Goal: Information Seeking & Learning: Compare options

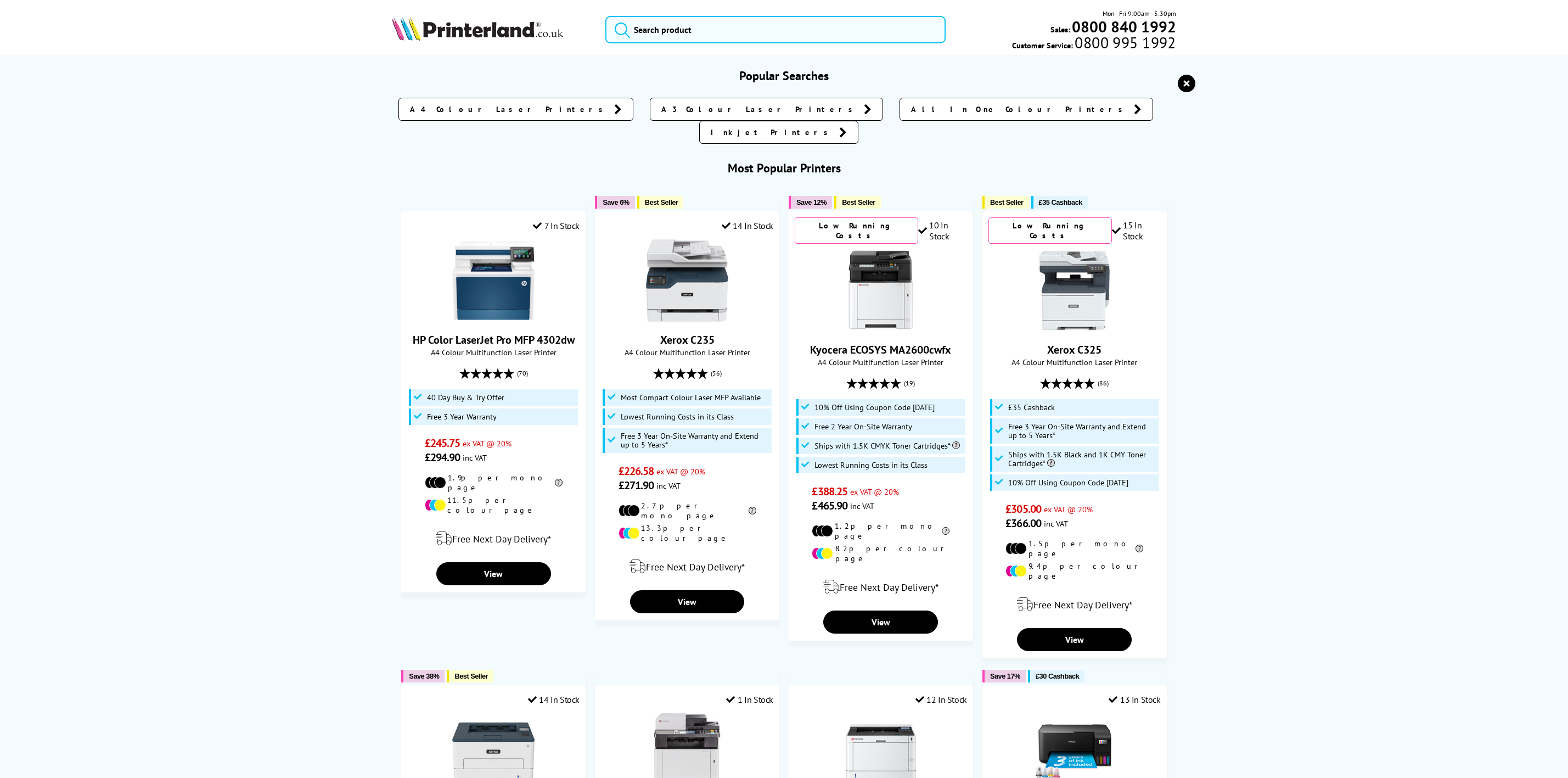
click input "search"
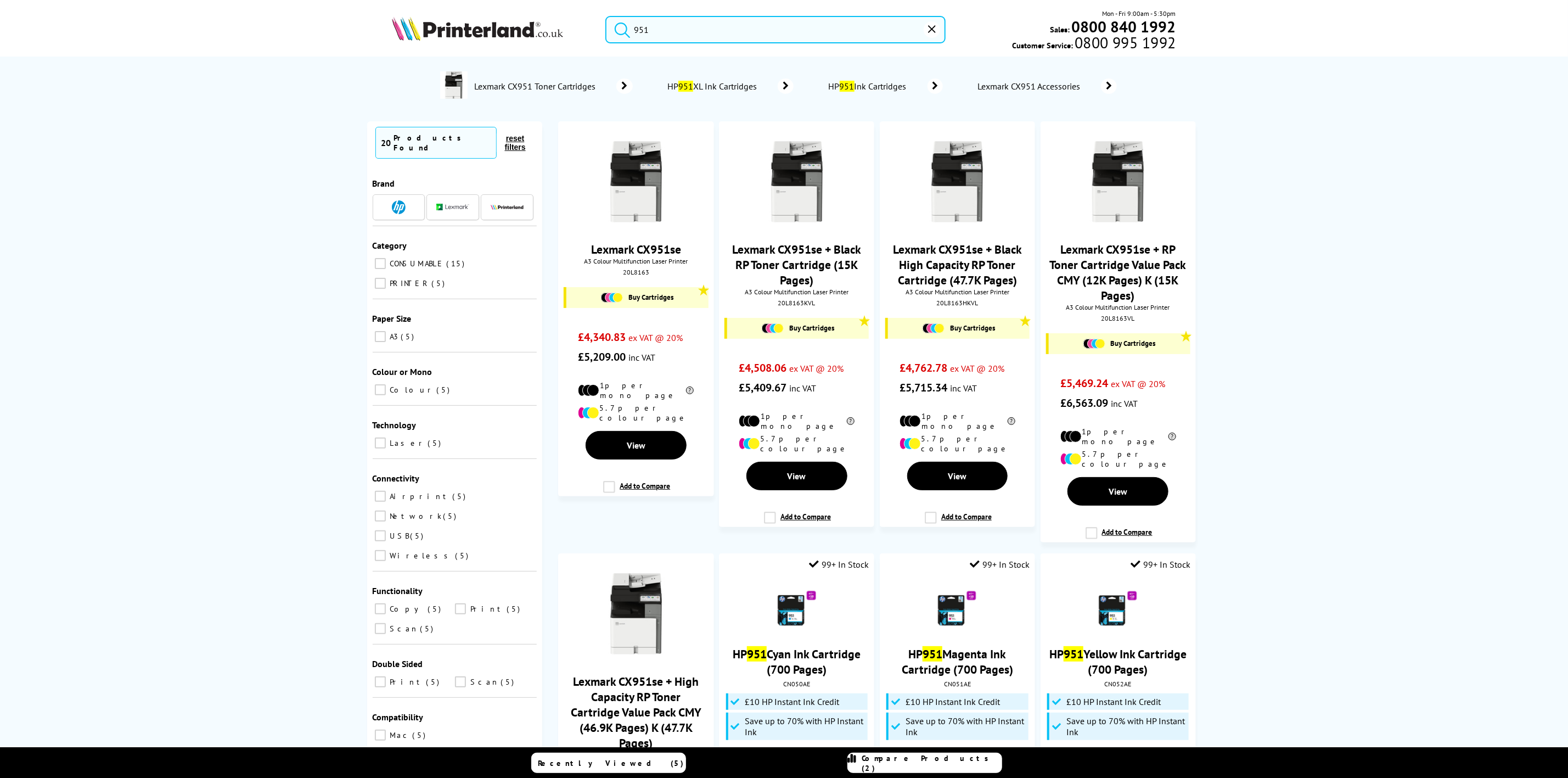
drag, startPoint x: 685, startPoint y: 25, endPoint x: 466, endPoint y: 26, distance: 219.0
click div "951 Mon - Fri 9:00am - 5:30pm Sales: 0800 840 1992 Customer Service: 0800 995 1…"
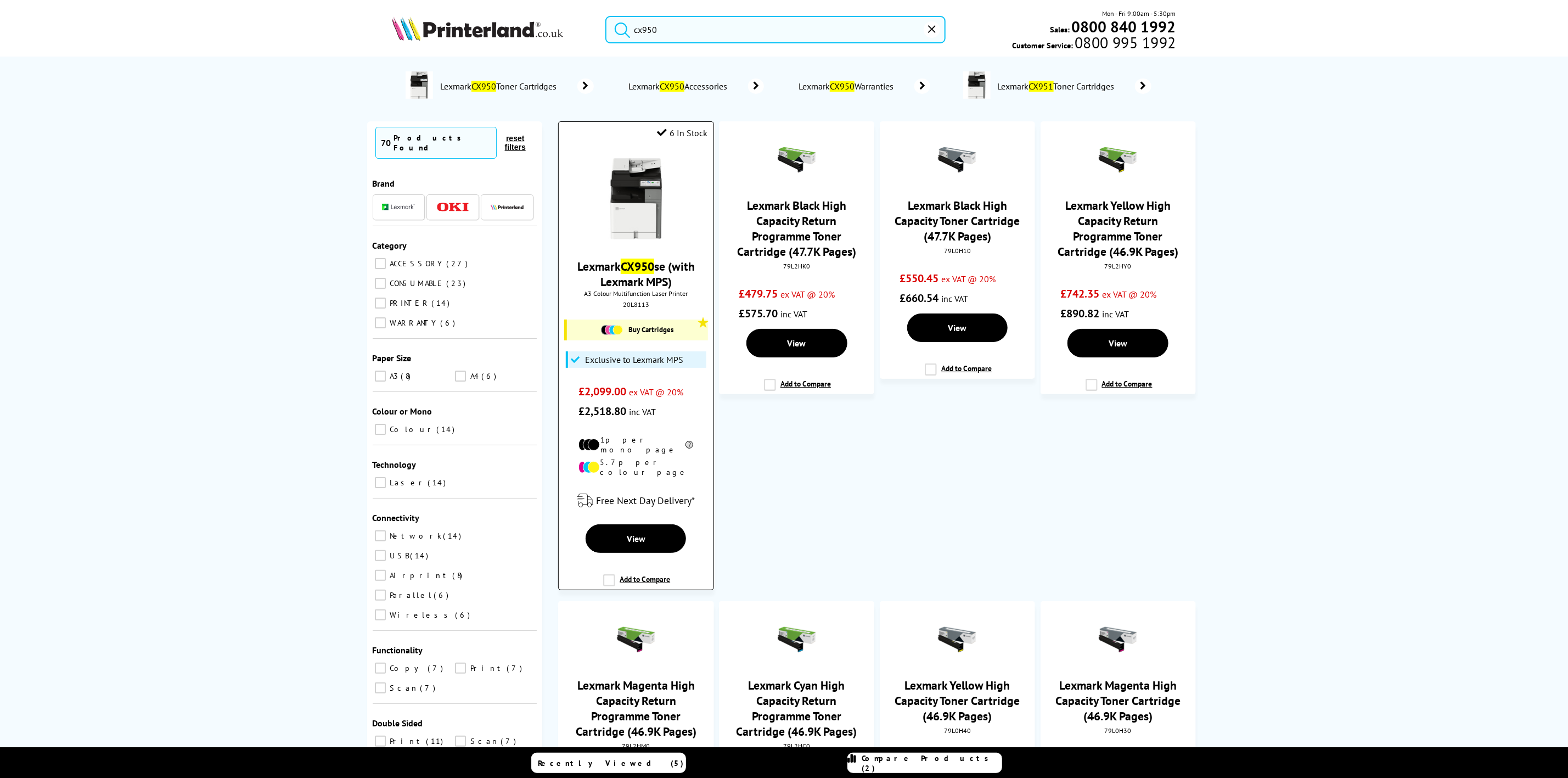
type input "cx950"
click img
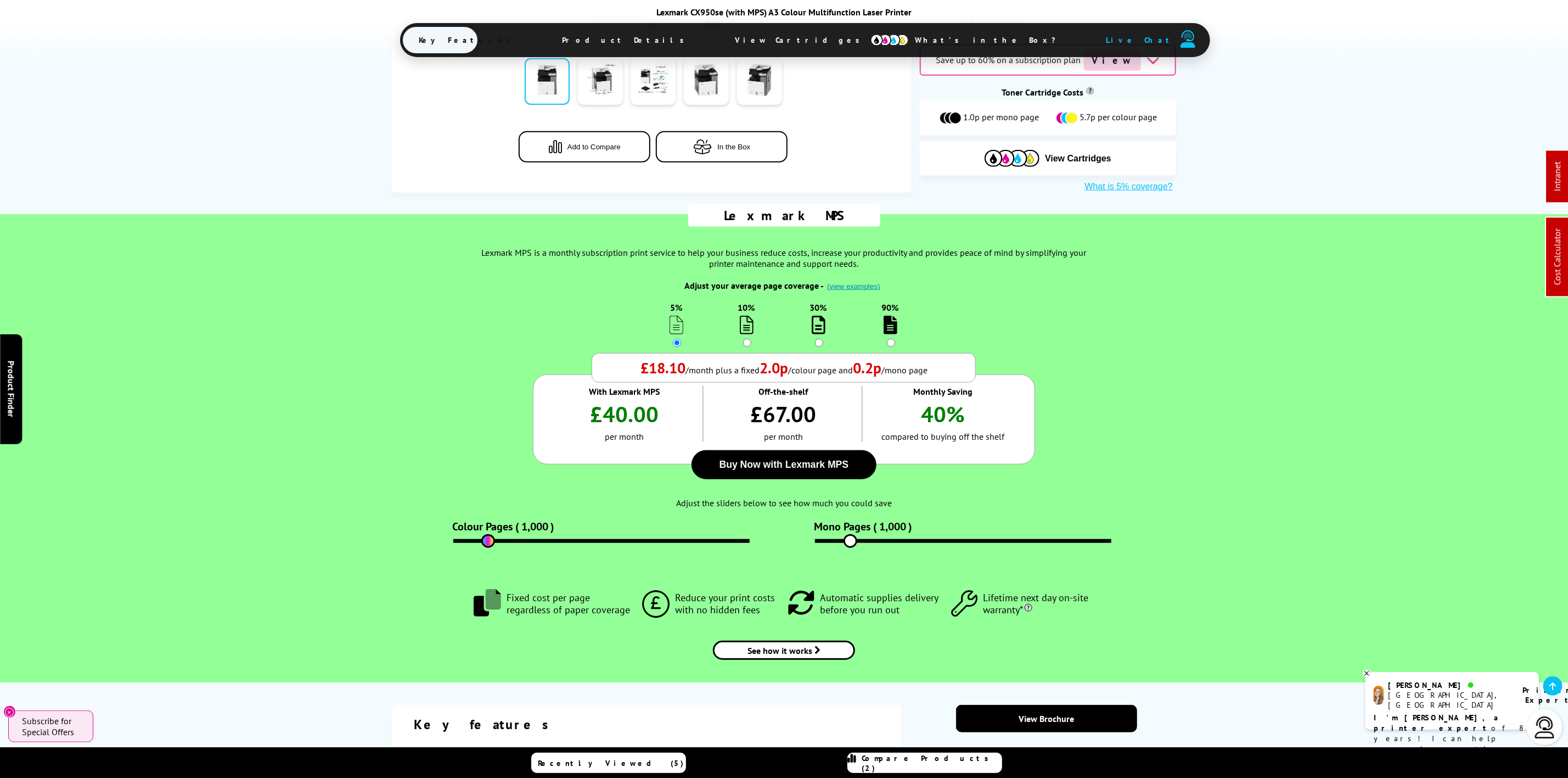
scroll to position [494, 0]
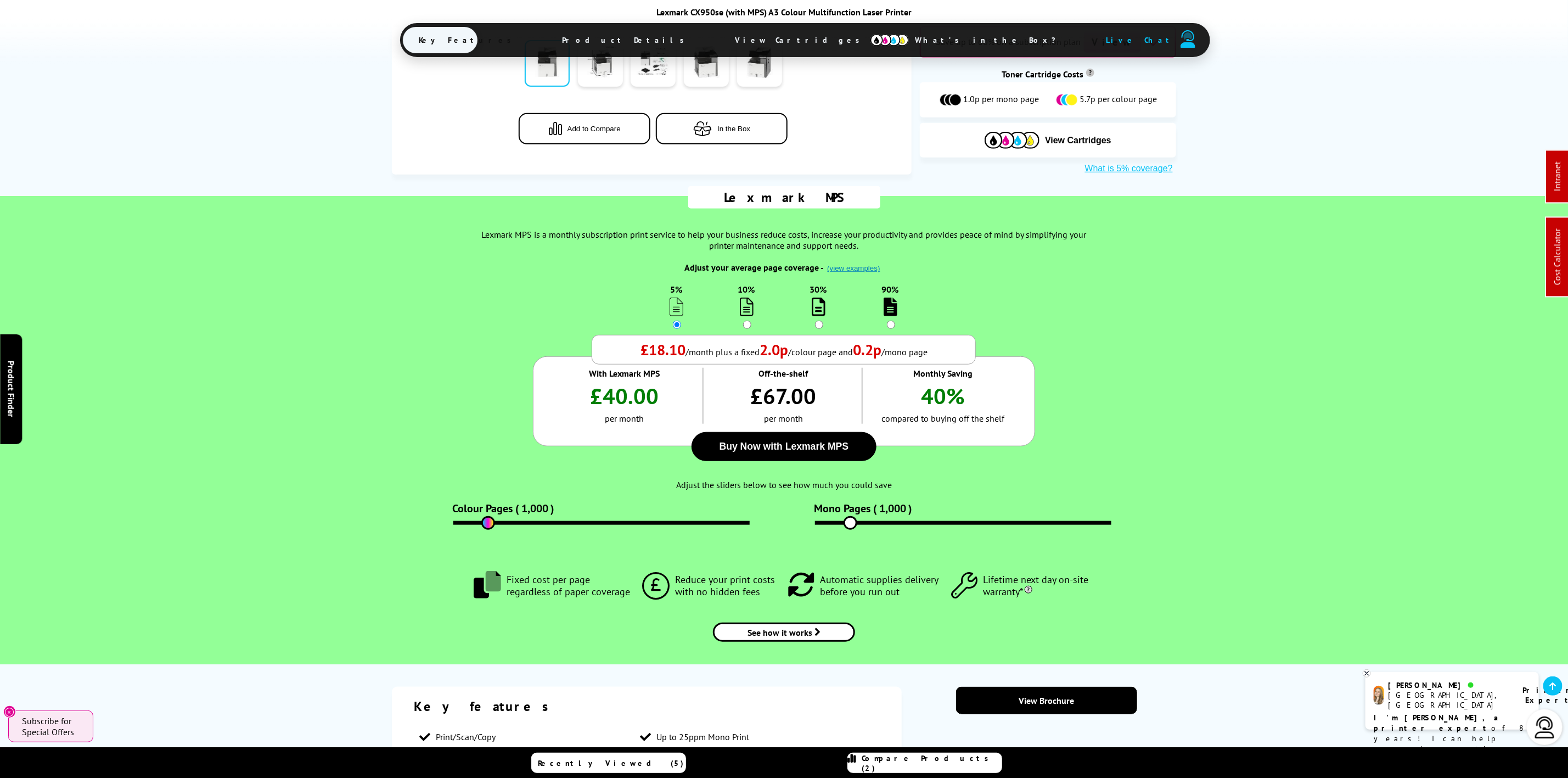
click at [674, 44] on span "Product Details" at bounding box center [627, 40] width 161 height 26
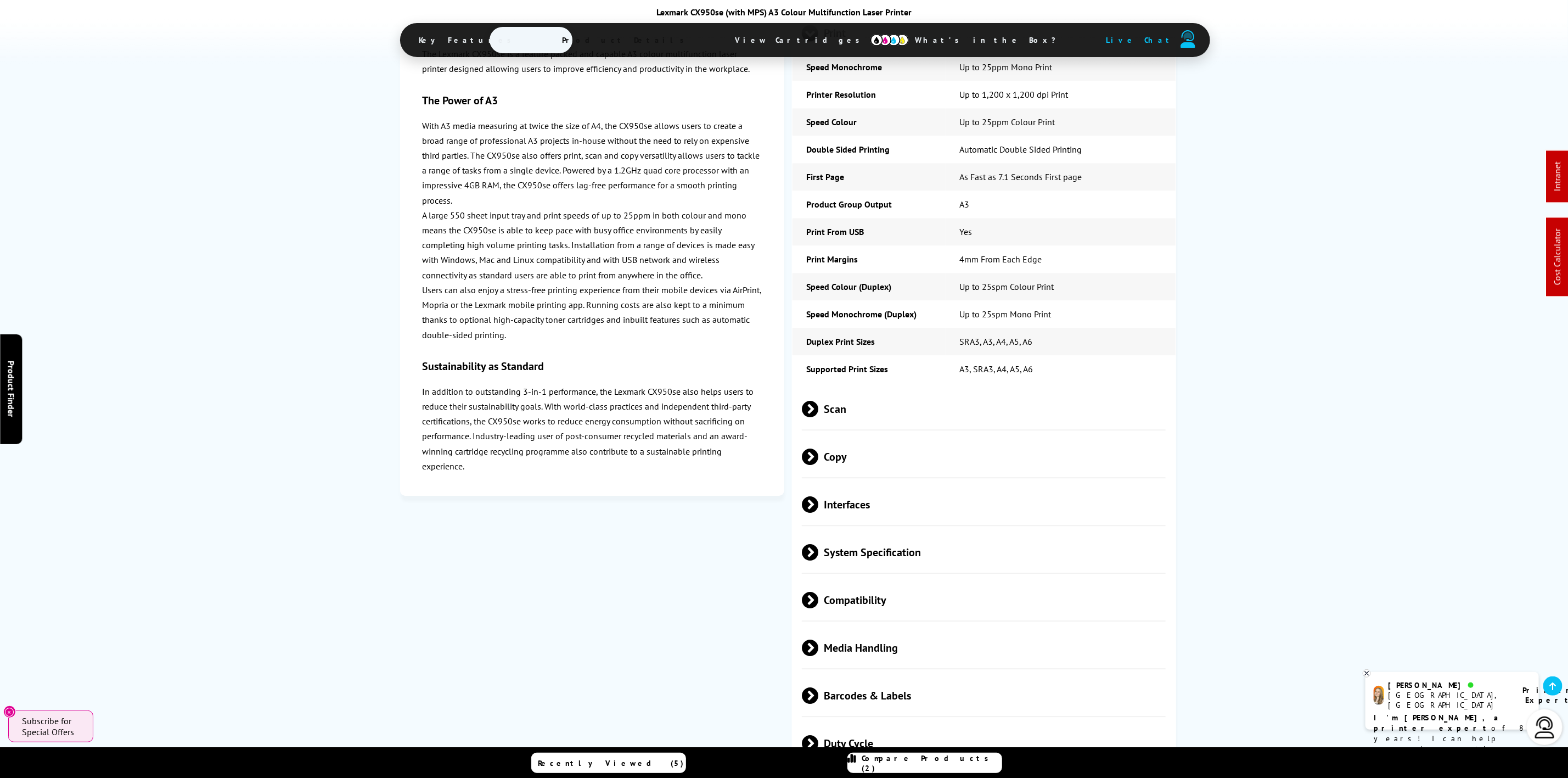
scroll to position [2099, 0]
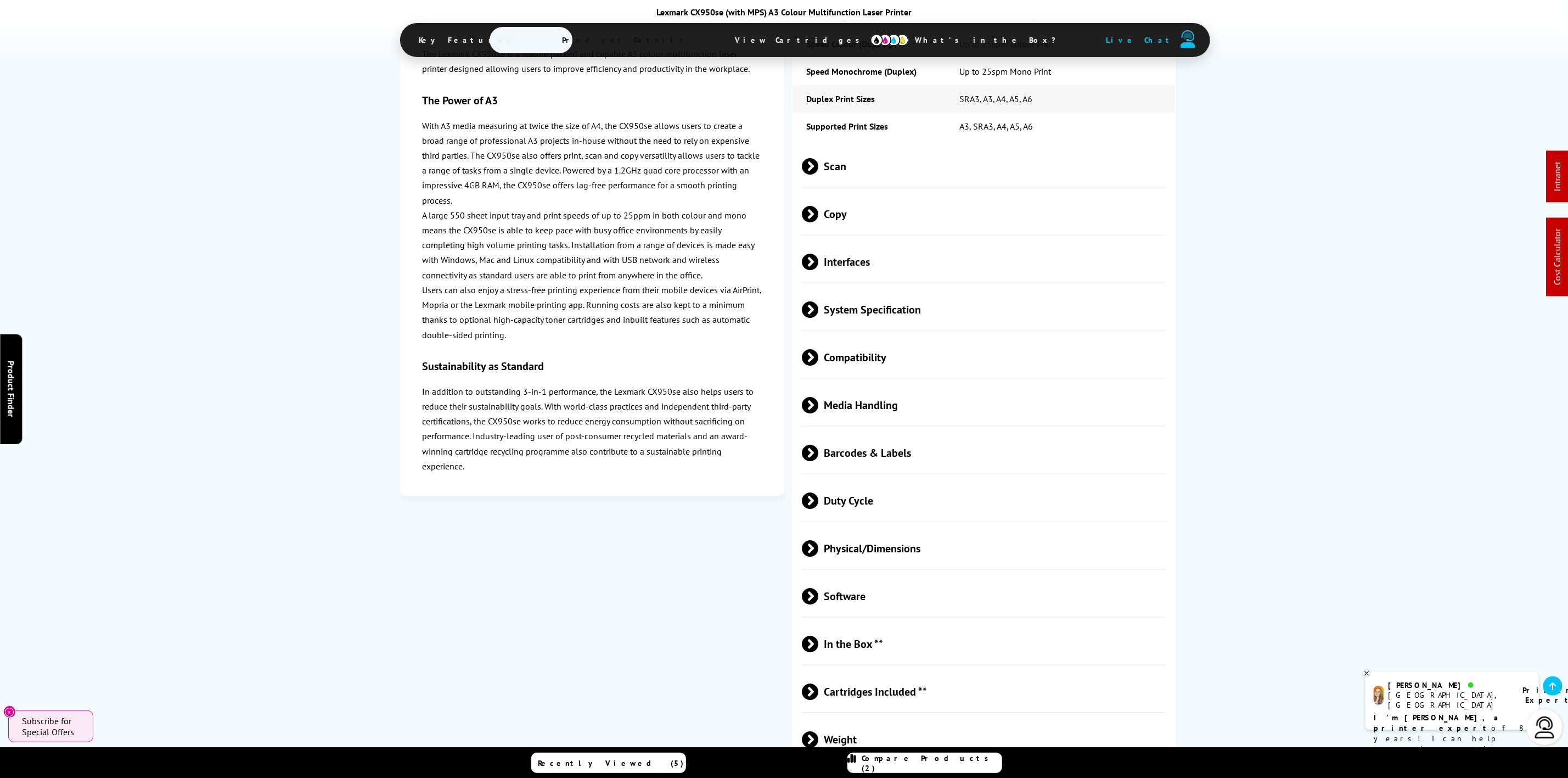
click at [897, 384] on span "Media Handling" at bounding box center [984, 405] width 364 height 41
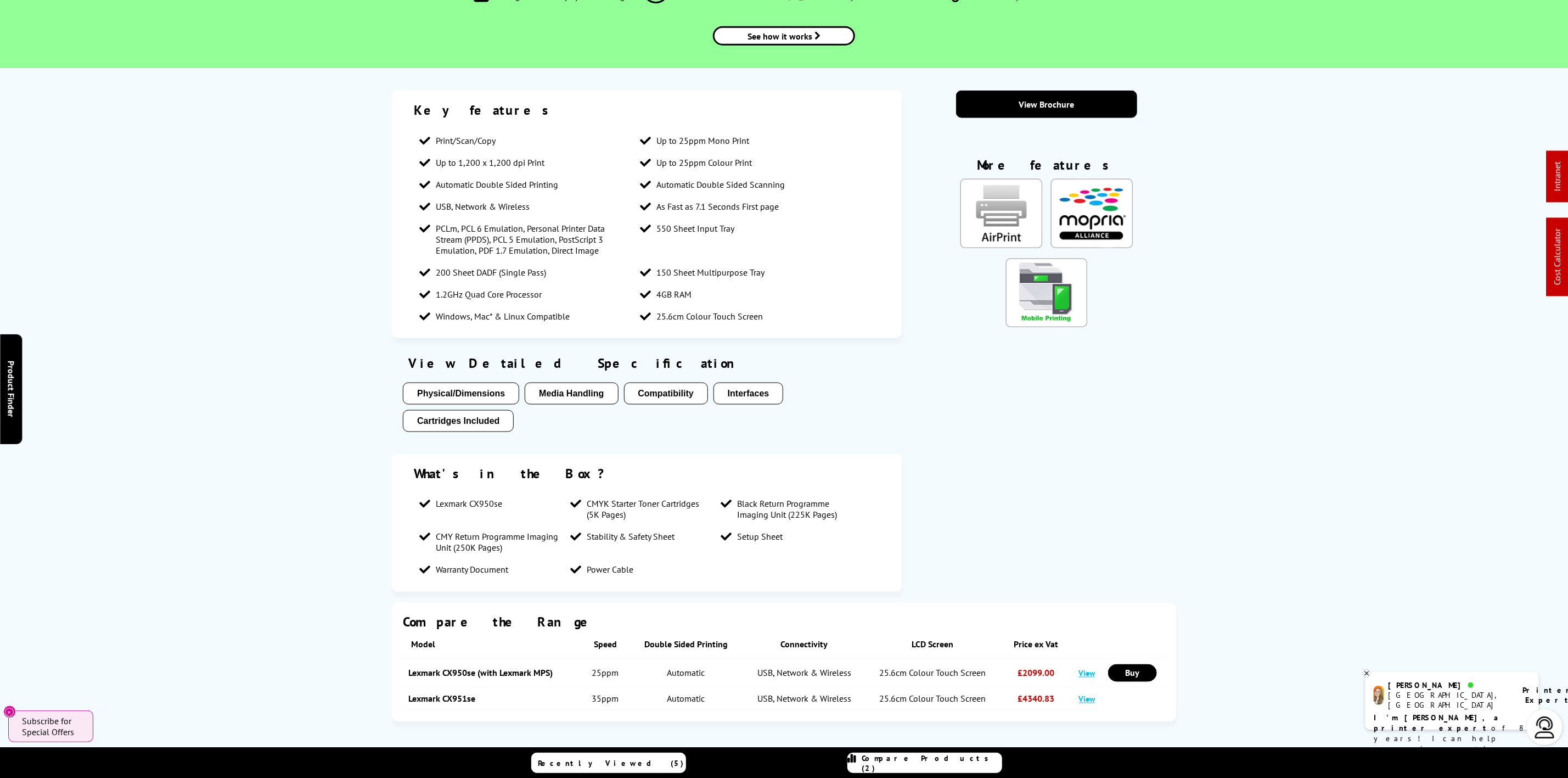
scroll to position [0, 0]
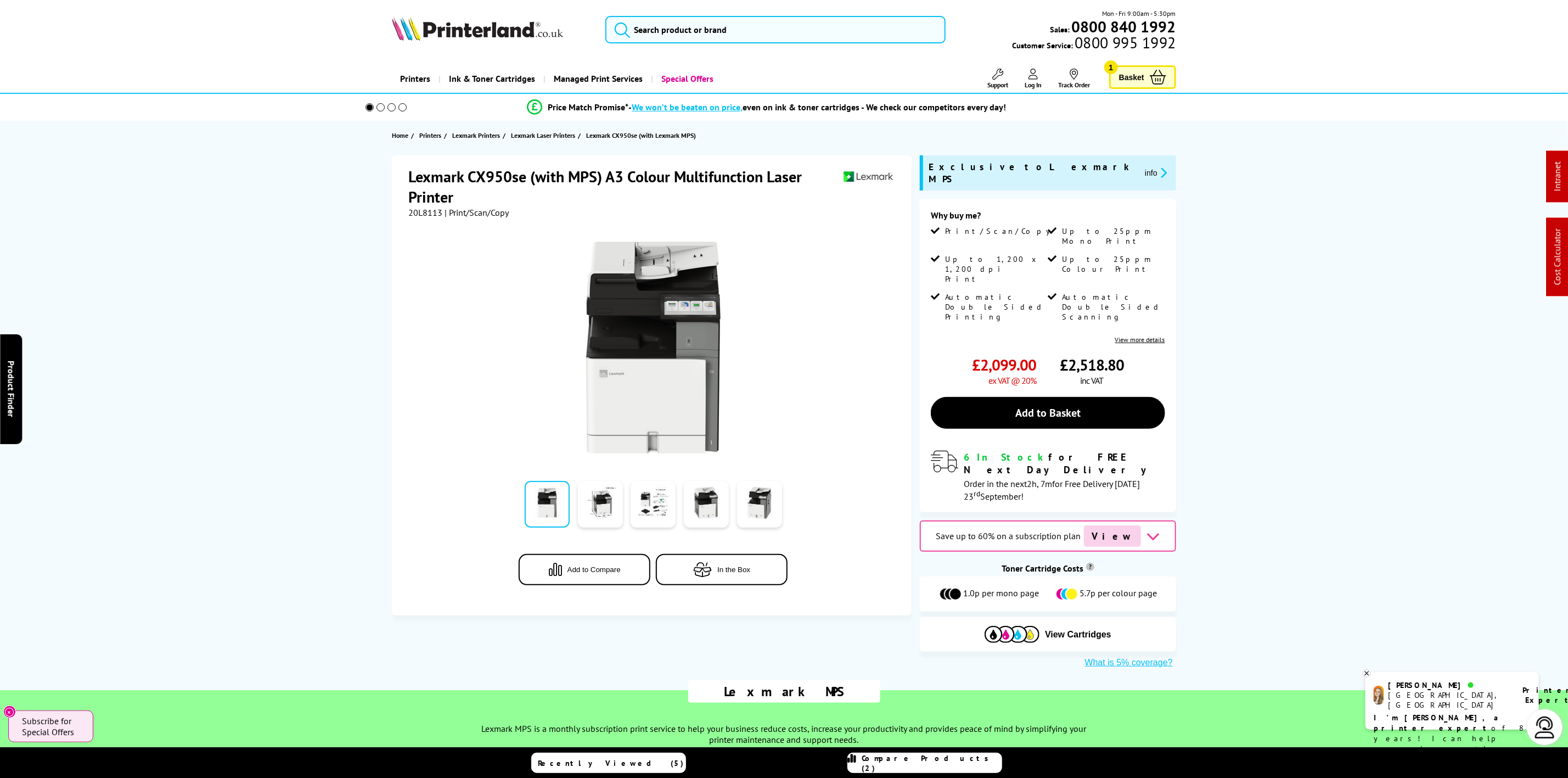
drag, startPoint x: 360, startPoint y: 53, endPoint x: 466, endPoint y: 34, distance: 107.7
click at [362, 50] on div "Mon - Fri 9:00am - 5:30pm Sales: 0800 840 1992 Customer Service: 0800 995 1992" at bounding box center [784, 32] width 878 height 49
click at [466, 34] on img at bounding box center [477, 28] width 171 height 24
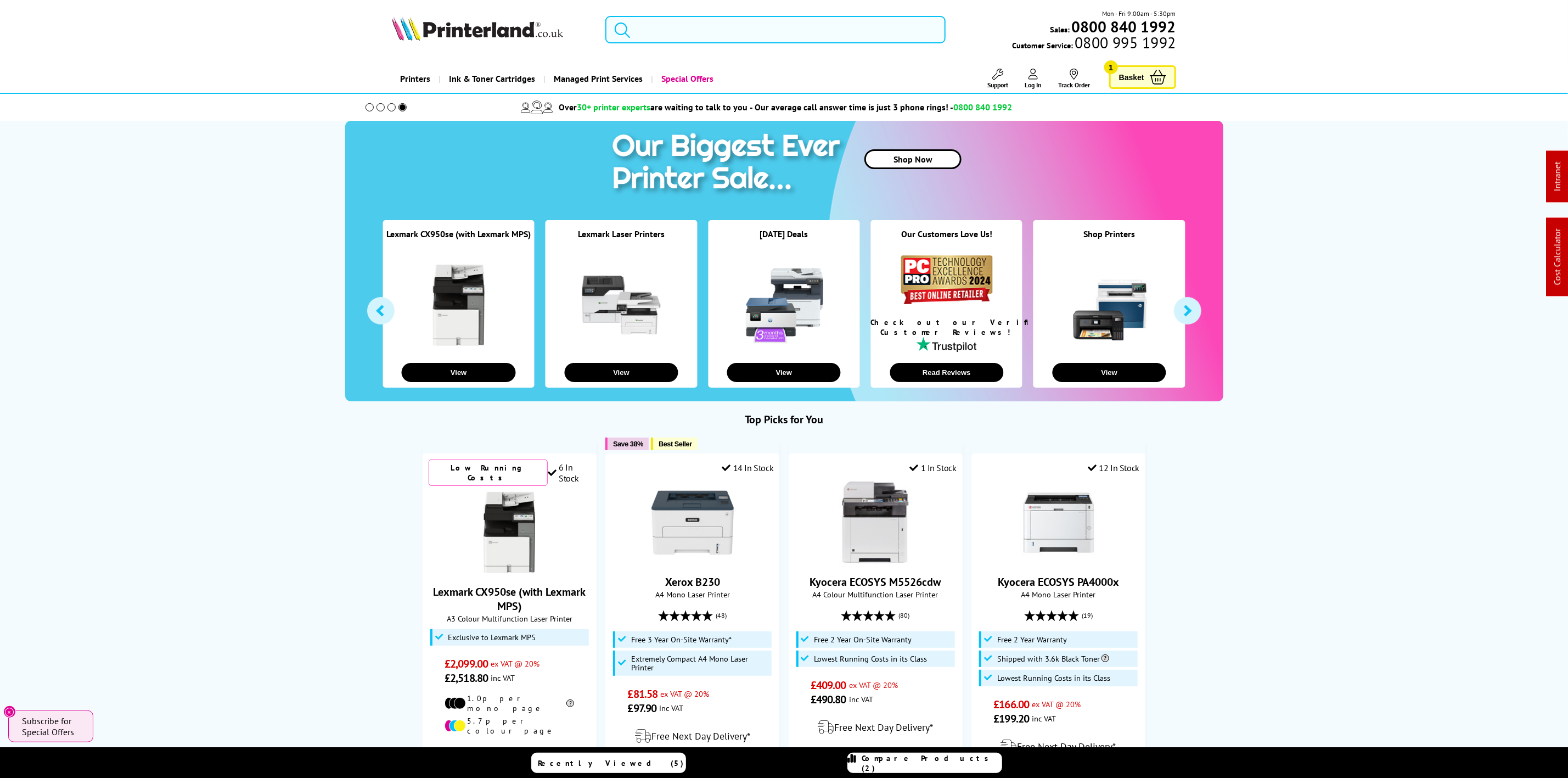
click at [682, 34] on input "search" at bounding box center [776, 29] width 340 height 28
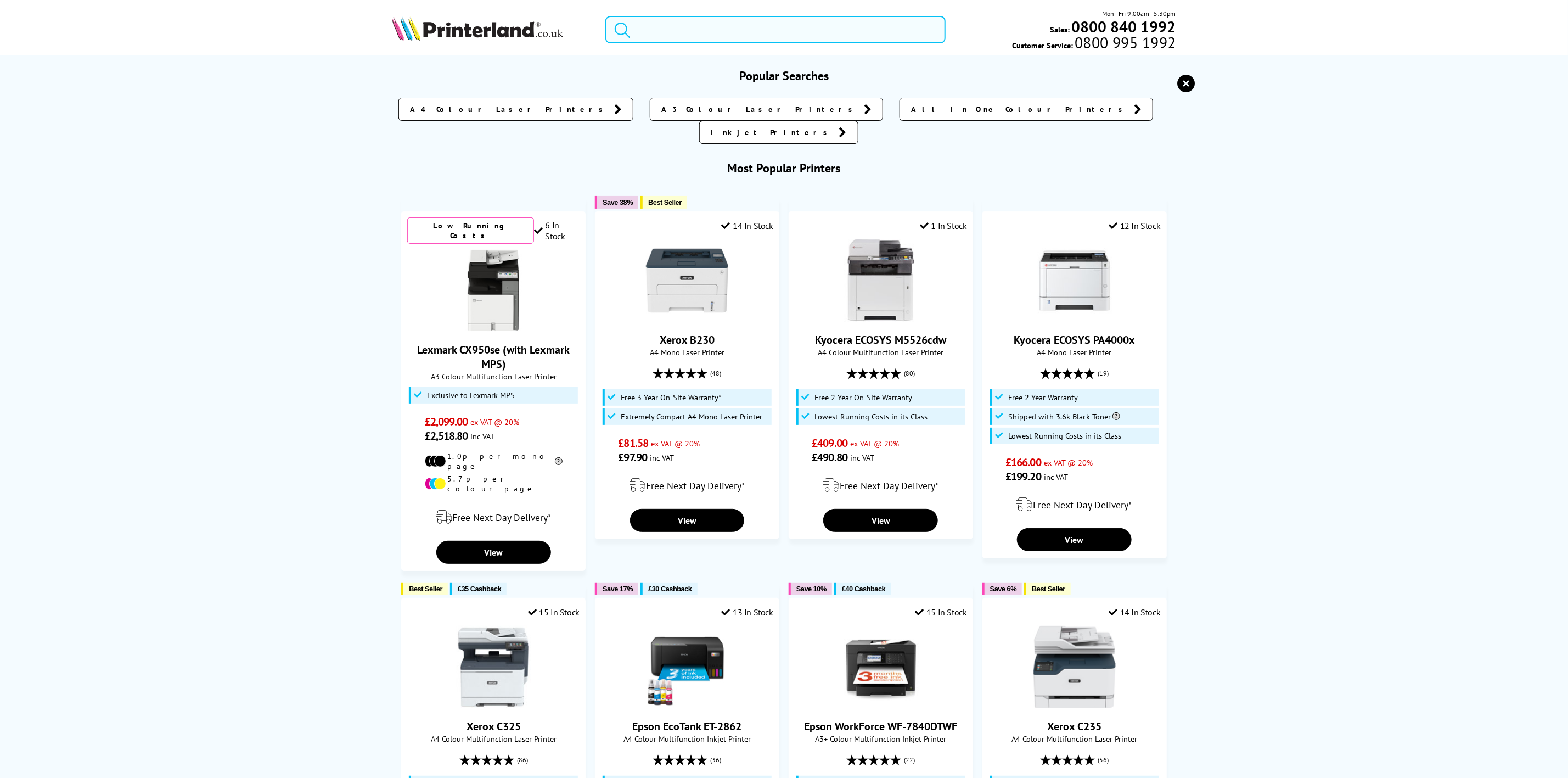
click at [733, 31] on input "search" at bounding box center [776, 29] width 340 height 28
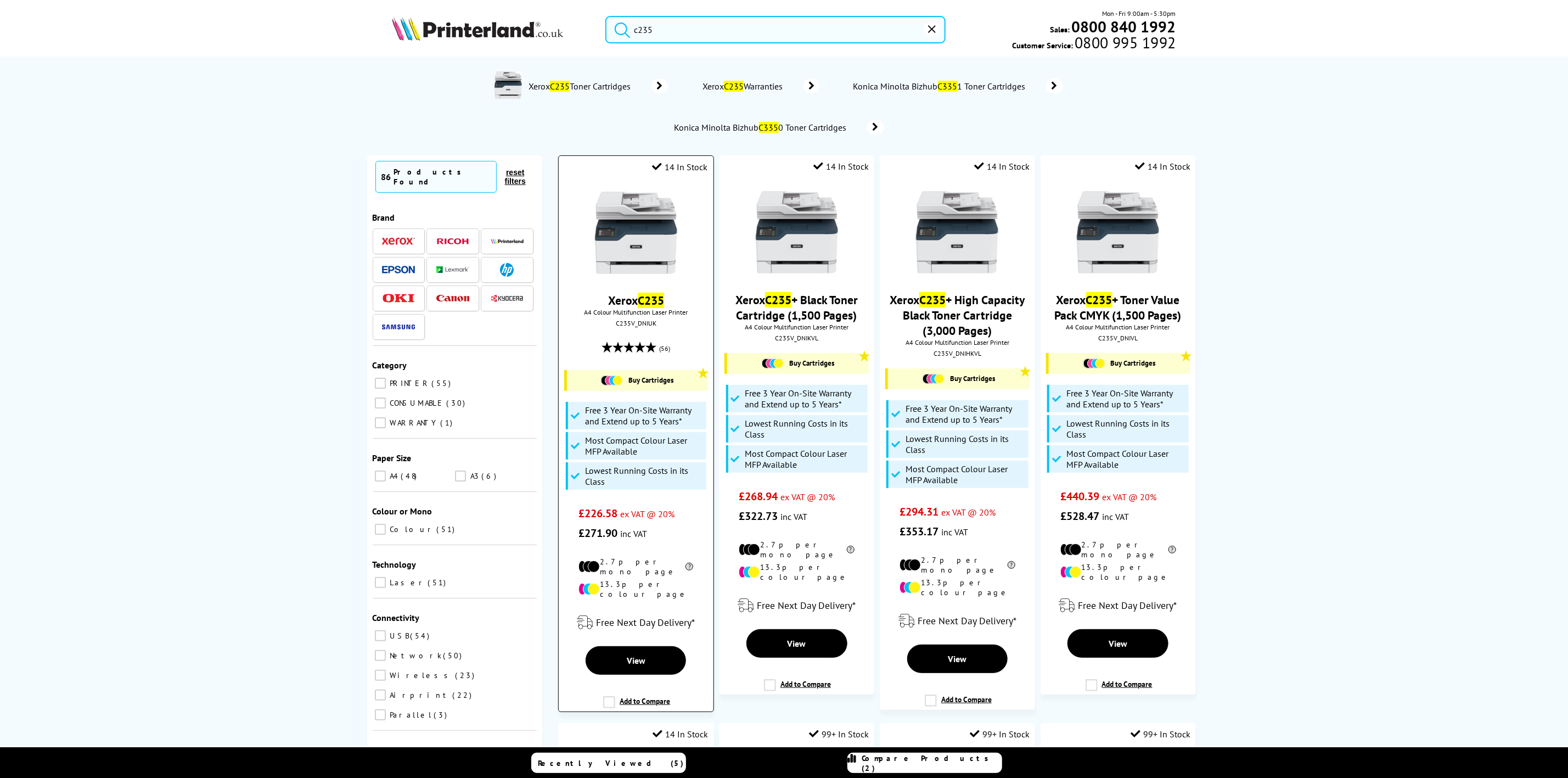
type input "c235"
click at [674, 238] on img at bounding box center [636, 233] width 82 height 82
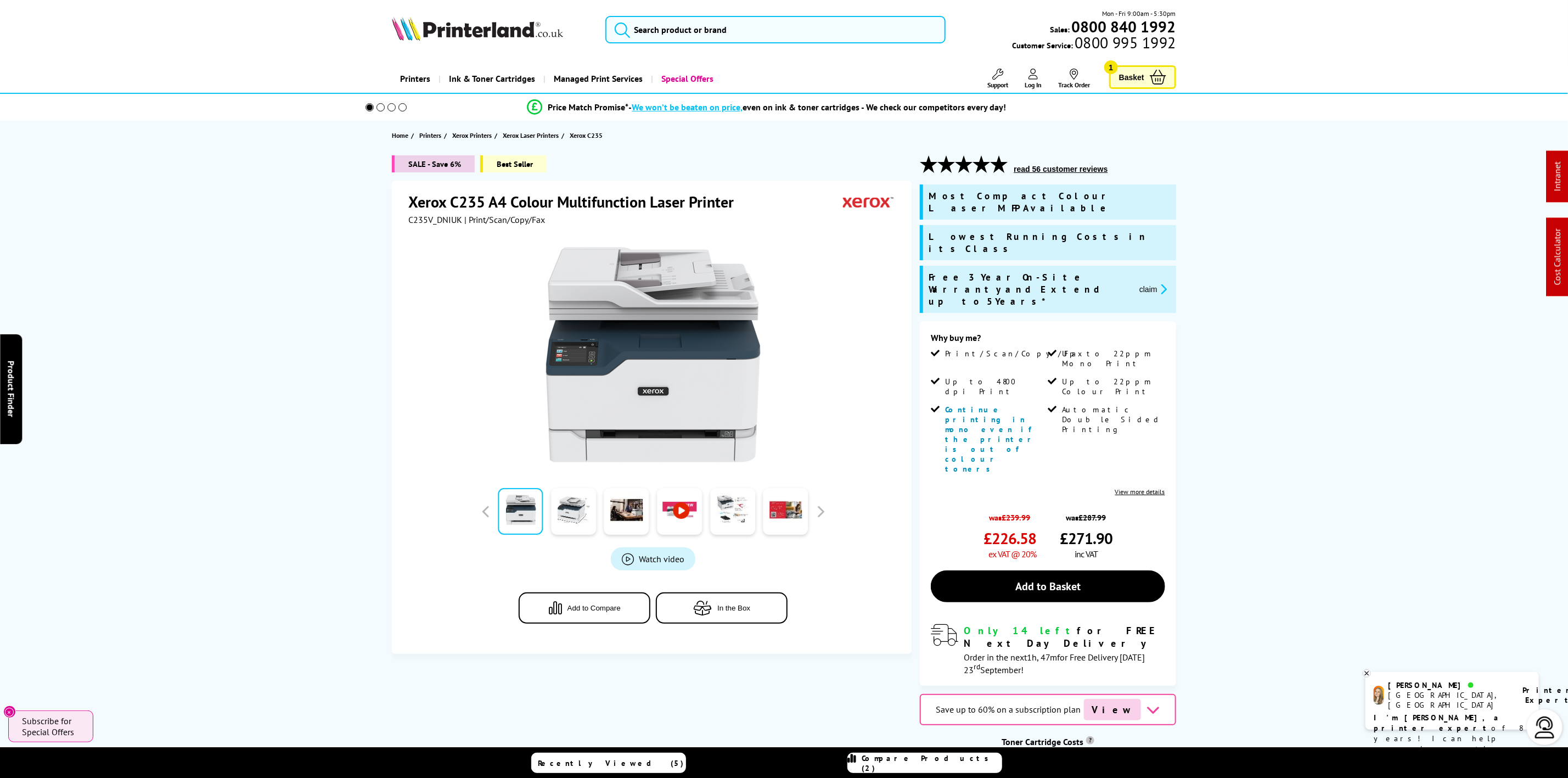
drag, startPoint x: 673, startPoint y: 49, endPoint x: 677, endPoint y: 42, distance: 8.1
click at [673, 49] on div "Mon - Fri 9:00am - 5:30pm Sales: 0800 840 1992 Customer Service: 0800 995 1992" at bounding box center [784, 32] width 878 height 49
click at [679, 39] on input "search" at bounding box center [776, 29] width 340 height 28
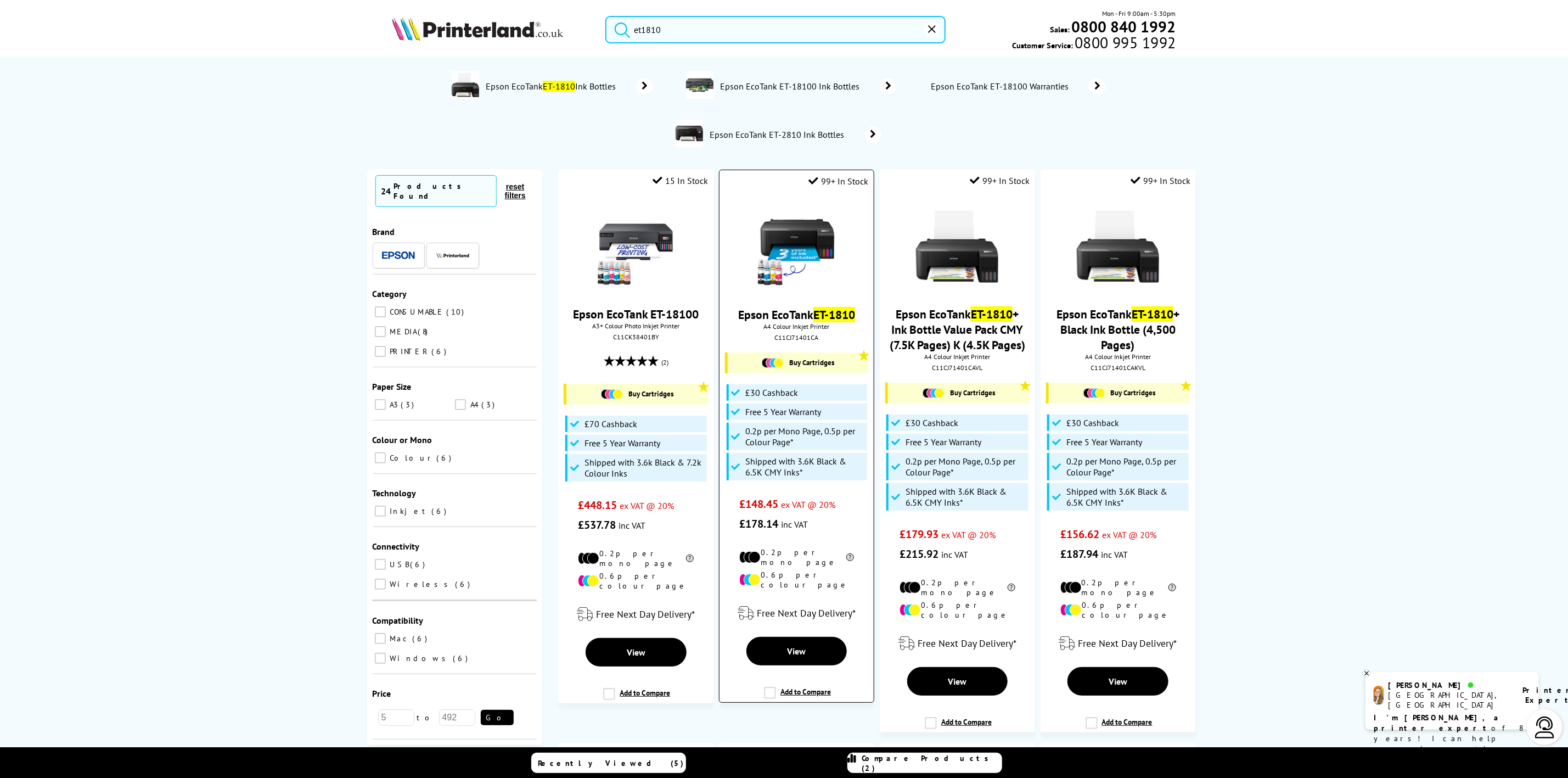
type input "et1810"
click at [815, 257] on img at bounding box center [797, 247] width 82 height 82
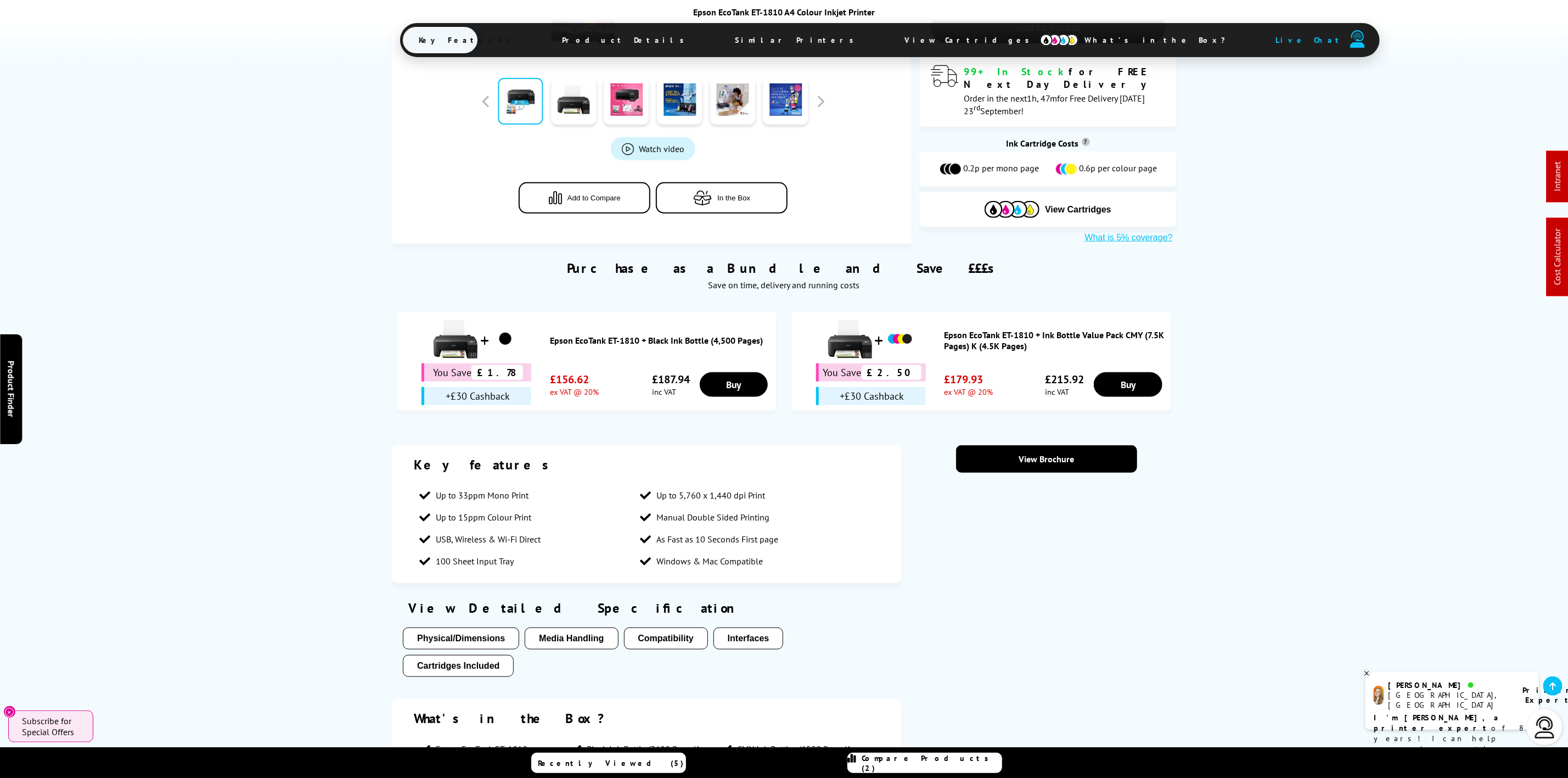
click at [889, 38] on span "View Cartridges" at bounding box center [973, 40] width 168 height 29
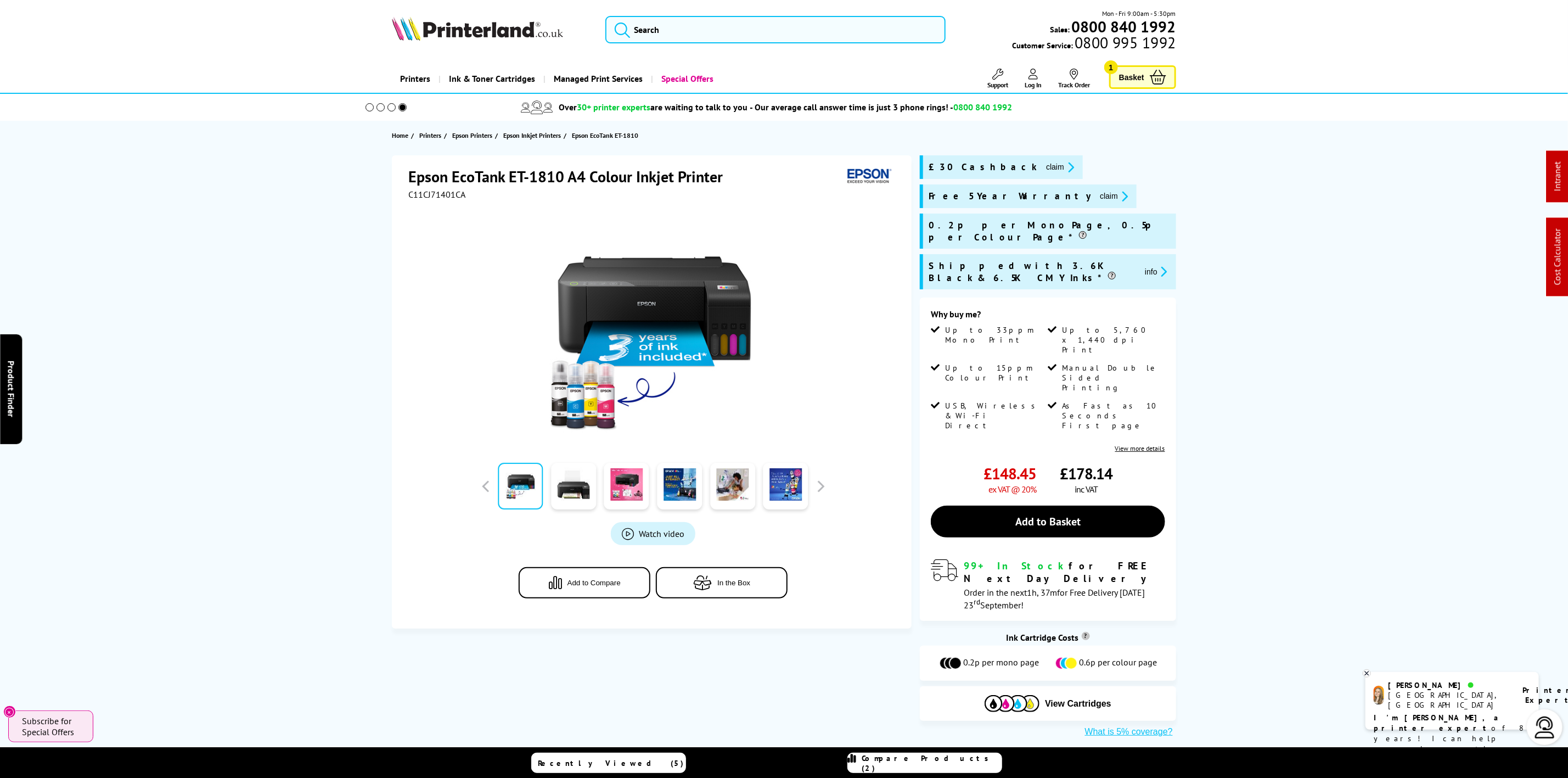
click at [498, 6] on header "Mon - Fri 9:00am - 5:30pm Sales: 0800 840 1992 Customer Service: 0800 995 1992" at bounding box center [784, 47] width 1568 height 94
click at [492, 8] on div "Mon - Fri 9:00am - 5:30pm Sales: 0800 840 1992 Customer Service: 0800 995 1992" at bounding box center [784, 32] width 878 height 49
click at [481, 23] on img at bounding box center [477, 28] width 171 height 24
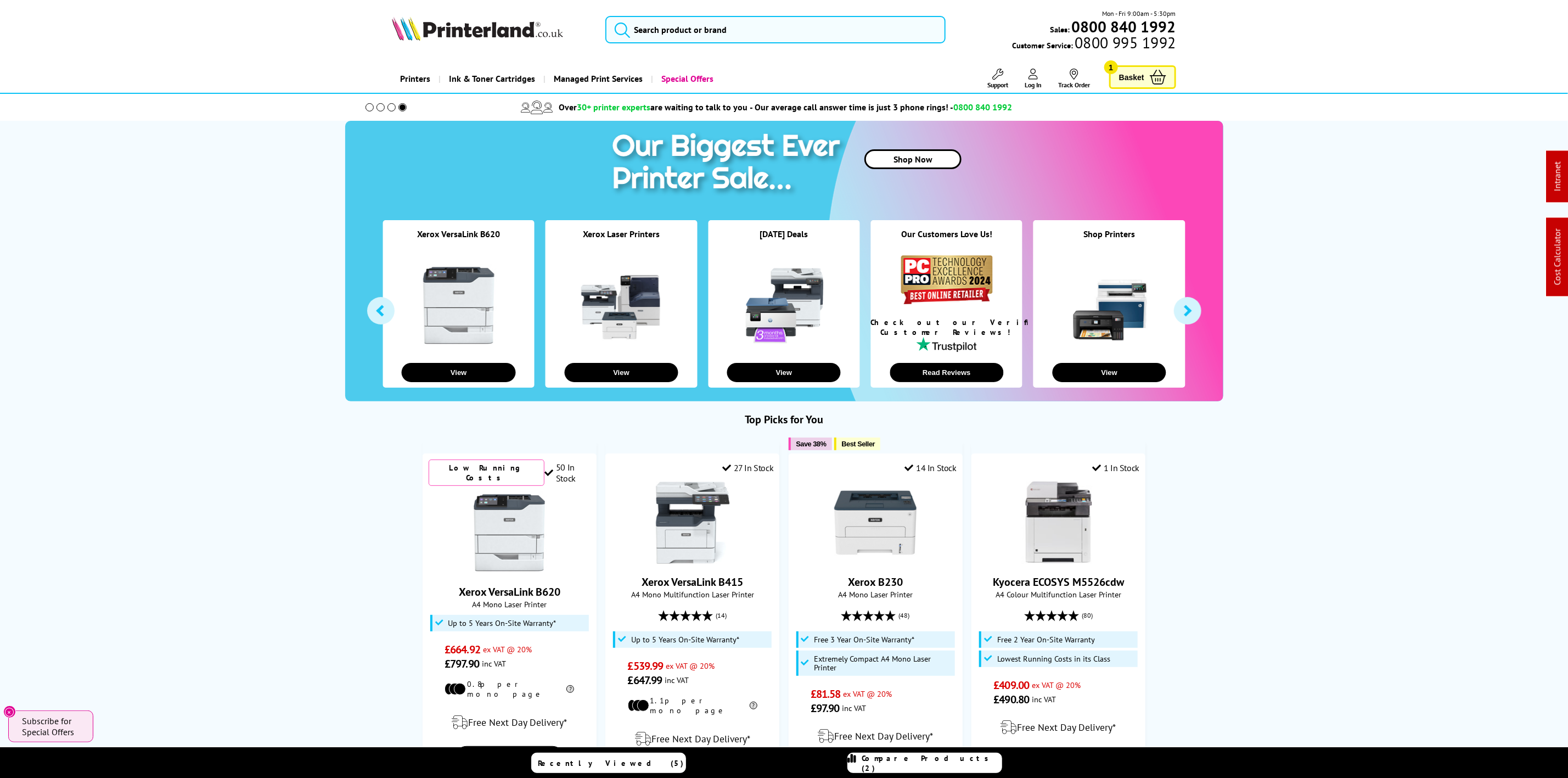
click at [656, 6] on header "Mon - Fri 9:00am - 5:30pm Sales: 0800 840 1992 Customer Service: 0800 995 1992" at bounding box center [784, 47] width 1568 height 94
click at [549, 7] on header "Mon - Fri 9:00am - 5:30pm Sales: 0800 840 1992 Customer Service: 0800 995 1992" at bounding box center [784, 47] width 1568 height 94
click at [523, 33] on img at bounding box center [477, 28] width 171 height 24
click at [522, 33] on img at bounding box center [477, 28] width 171 height 24
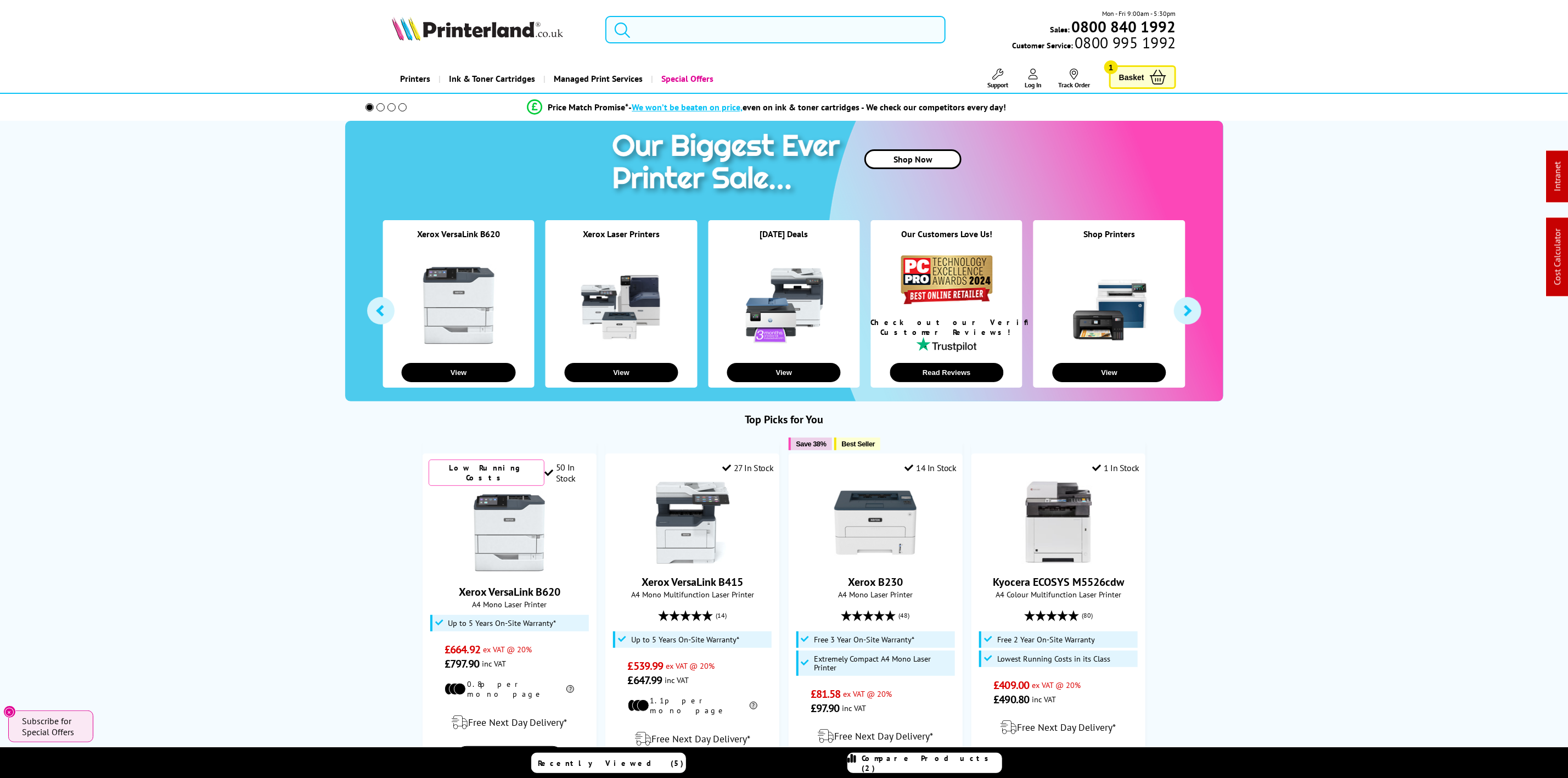
click at [701, 29] on input "search" at bounding box center [776, 29] width 340 height 28
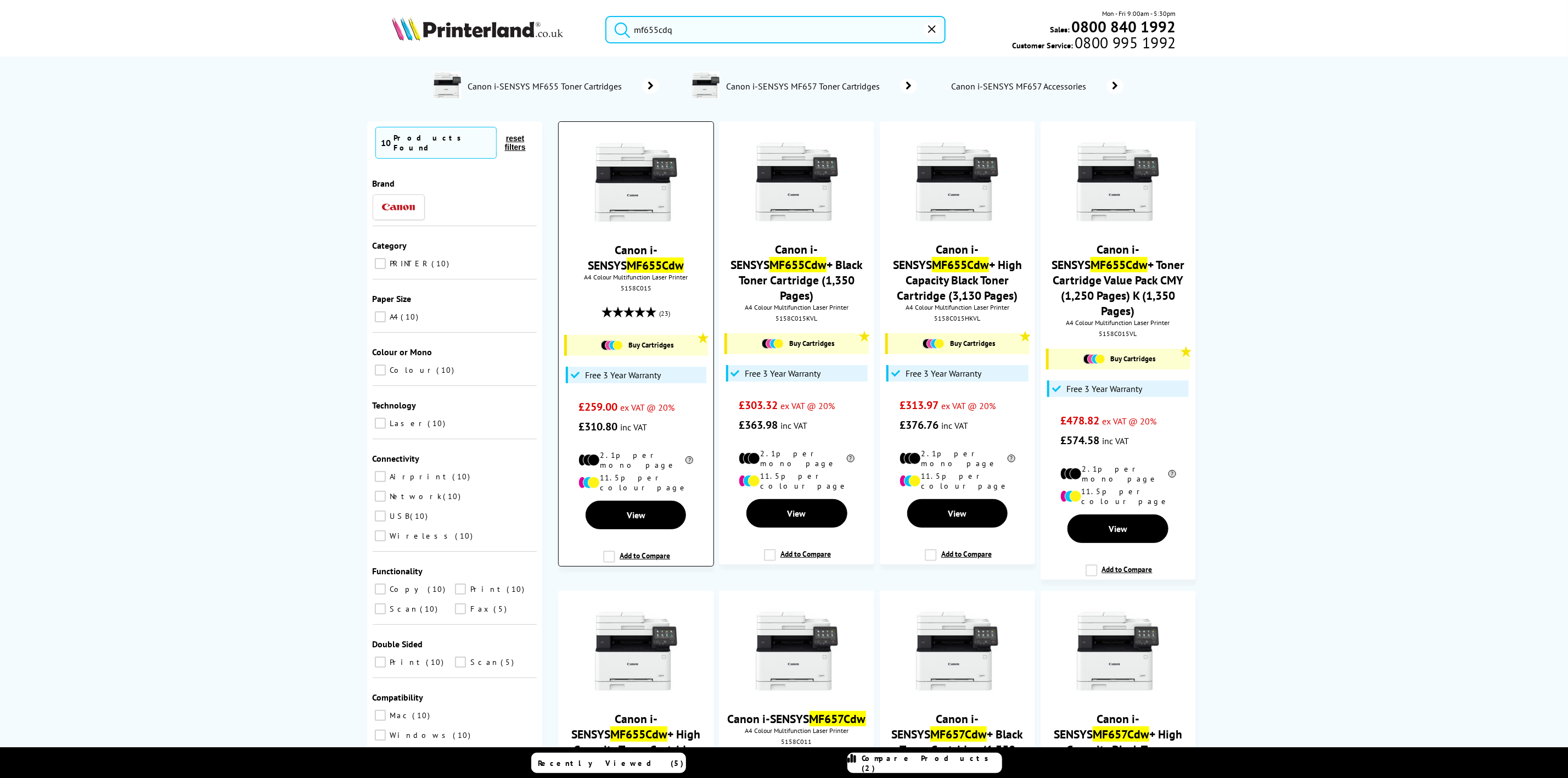
type input "mf655cdq"
click at [628, 290] on div "5158C015" at bounding box center [636, 287] width 138 height 8
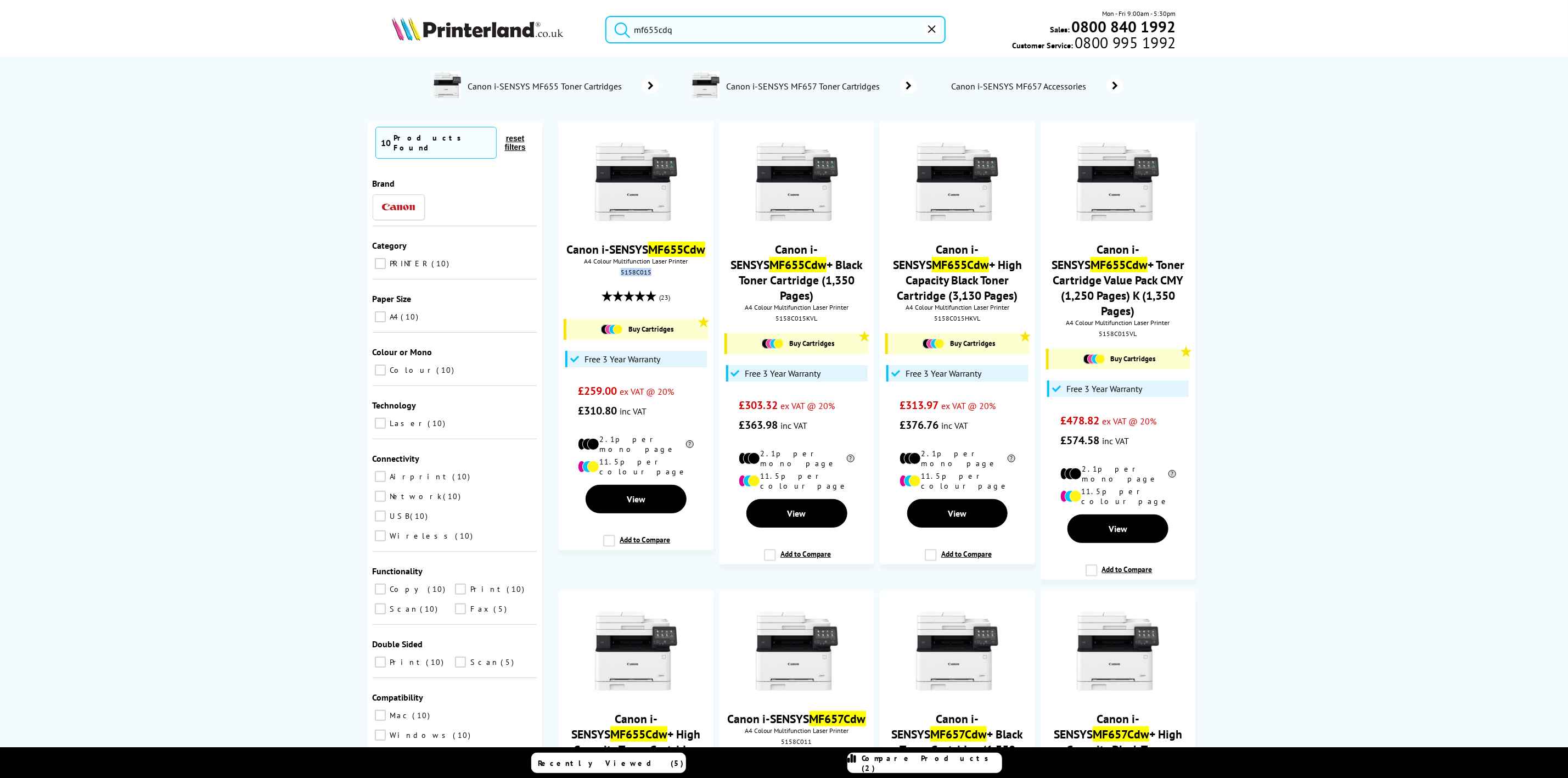
copy div "5158C015"
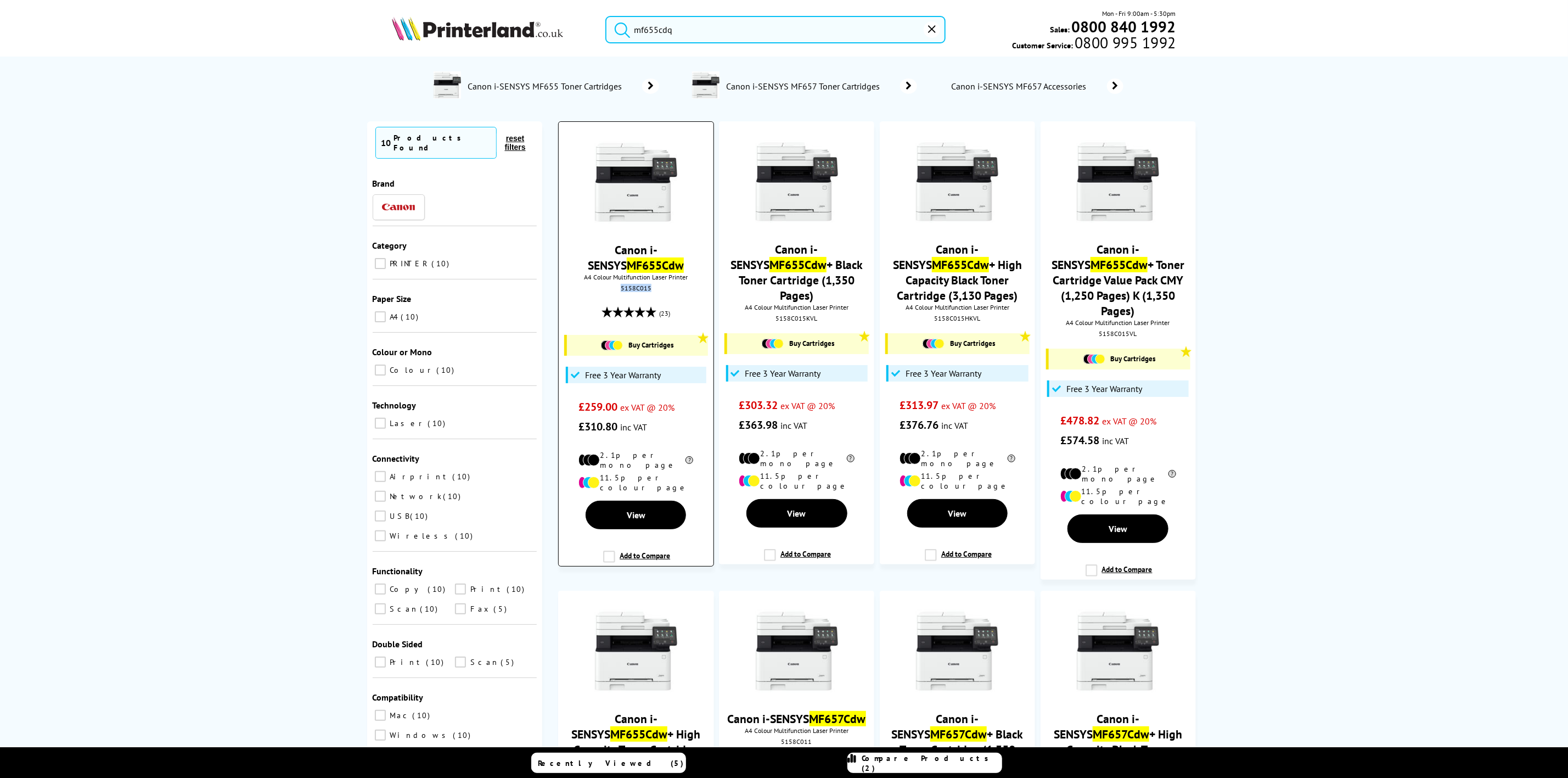
click at [654, 175] on img at bounding box center [636, 182] width 82 height 82
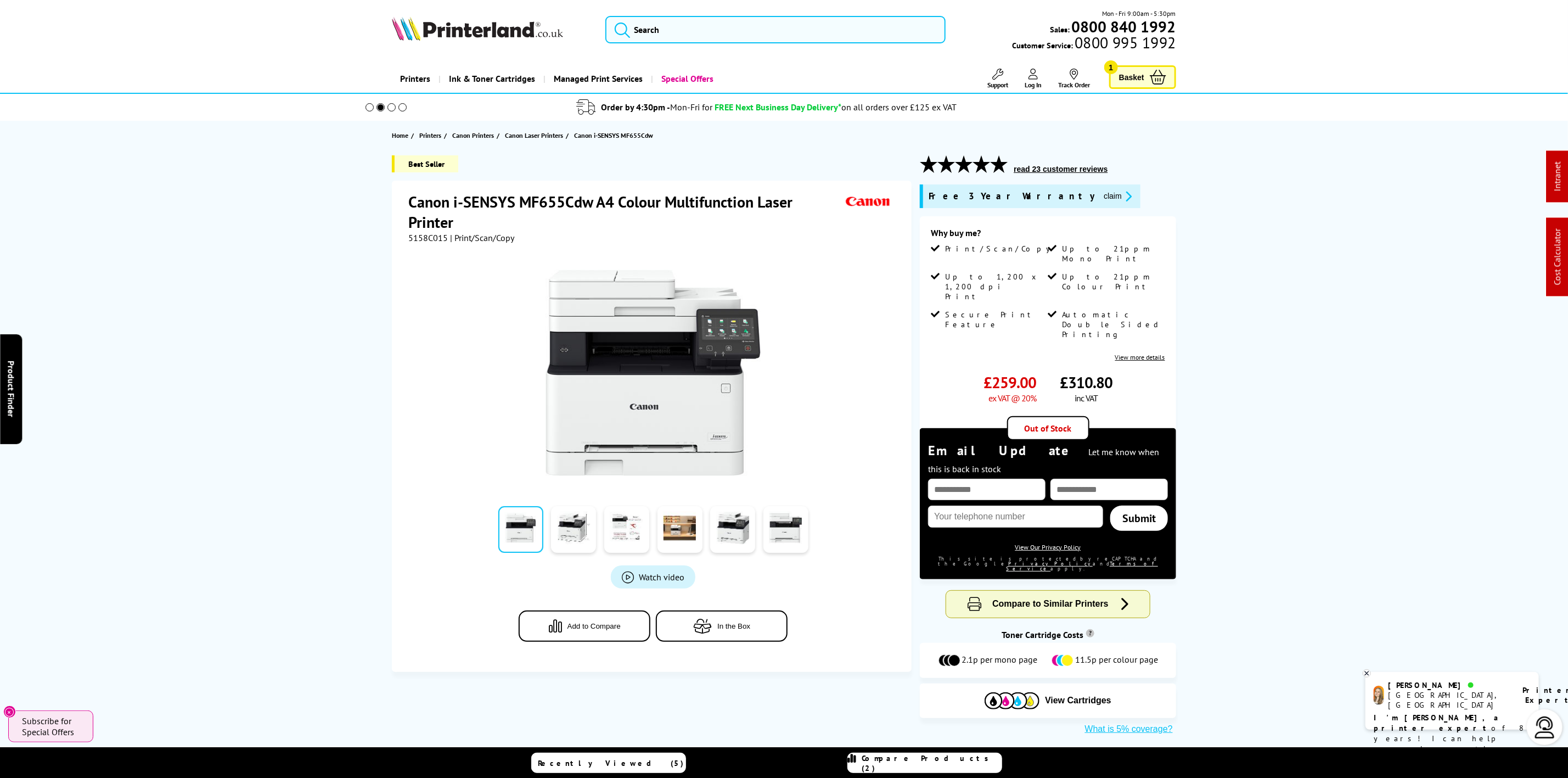
click at [1122, 201] on icon "promo-description" at bounding box center [1127, 196] width 10 height 12
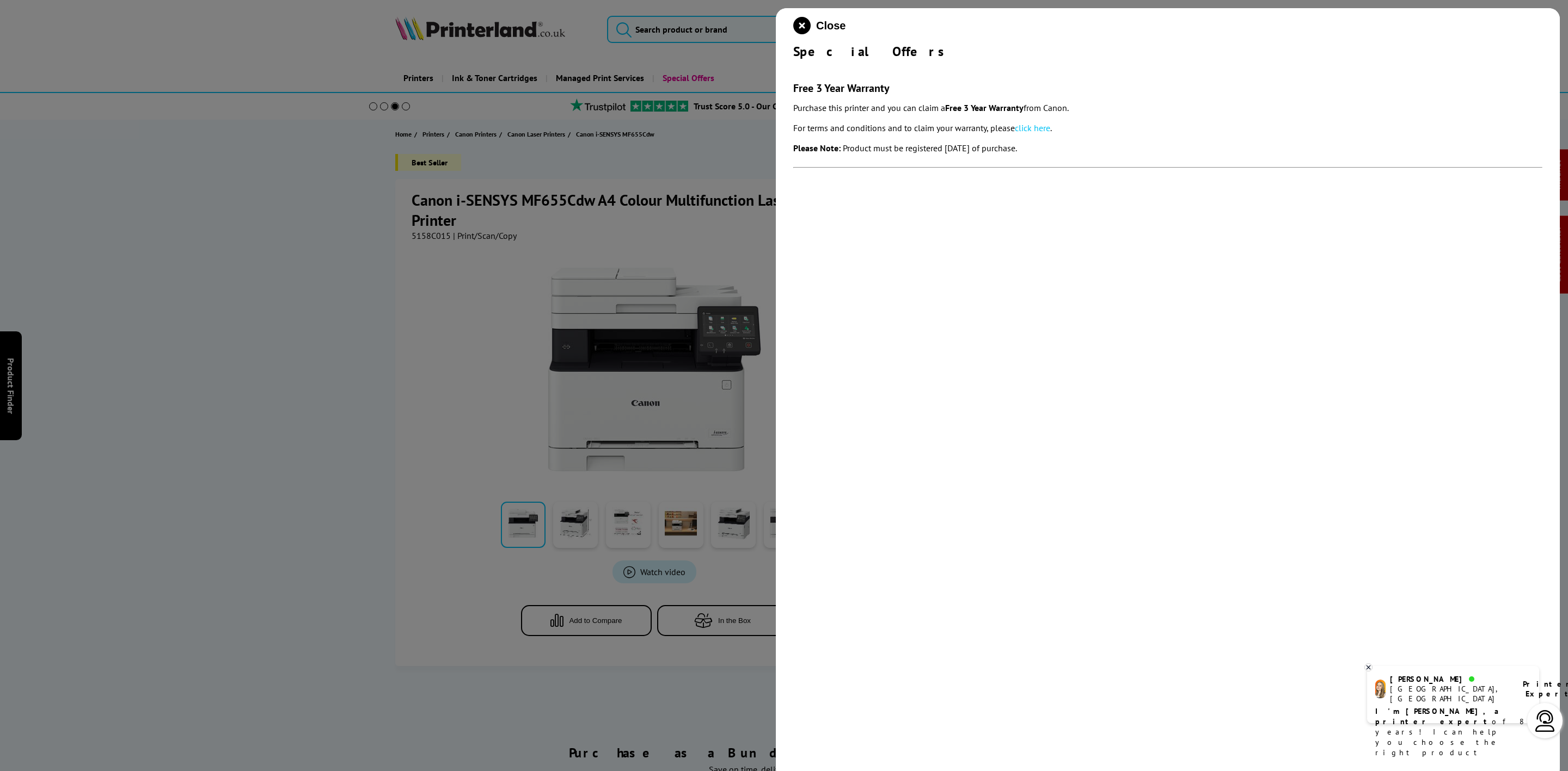
click at [584, 228] on div at bounding box center [784, 385] width 1568 height 771
click at [812, 30] on button "Close" at bounding box center [819, 26] width 52 height 18
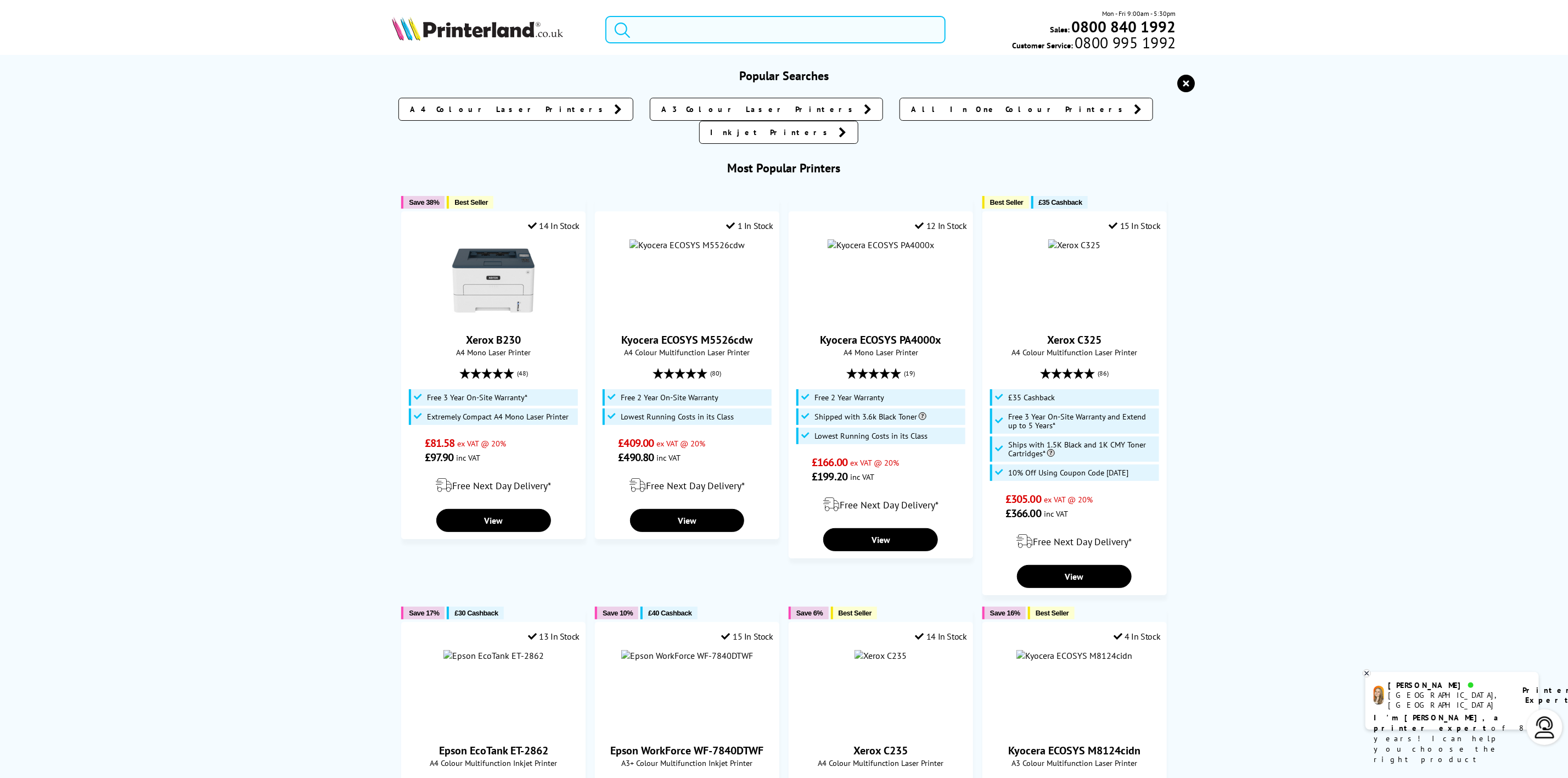
click at [682, 23] on input "search" at bounding box center [776, 29] width 340 height 28
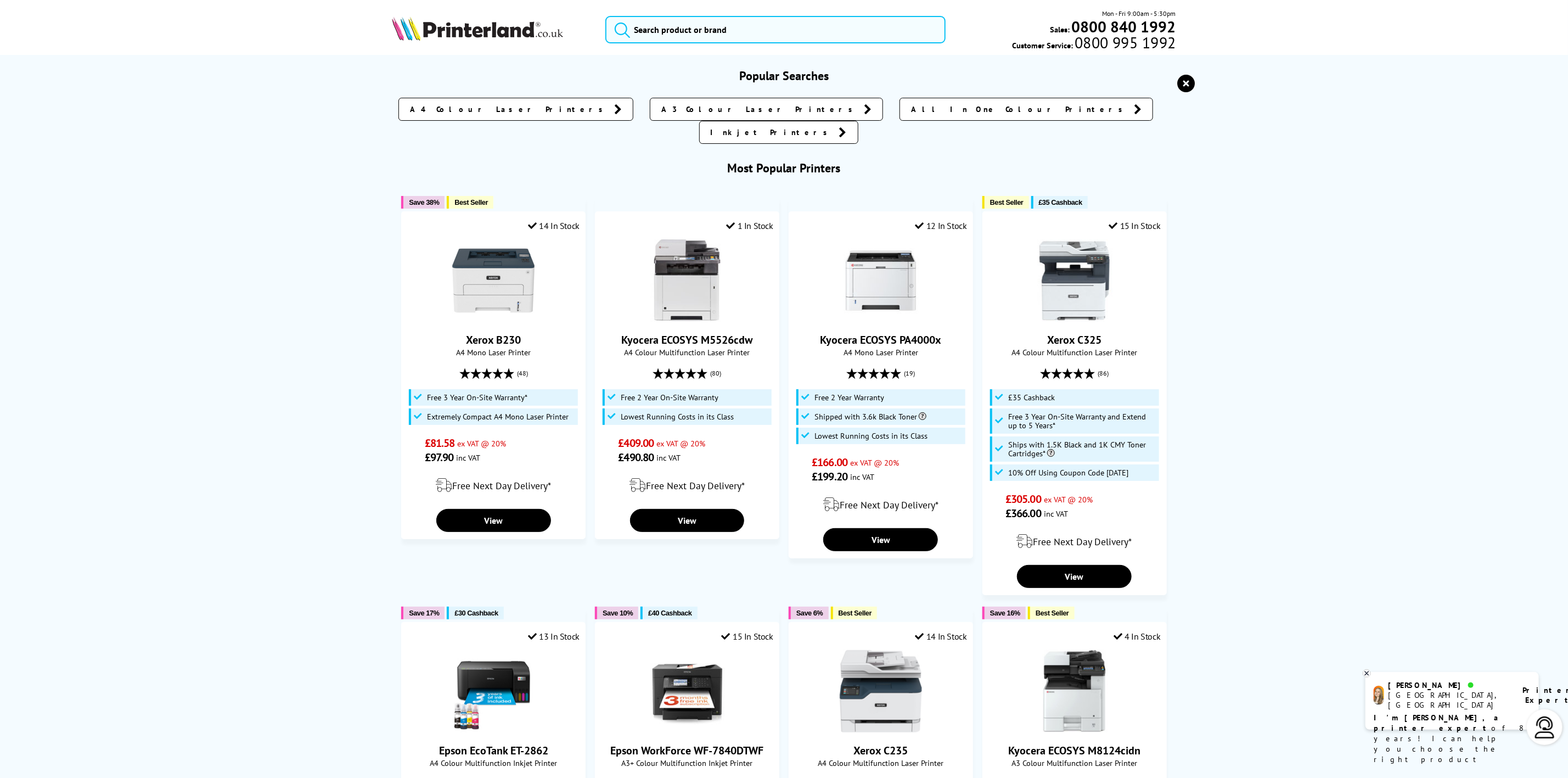
click at [1206, 85] on div "Popular Searches A4 Colour Laser Printers A3 Colour Laser Printers All In One C…" at bounding box center [784, 537] width 878 height 938
click at [1179, 81] on icon "reset" at bounding box center [1186, 84] width 18 height 18
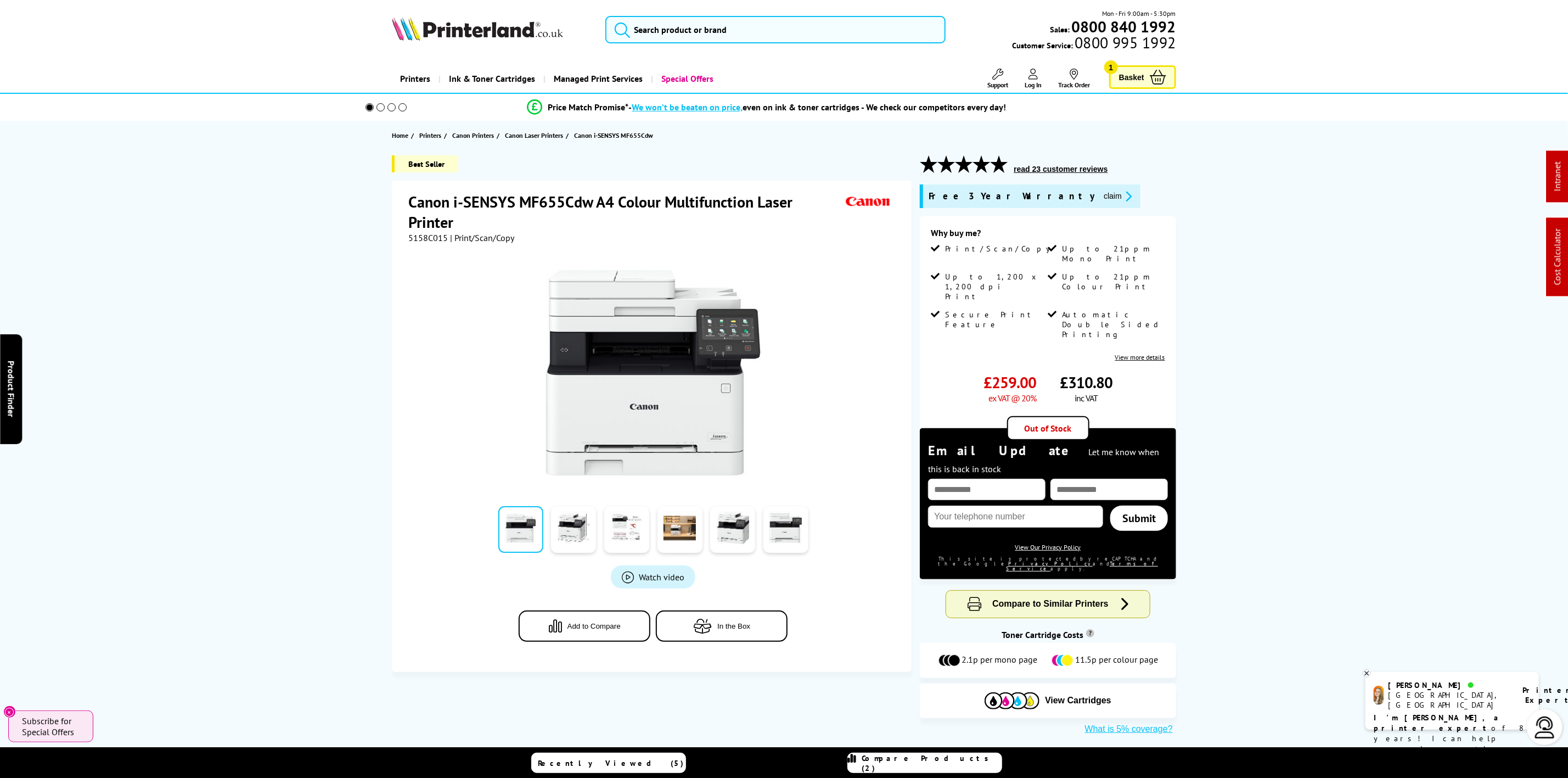
click at [440, 236] on span "5158C015" at bounding box center [428, 238] width 39 height 11
copy span "5158C015"
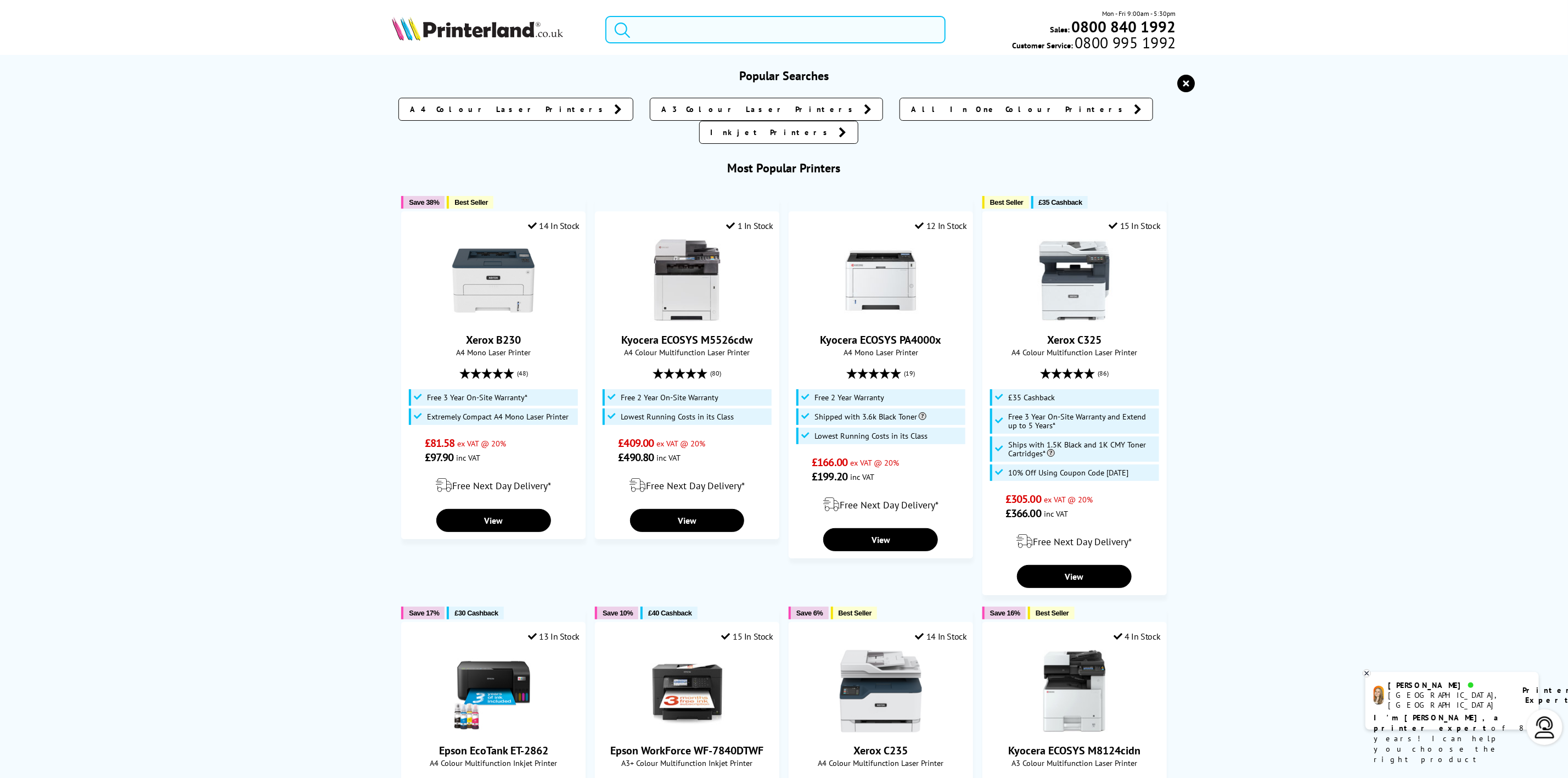
click at [798, 39] on input "search" at bounding box center [776, 29] width 340 height 28
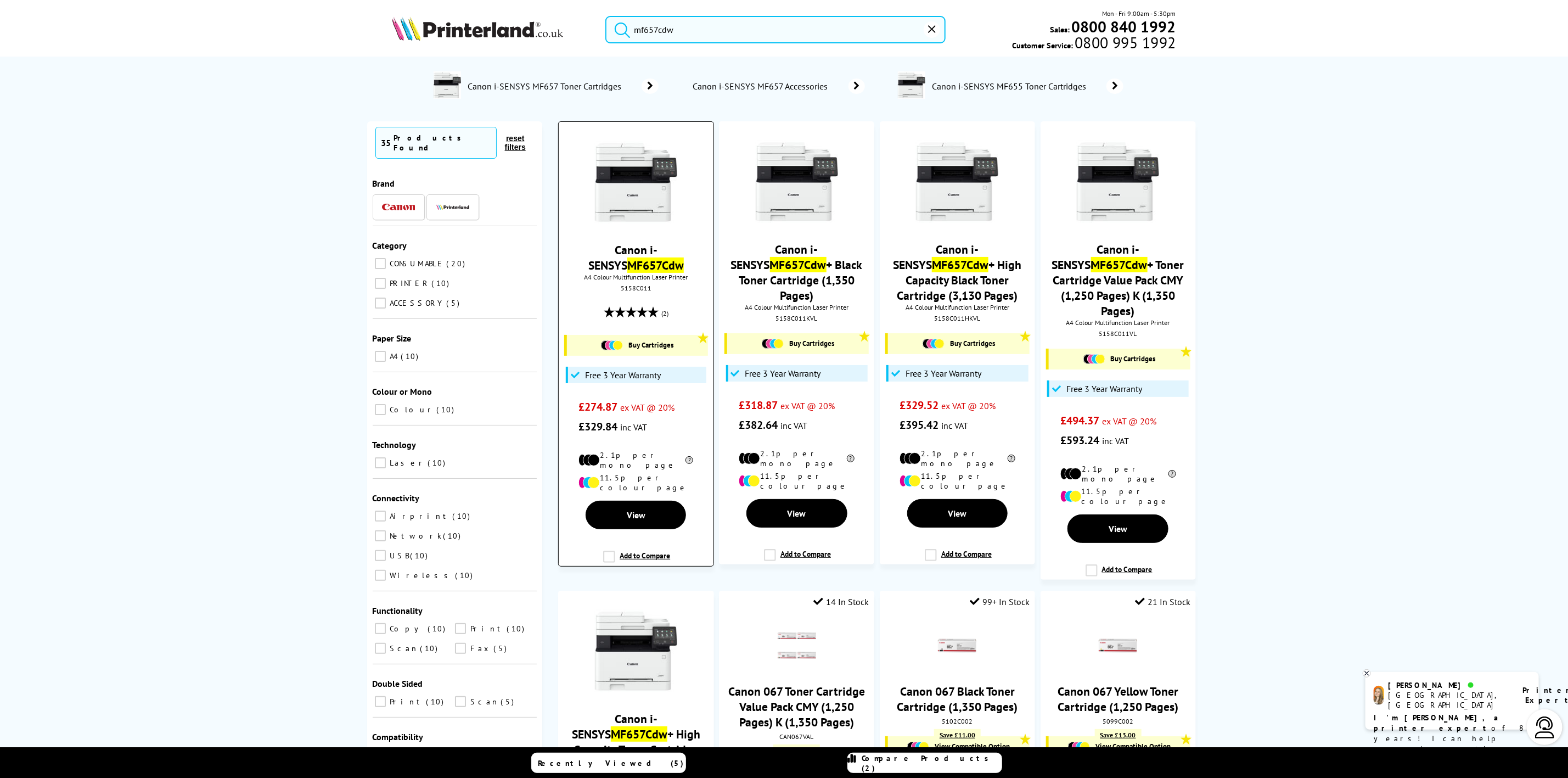
type input "mf657cdw"
click at [646, 210] on img at bounding box center [636, 182] width 82 height 82
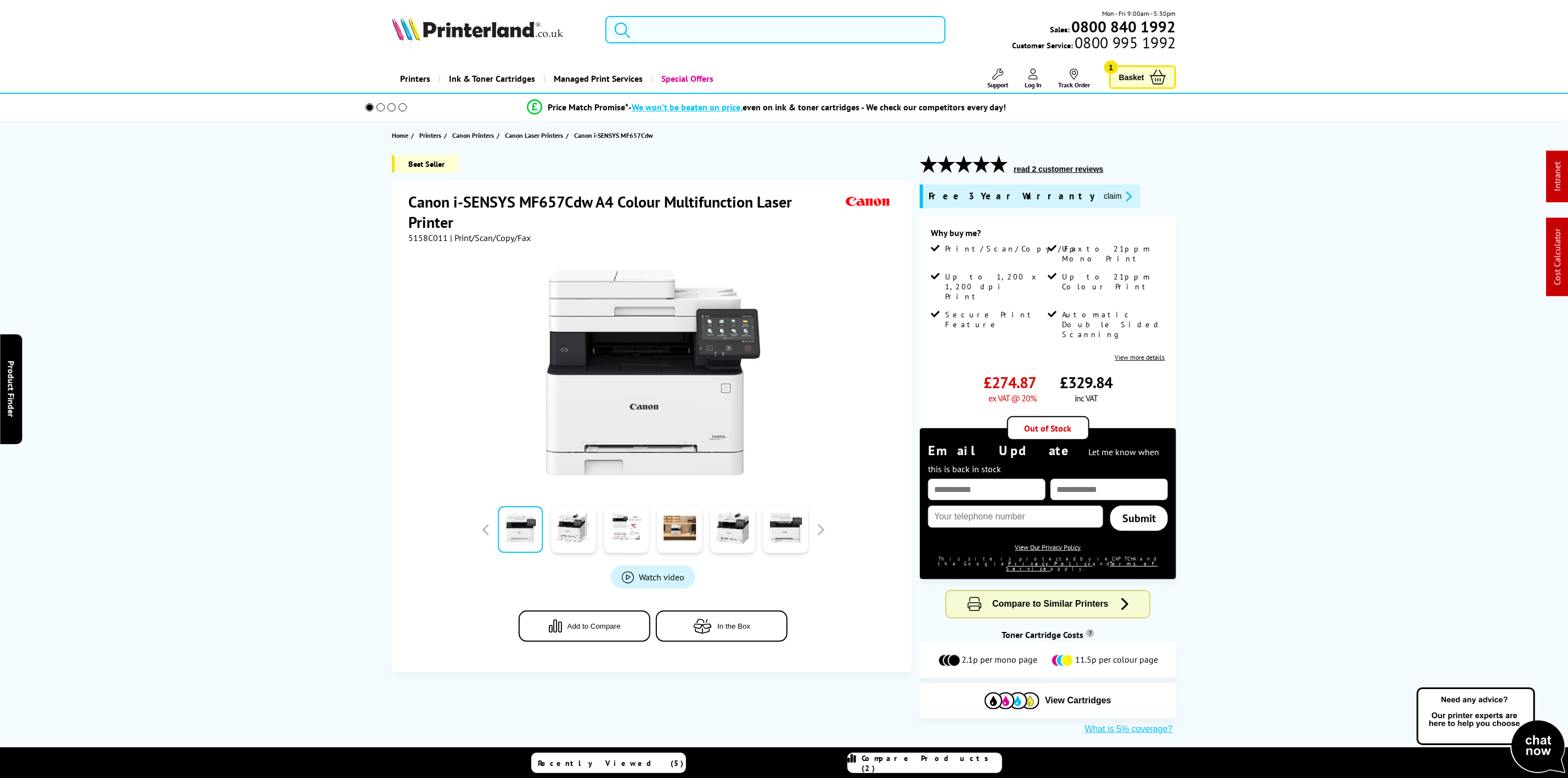
click at [687, 21] on input "search" at bounding box center [776, 29] width 340 height 28
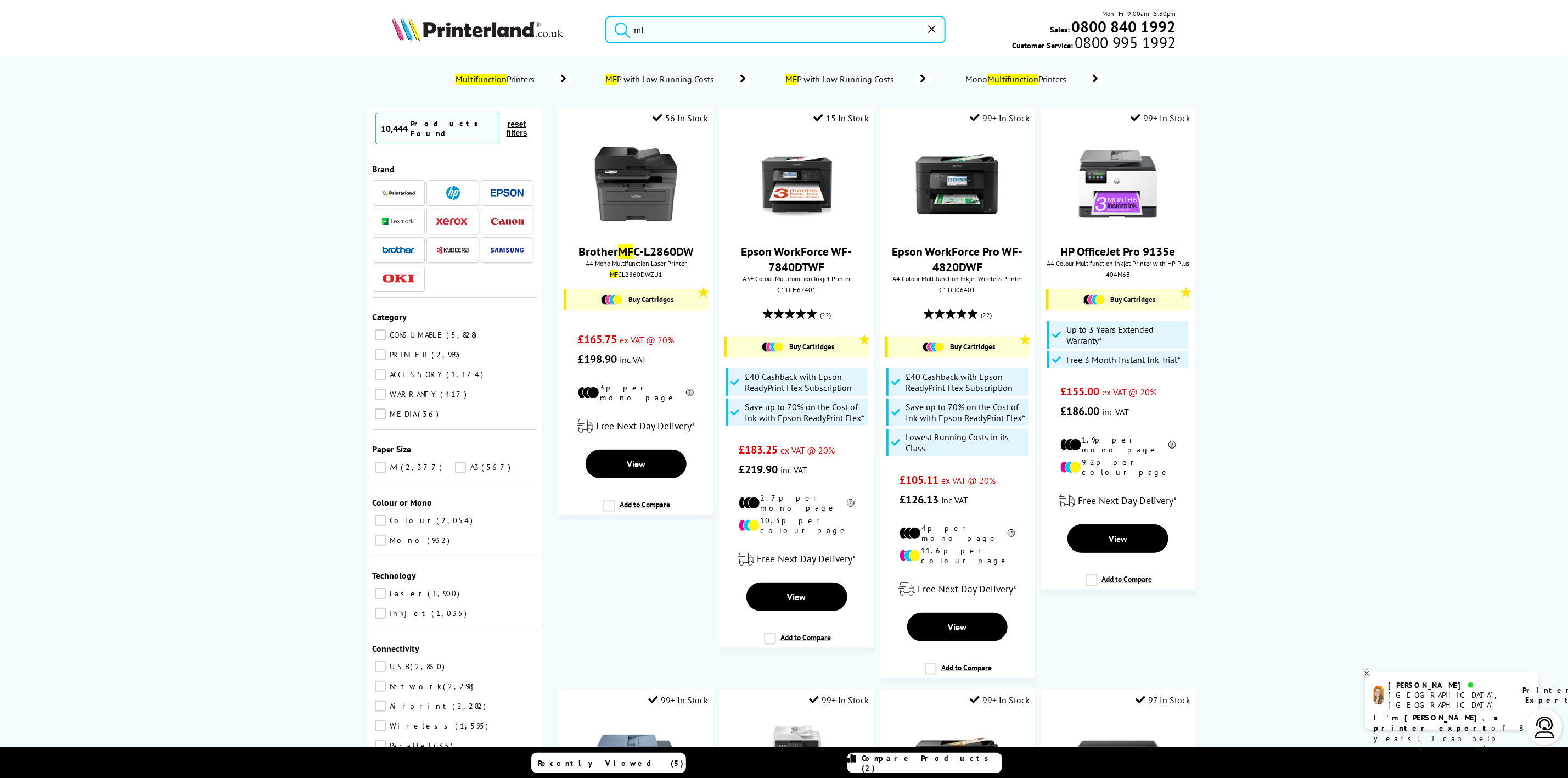
type input "m"
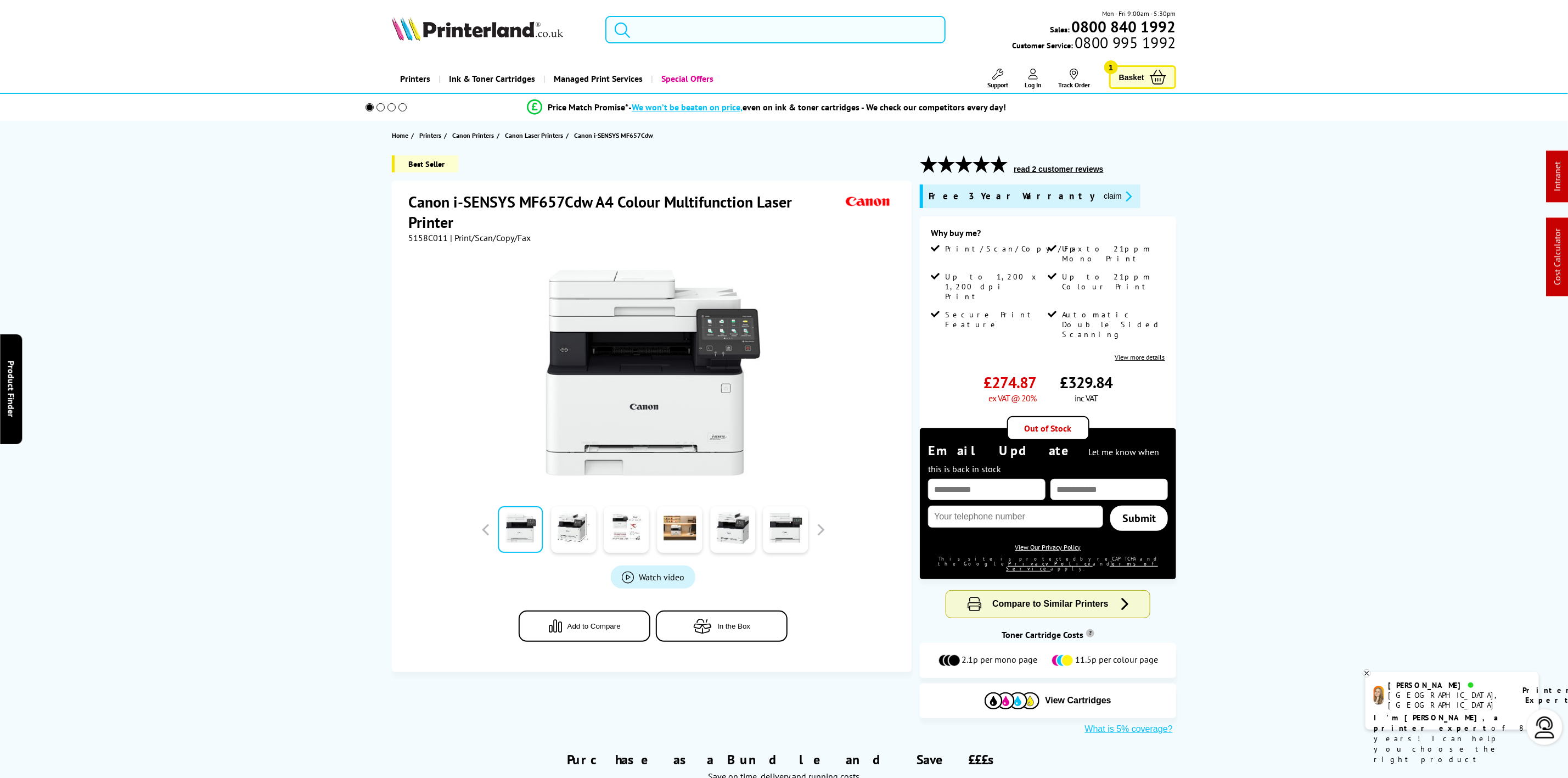
click at [717, 17] on input "search" at bounding box center [776, 29] width 340 height 28
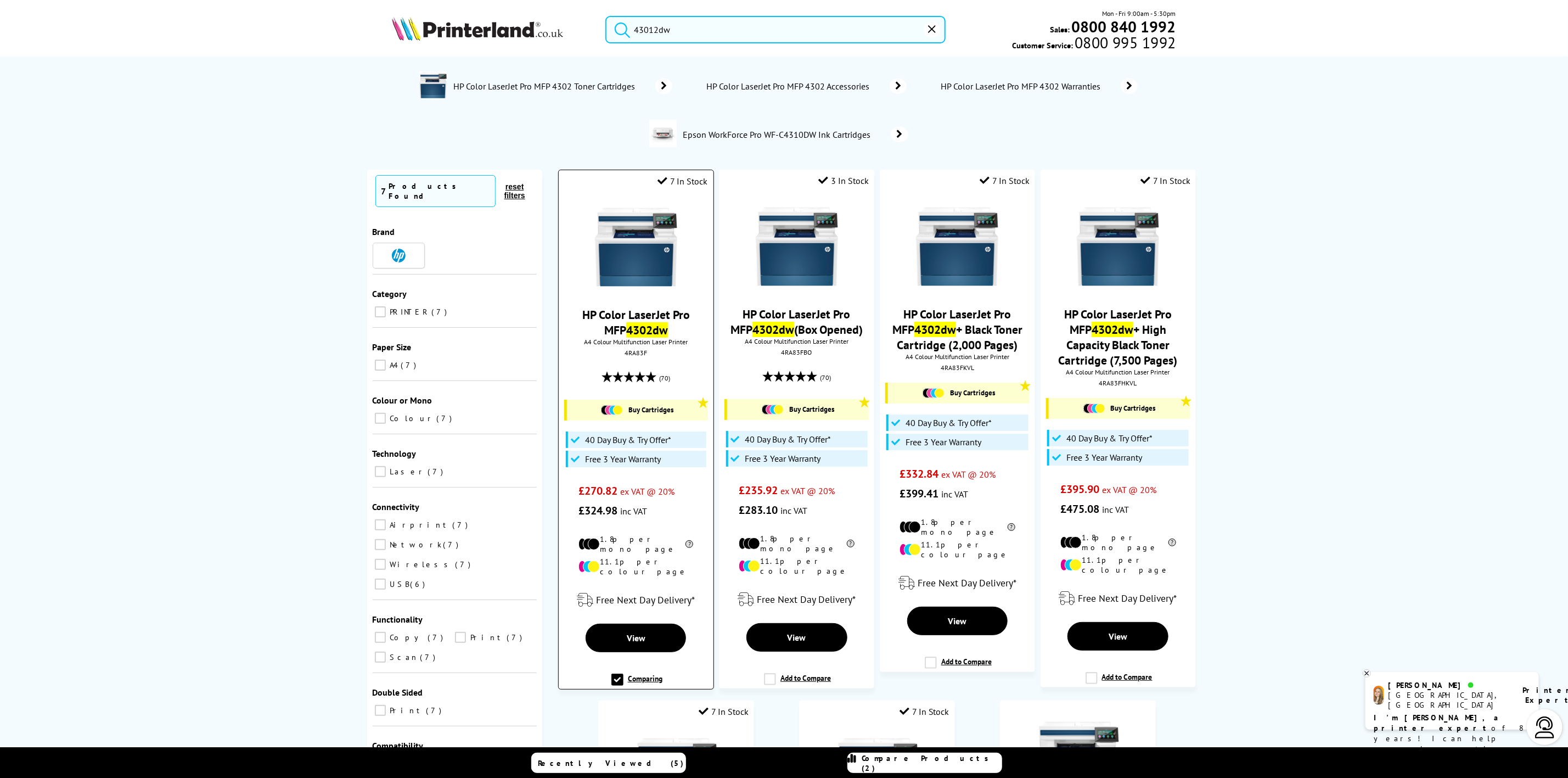
type input "43012dw"
click at [679, 246] on div at bounding box center [635, 248] width 143 height 85
click at [684, 281] on div at bounding box center [635, 248] width 143 height 85
click at [662, 267] on img at bounding box center [636, 247] width 82 height 82
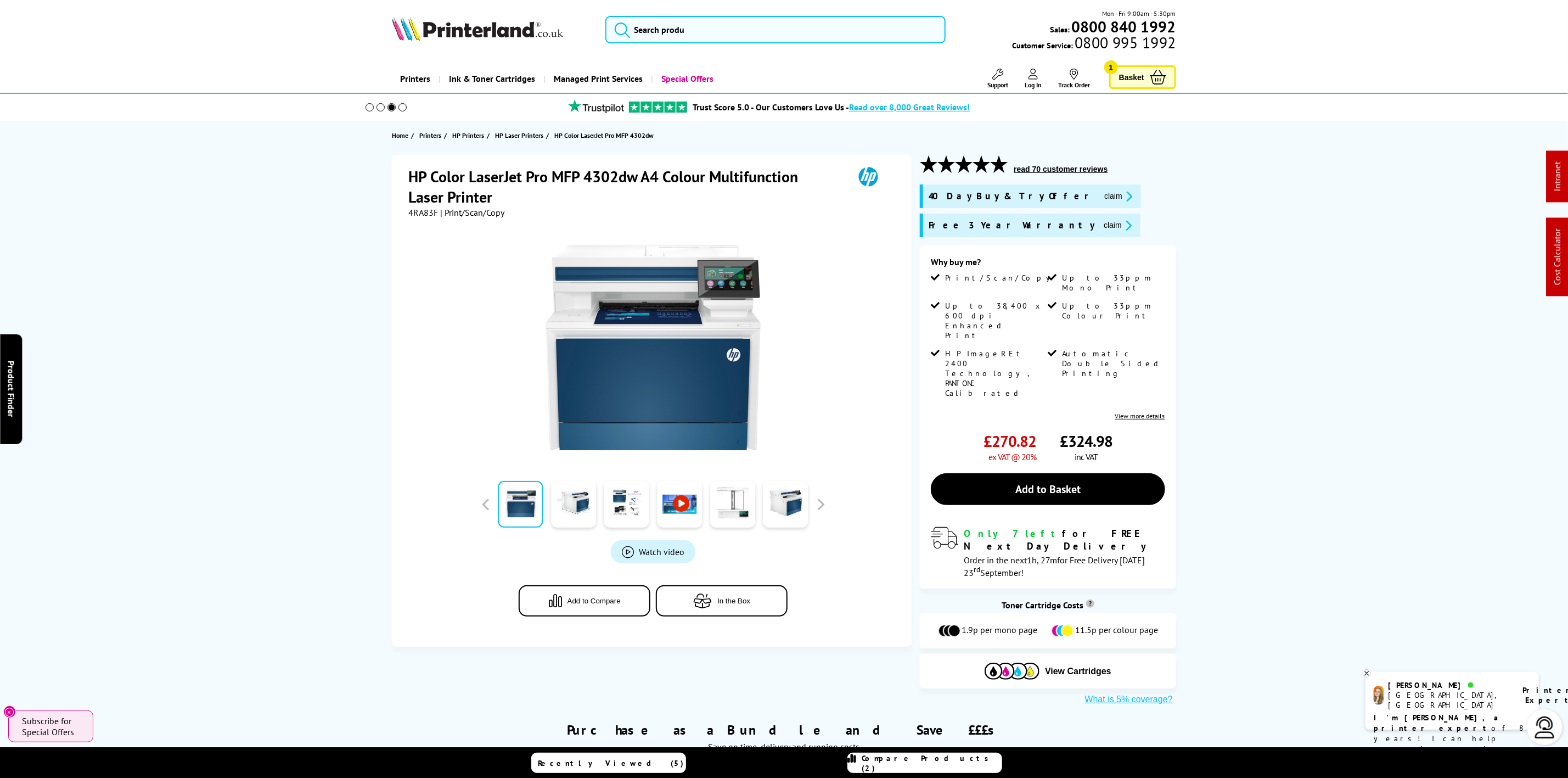
click at [417, 36] on img at bounding box center [477, 28] width 171 height 24
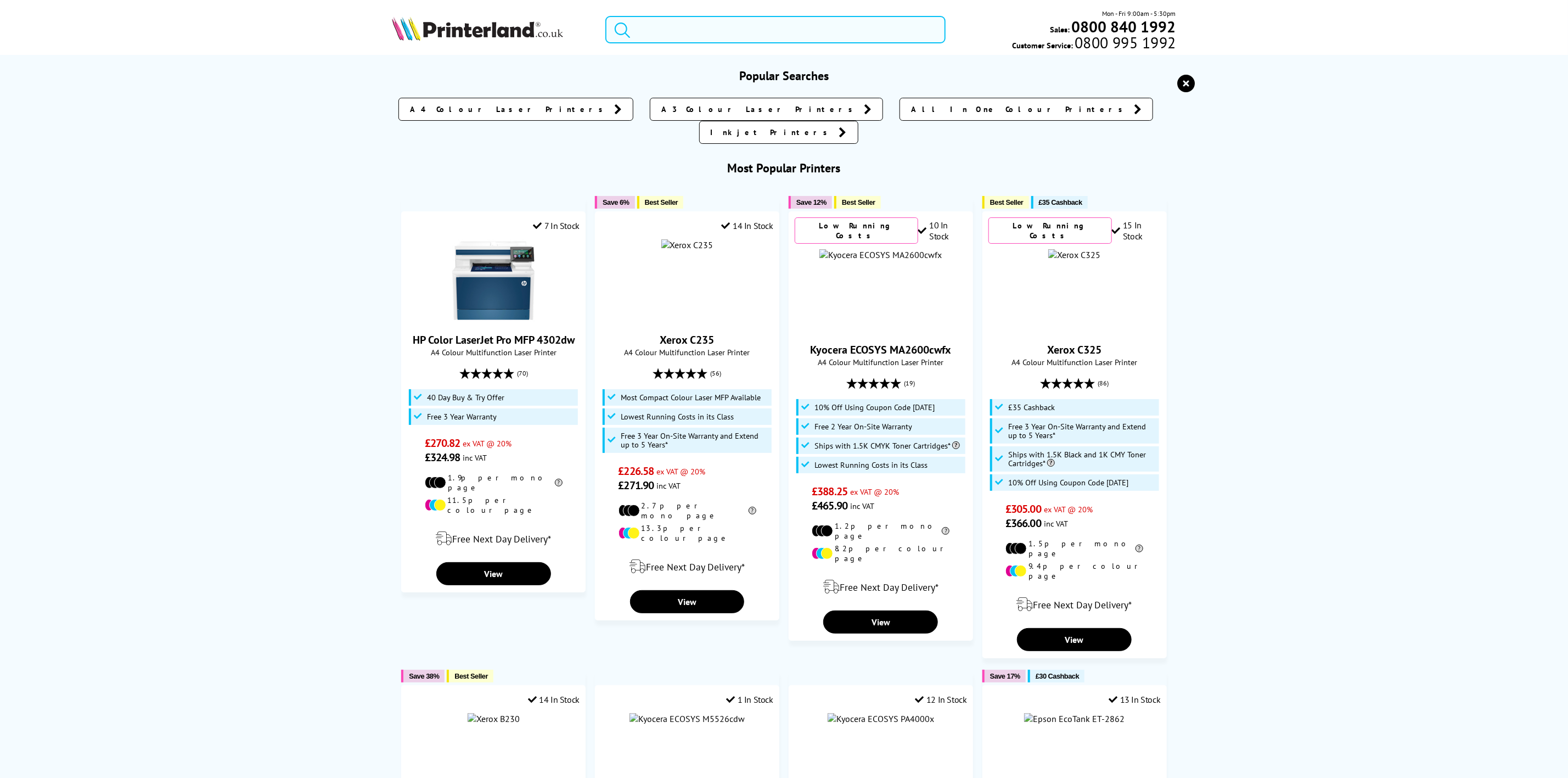
click at [740, 44] on div "Mon - Fri 9:00am - 5:30pm Sales: 0800 840 1992 Customer Service: 0800 995 1992" at bounding box center [784, 32] width 878 height 49
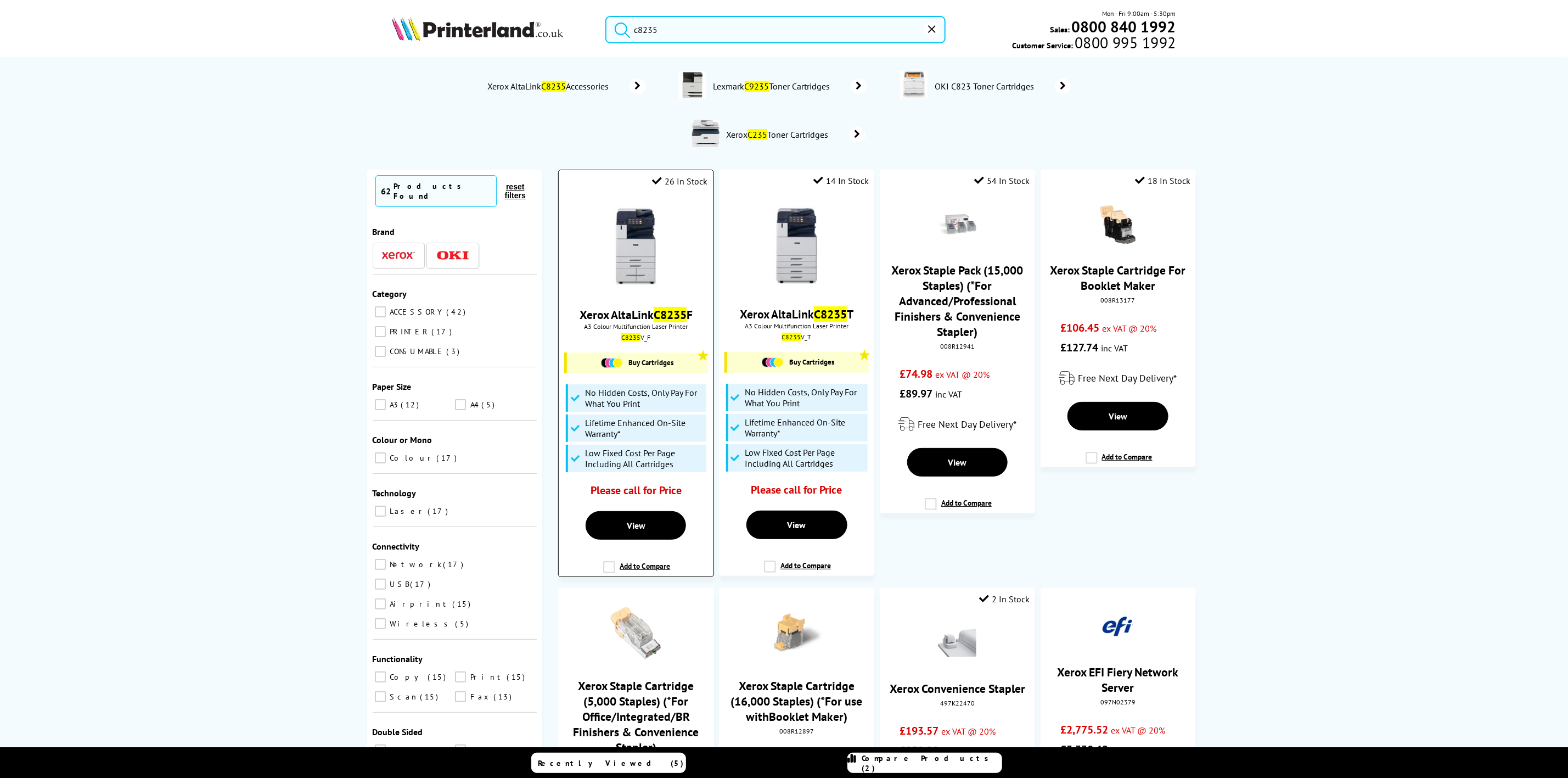
type input "c8235"
click at [630, 344] on div "Xerox AltaLink C8235 F A3 Colour Multifunction Laser Printer C8235 V_F Buy Cart…" at bounding box center [635, 351] width 143 height 311
click at [632, 341] on mark "C8235" at bounding box center [631, 337] width 19 height 8
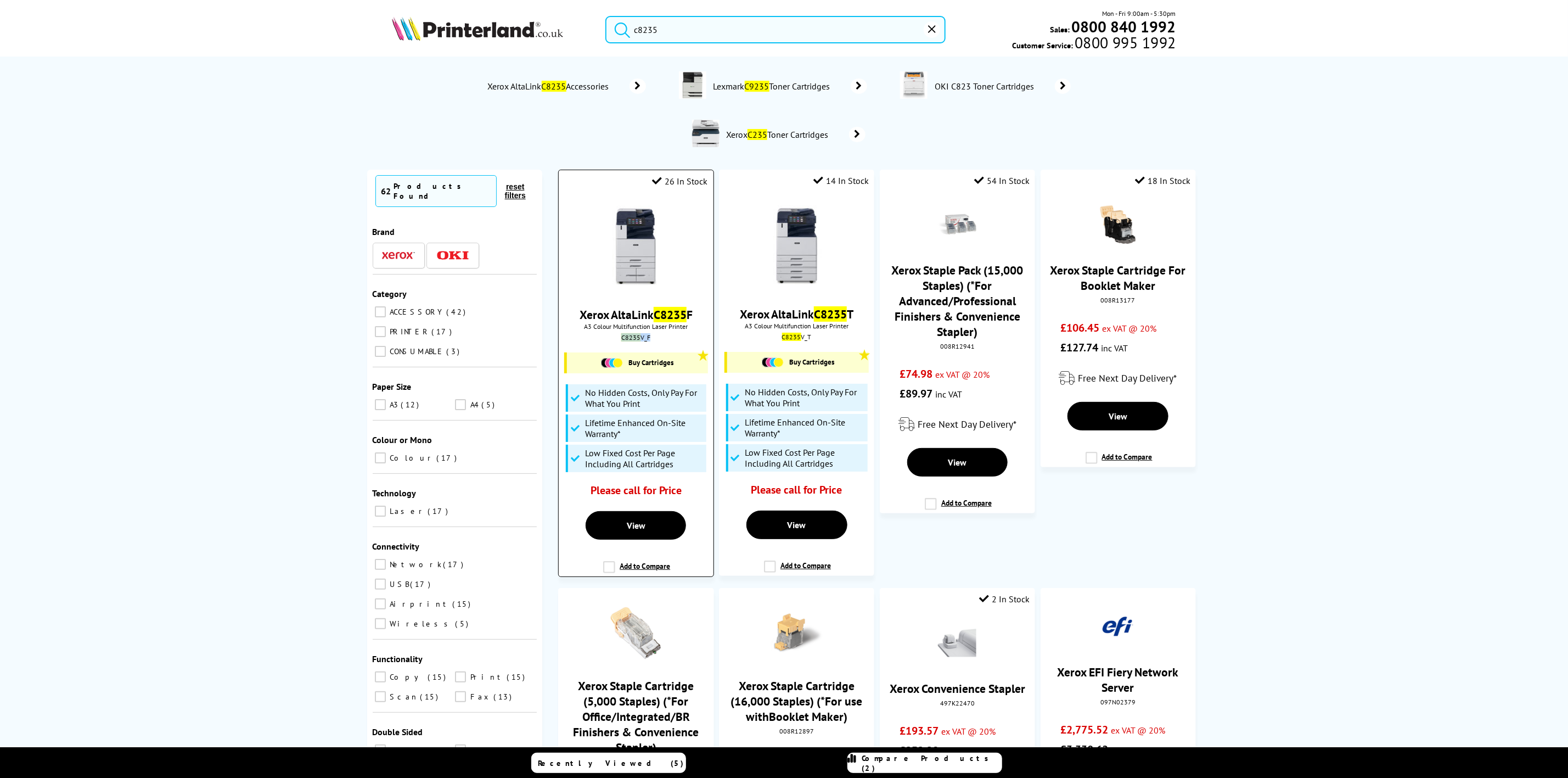
click at [632, 341] on mark "C8235" at bounding box center [631, 337] width 19 height 8
copy div "C8235 V_F"
click at [512, 37] on img at bounding box center [477, 28] width 171 height 24
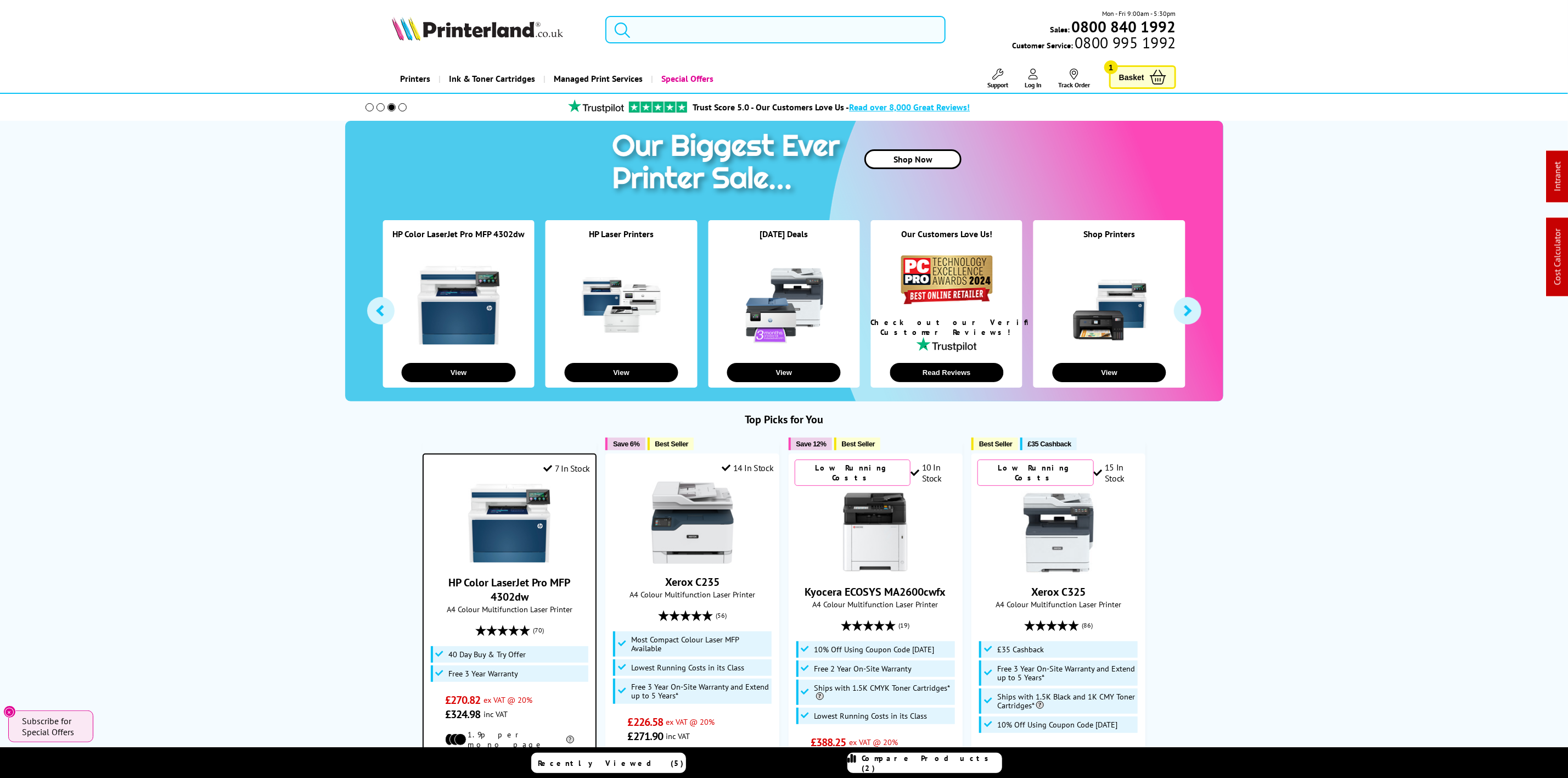
click at [684, 28] on input "search" at bounding box center [776, 29] width 340 height 28
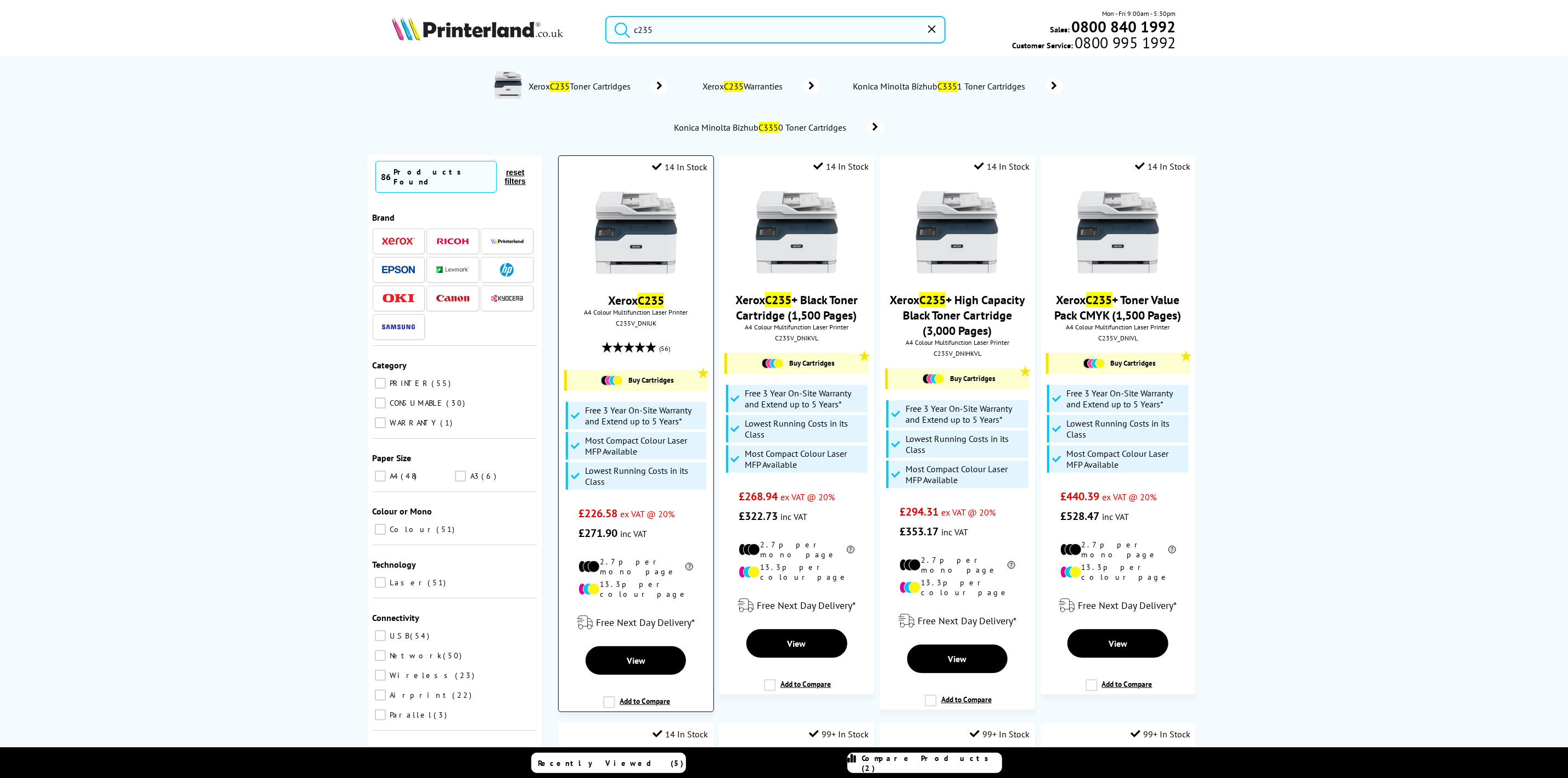
type input "c235"
drag, startPoint x: 631, startPoint y: 231, endPoint x: 427, endPoint y: 126, distance: 229.4
click at [633, 231] on img at bounding box center [636, 232] width 82 height 82
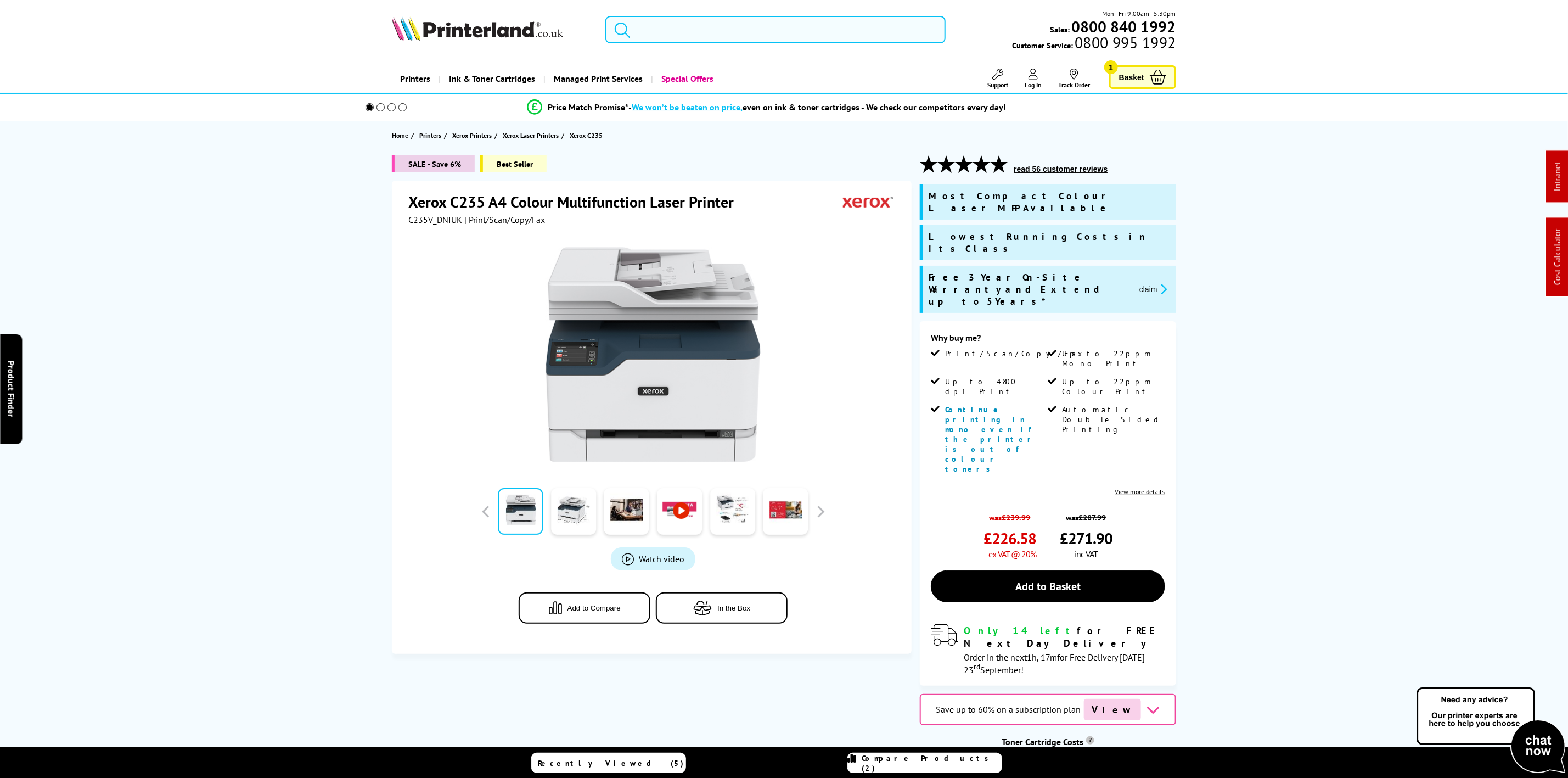
click at [705, 35] on input "search" at bounding box center [776, 29] width 340 height 28
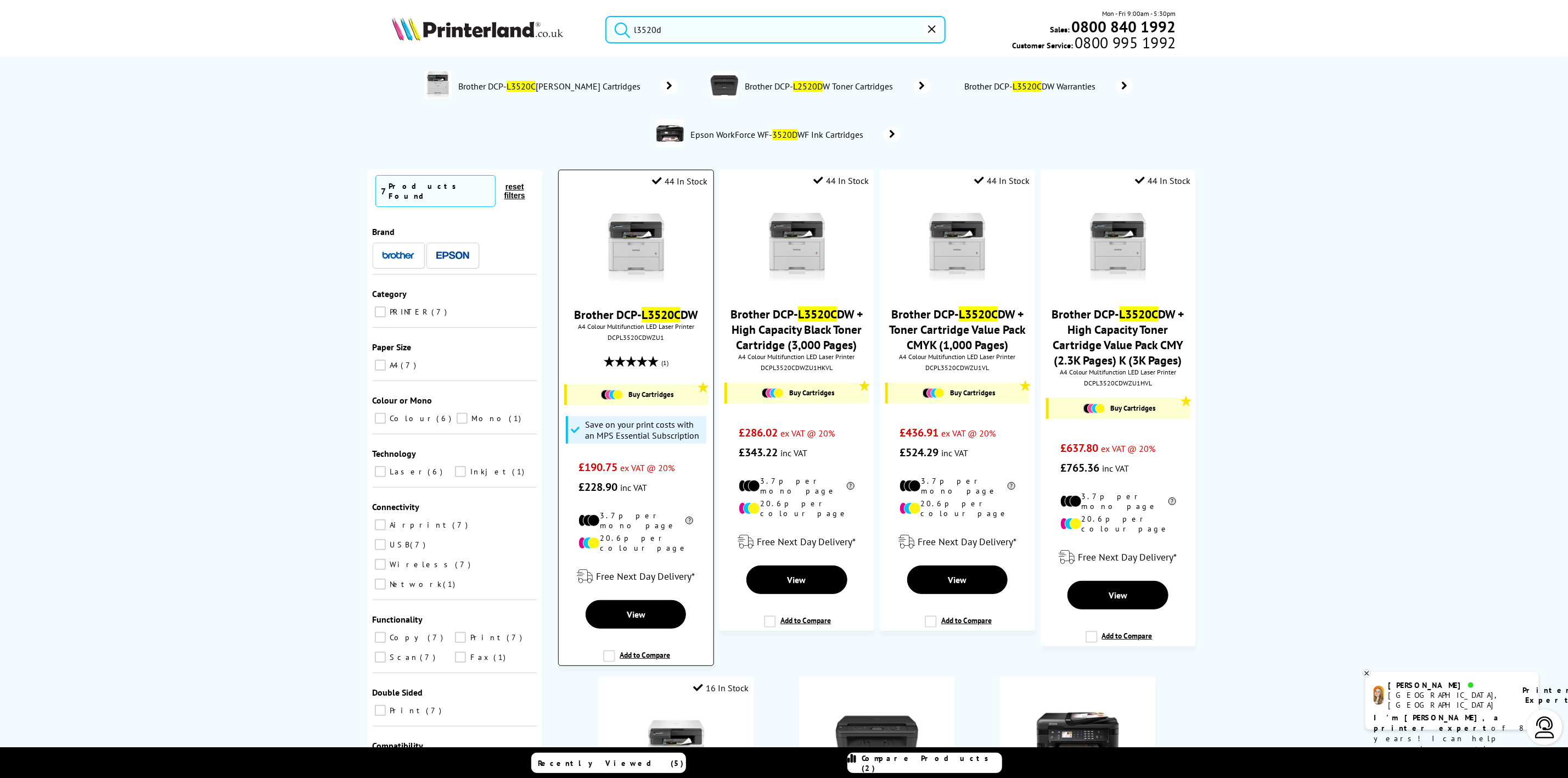
type input "l3520d"
click at [612, 247] on img at bounding box center [636, 247] width 82 height 82
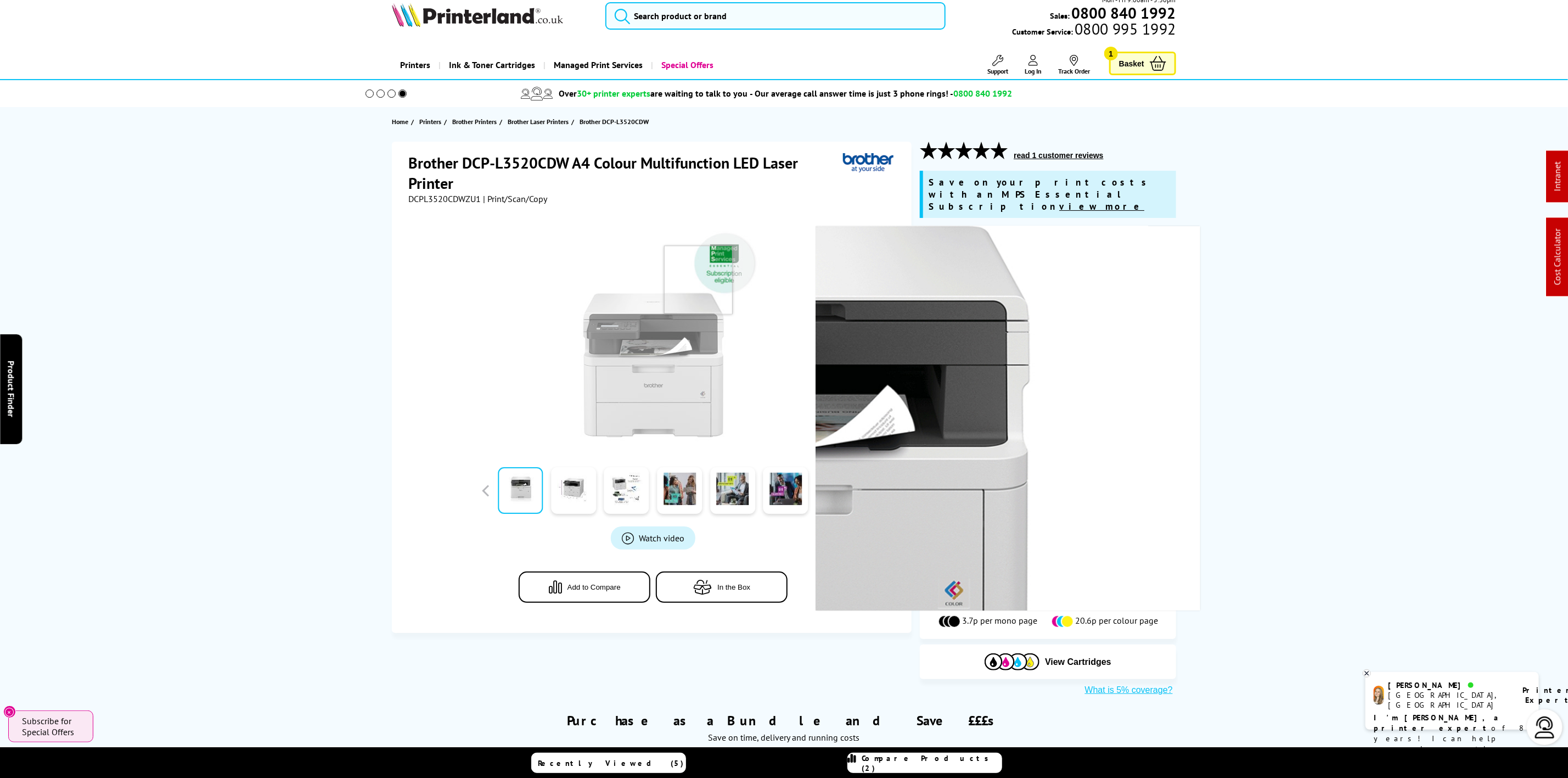
scroll to position [165, 0]
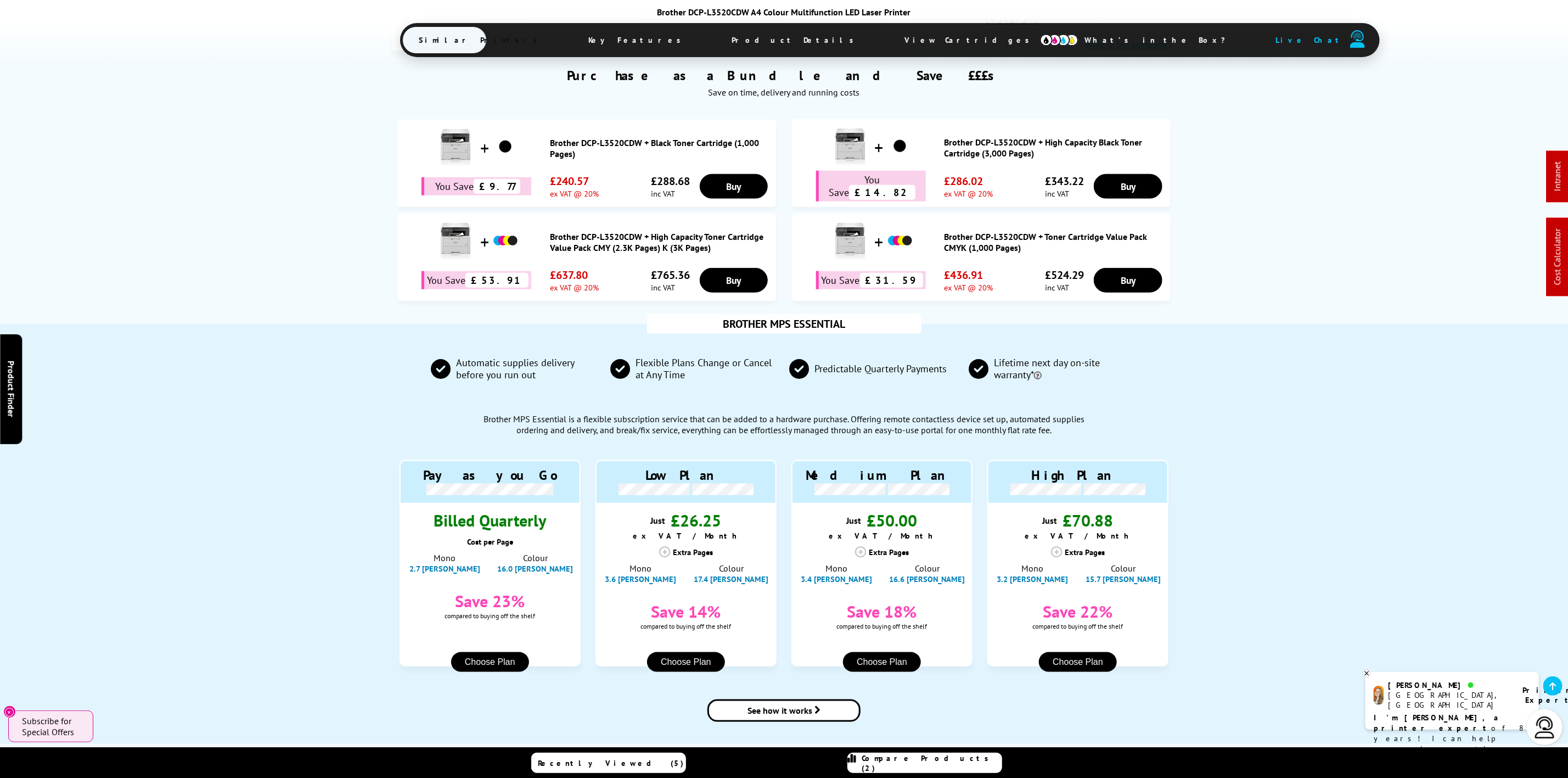
click at [716, 36] on span "Product Details" at bounding box center [796, 40] width 161 height 26
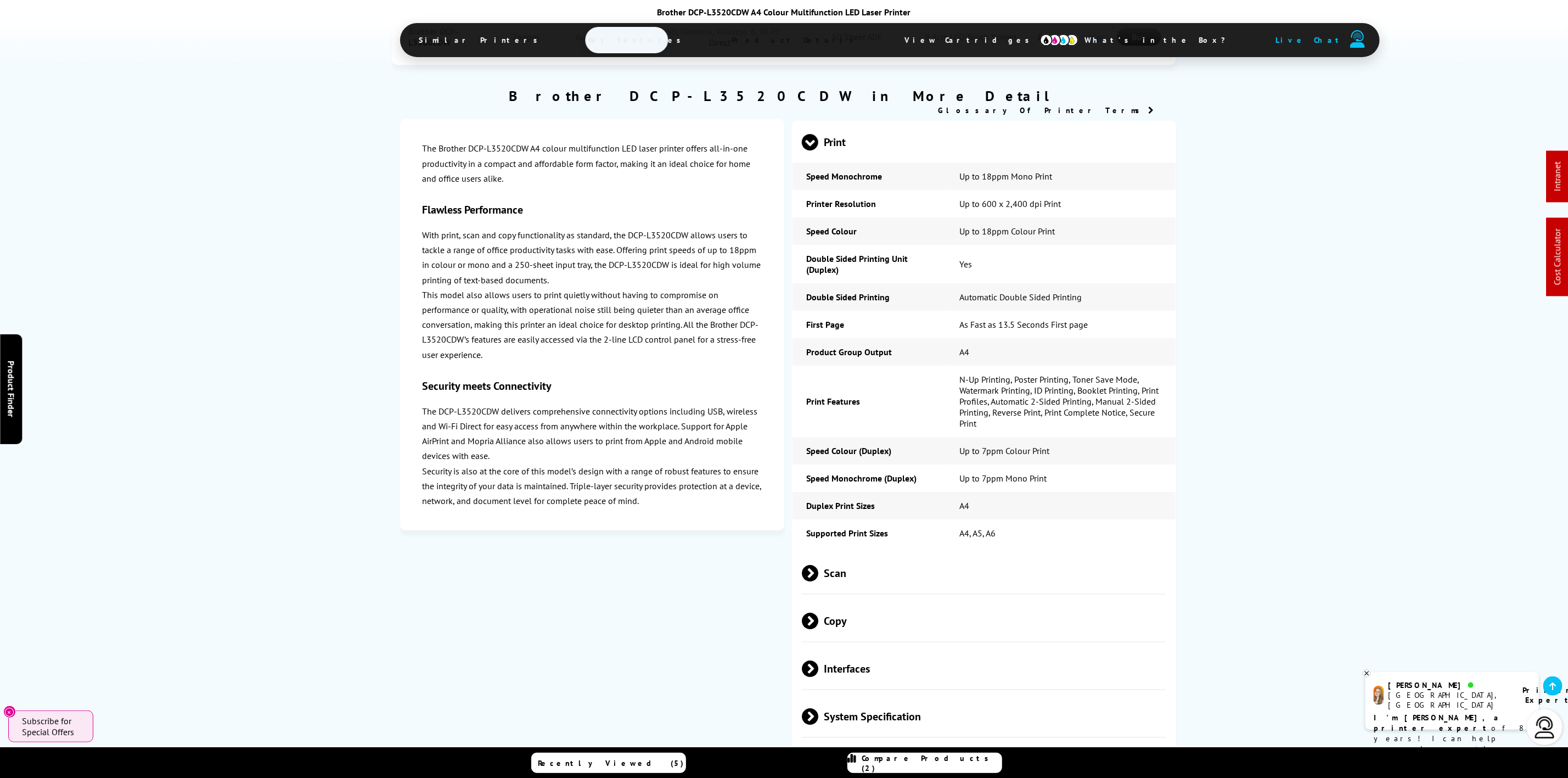
scroll to position [2918, 0]
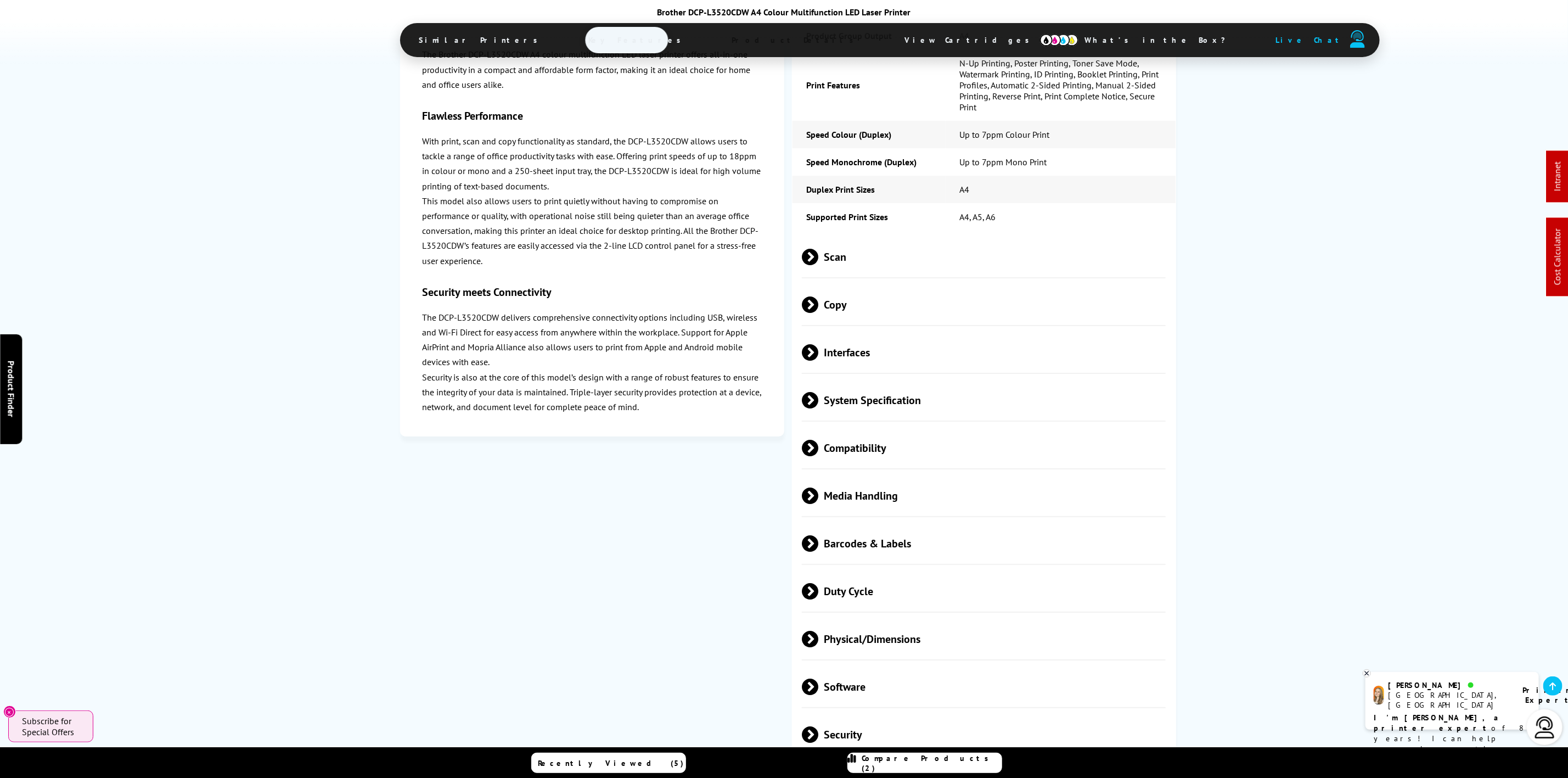
click at [921, 618] on span "Physical/Dimensions" at bounding box center [984, 639] width 364 height 41
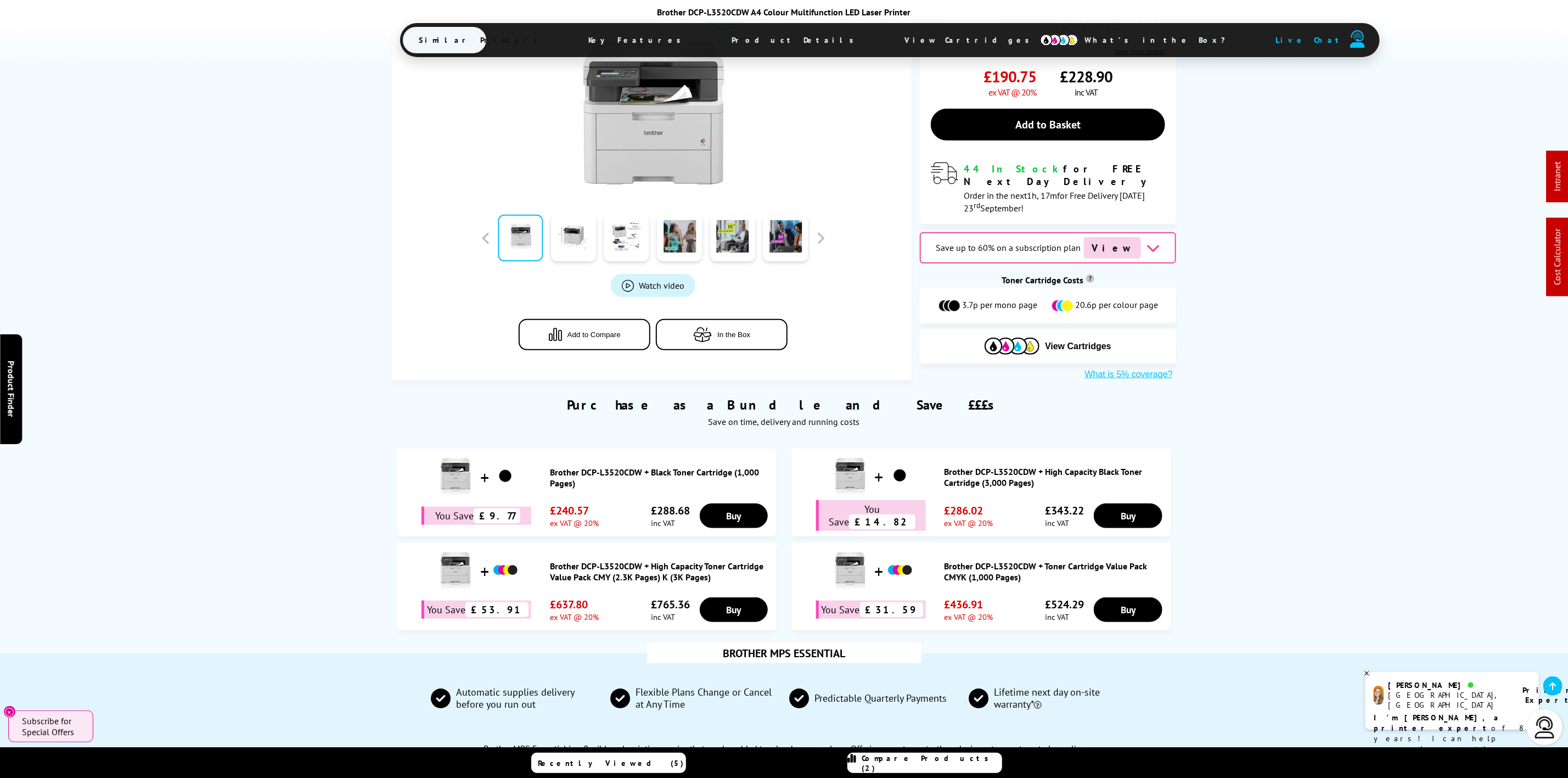
click at [889, 43] on span "View Cartridges" at bounding box center [973, 40] width 168 height 29
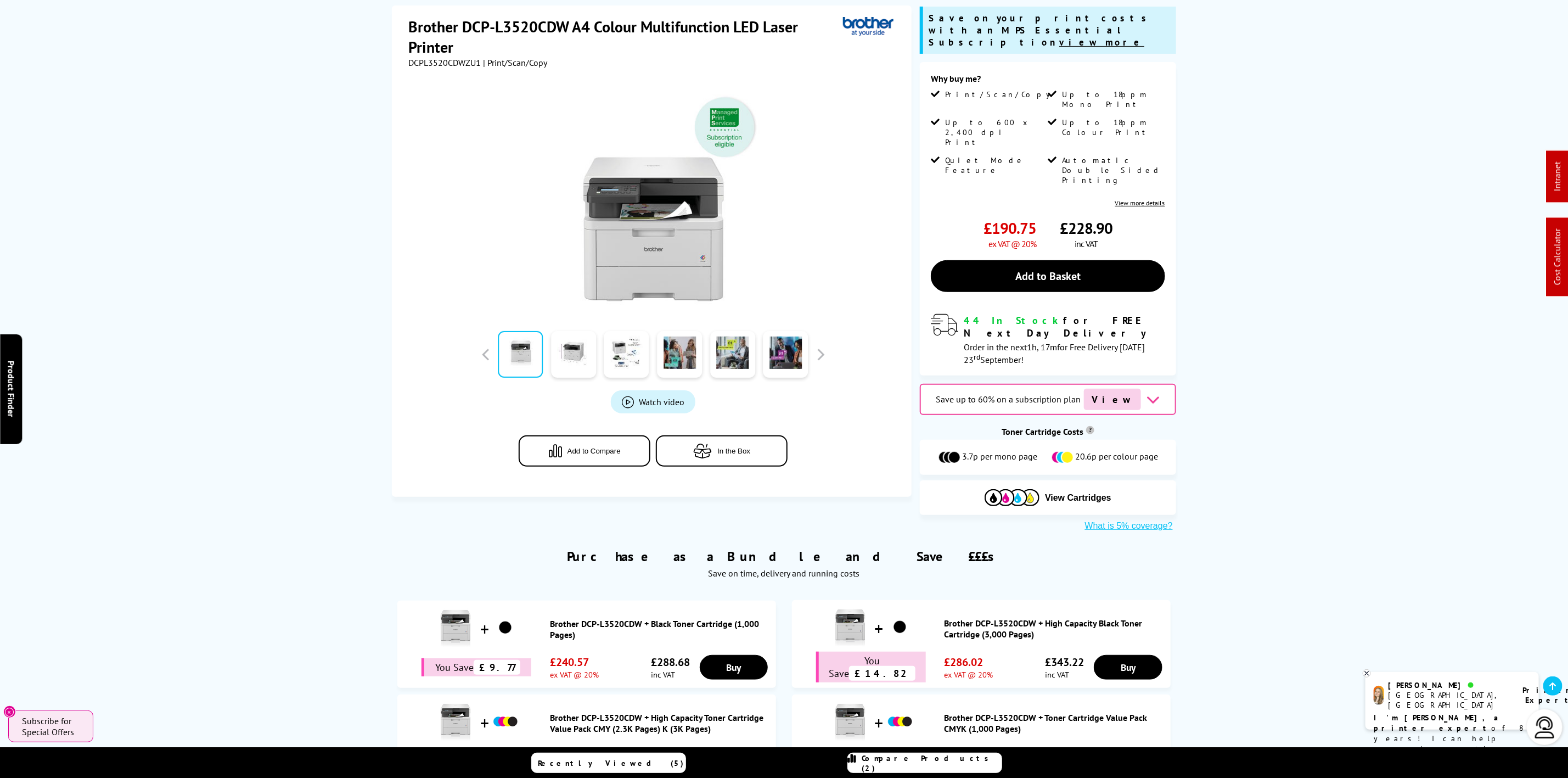
scroll to position [96, 0]
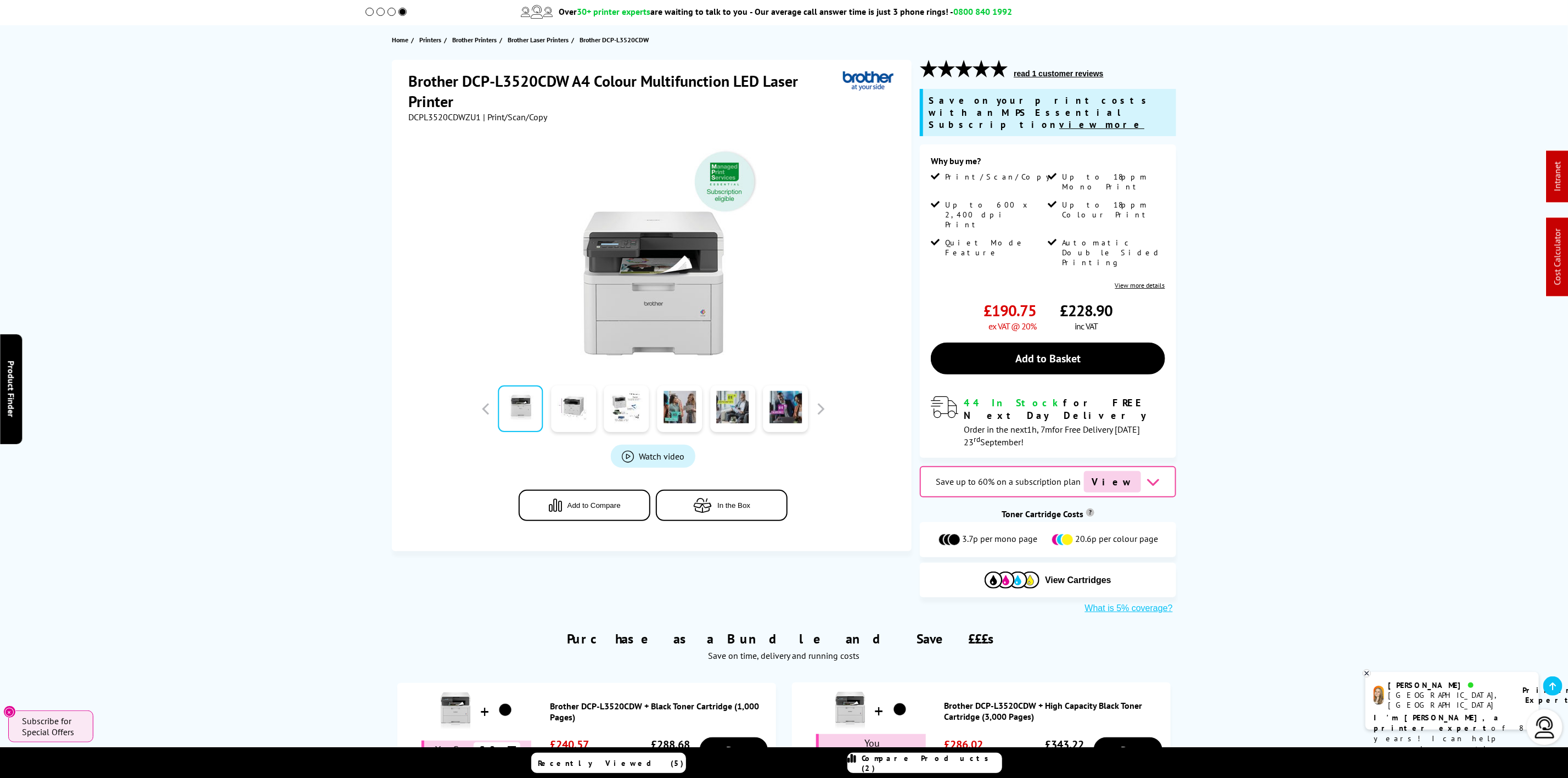
drag, startPoint x: 419, startPoint y: 33, endPoint x: 512, endPoint y: 28, distance: 93.1
click at [424, 32] on section "Home Printers Brother Printers Brother Laser Printers Brother DCP-L3520CDW" at bounding box center [784, 39] width 878 height 29
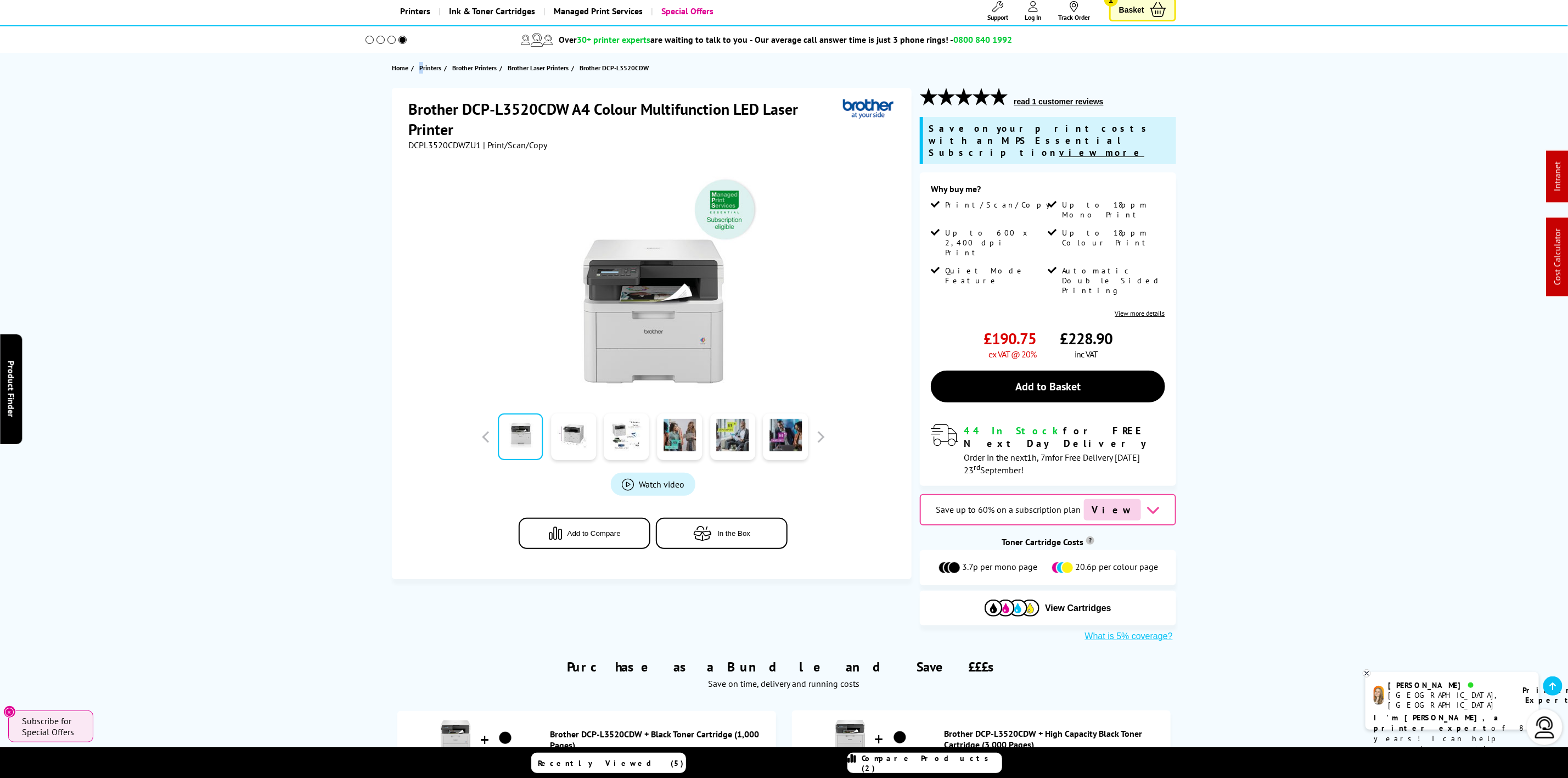
scroll to position [0, 0]
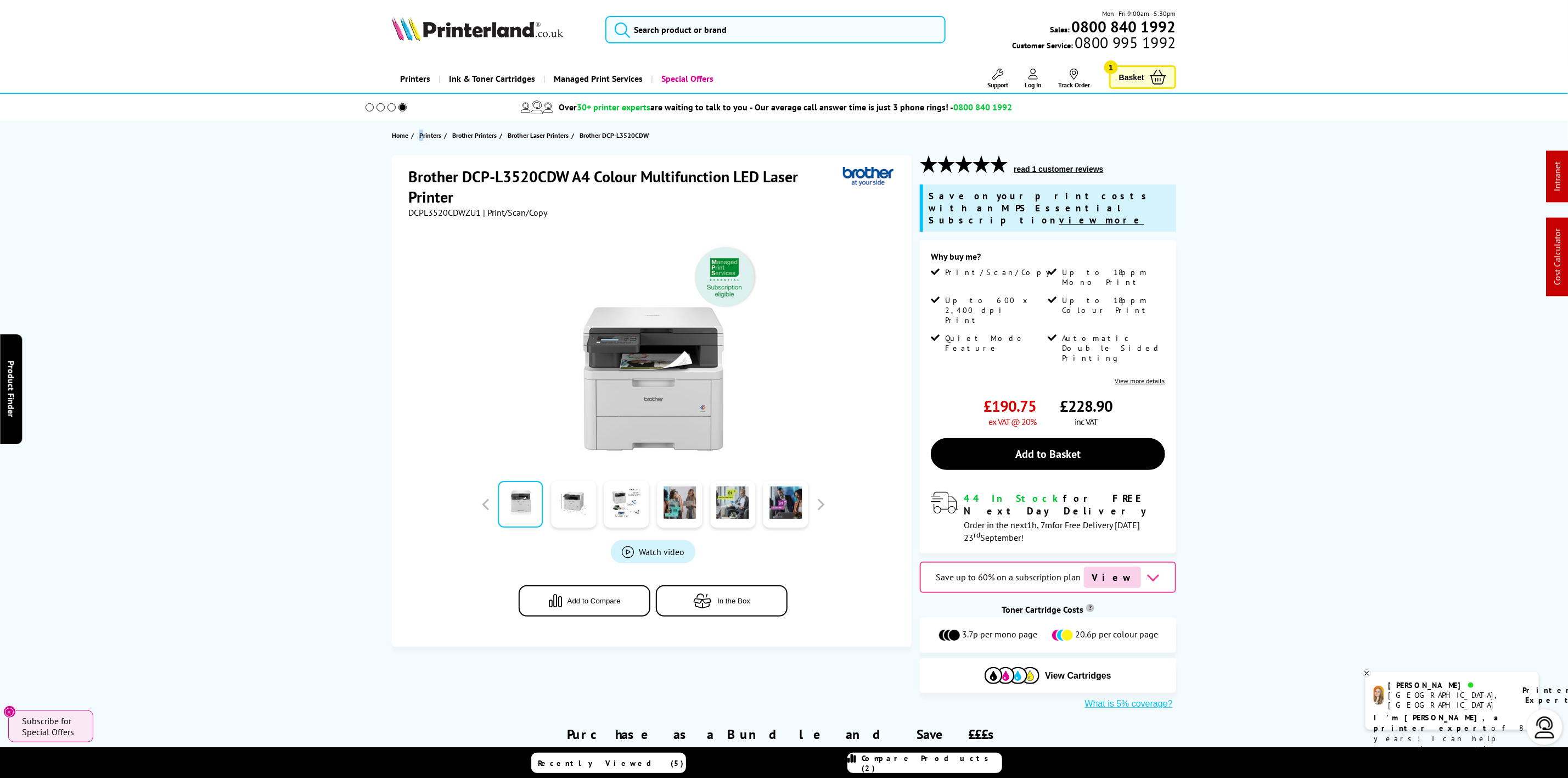
click at [452, 42] on picture at bounding box center [477, 37] width 171 height 11
click at [451, 42] on picture at bounding box center [477, 37] width 171 height 11
click at [439, 18] on img at bounding box center [477, 28] width 171 height 24
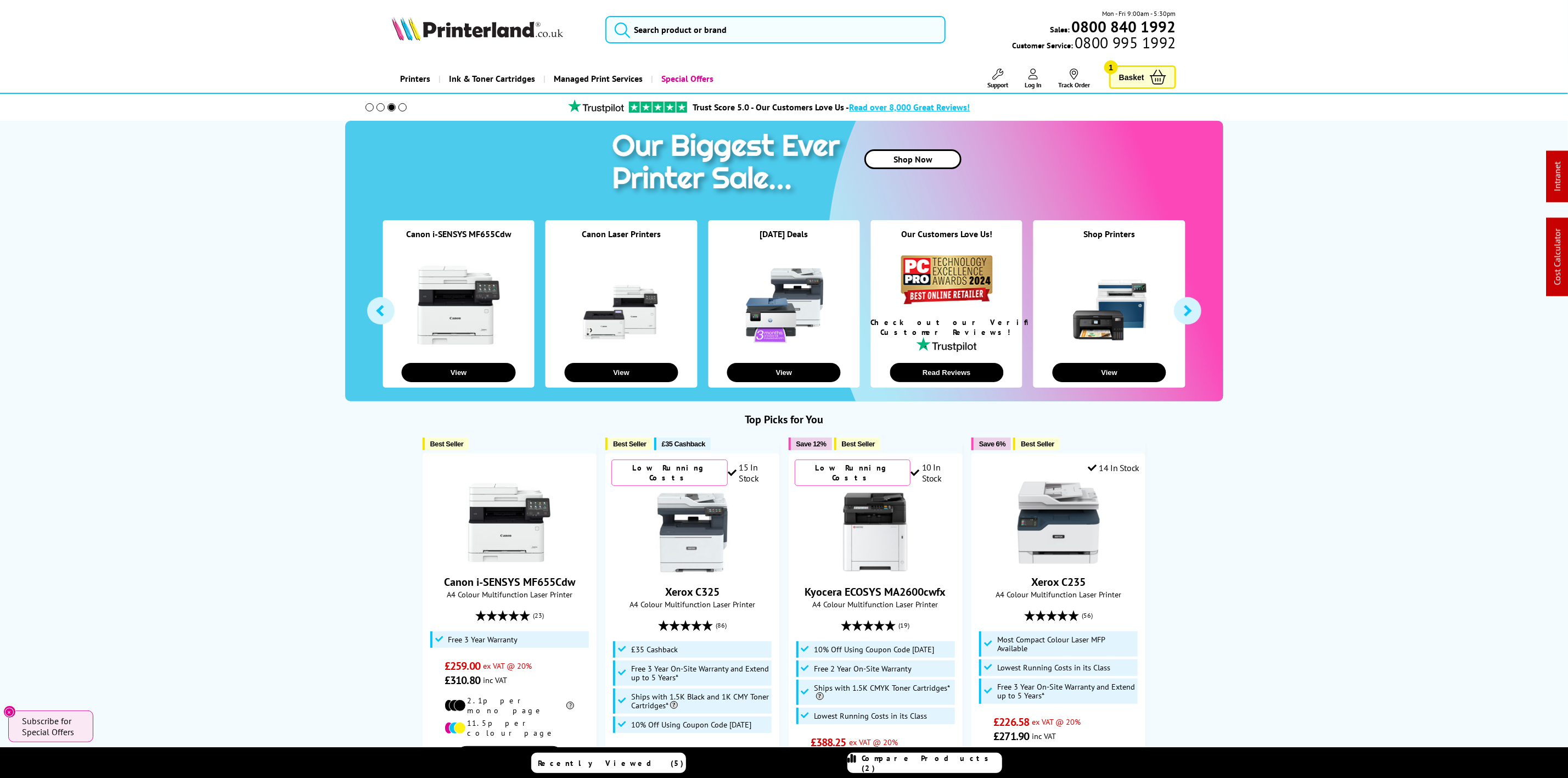
click at [455, 18] on img at bounding box center [477, 28] width 171 height 24
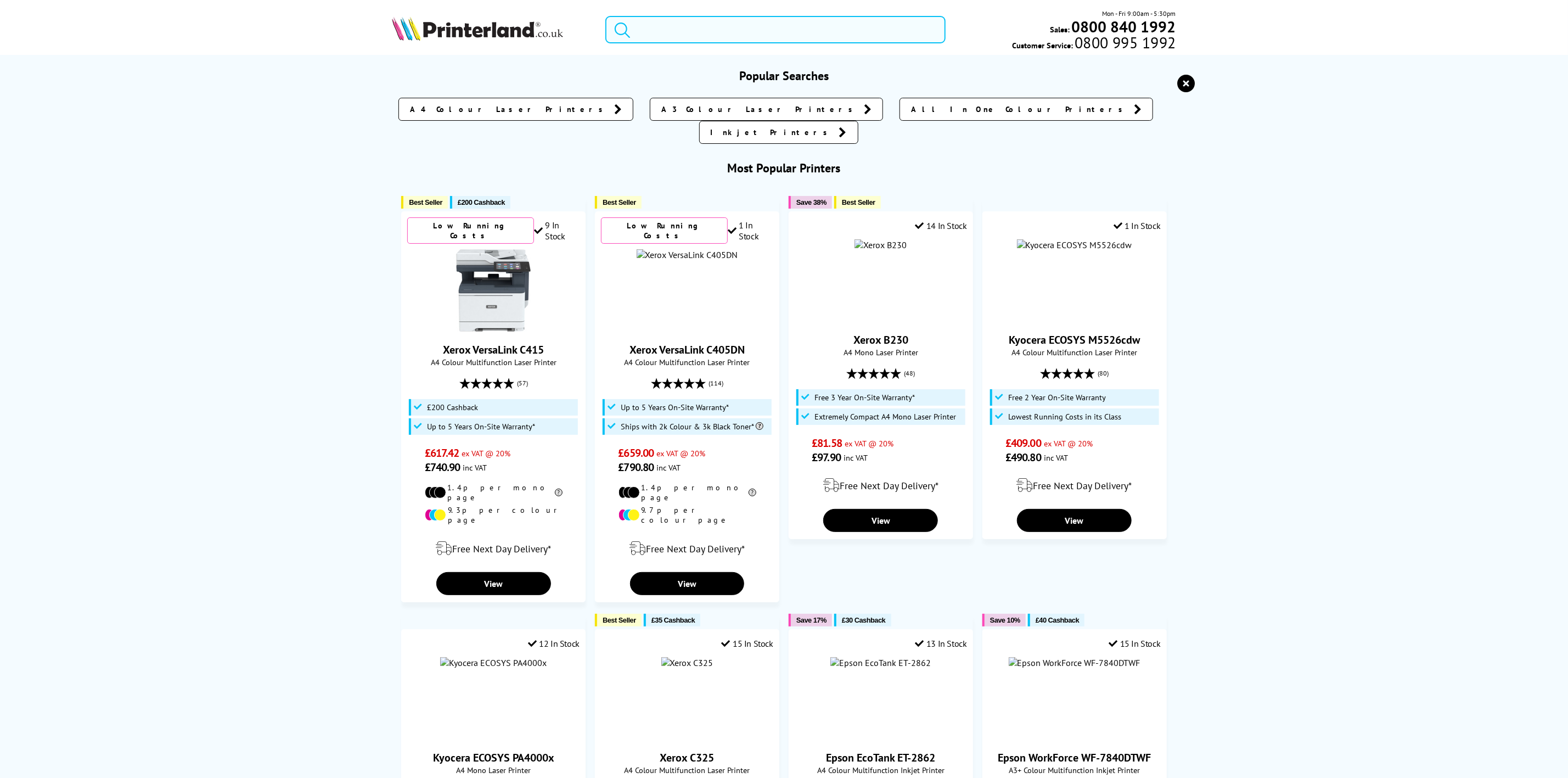
click at [723, 25] on input "search" at bounding box center [776, 29] width 340 height 28
paste input "DCPL3560CDWZU1"
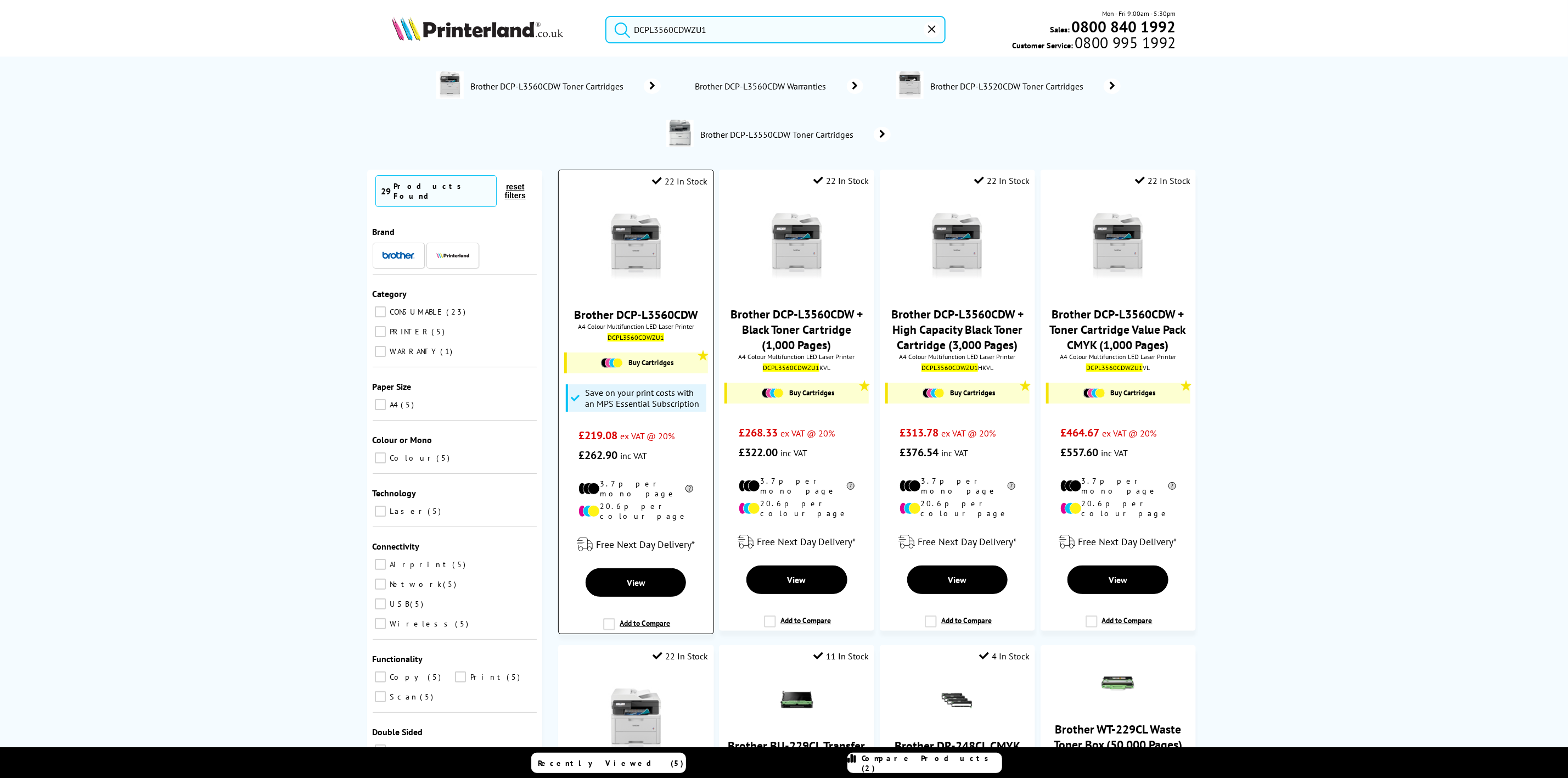
type input "DCPL3560CDWZU1"
click at [651, 252] on img at bounding box center [636, 247] width 82 height 82
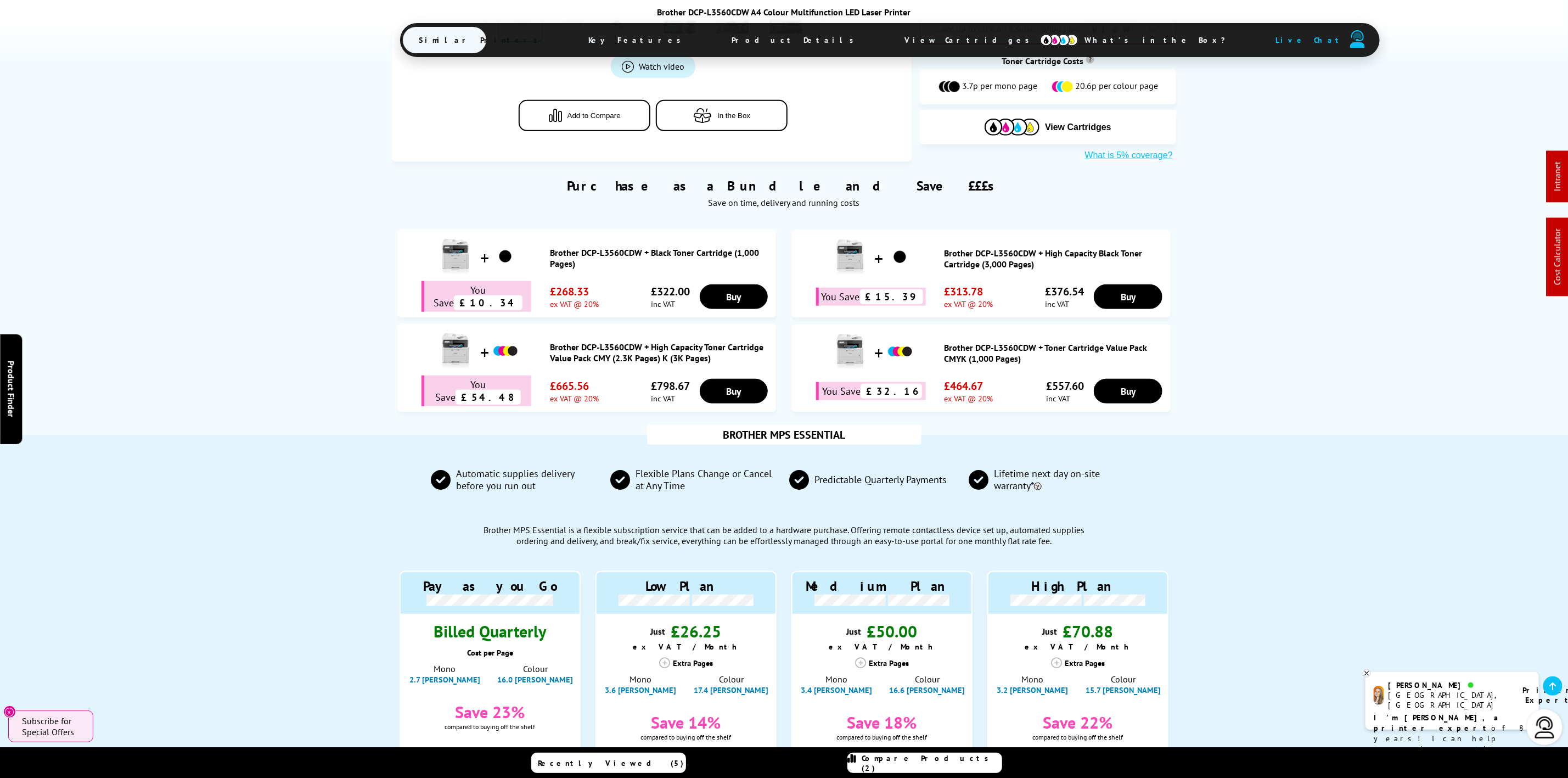
scroll to position [577, 0]
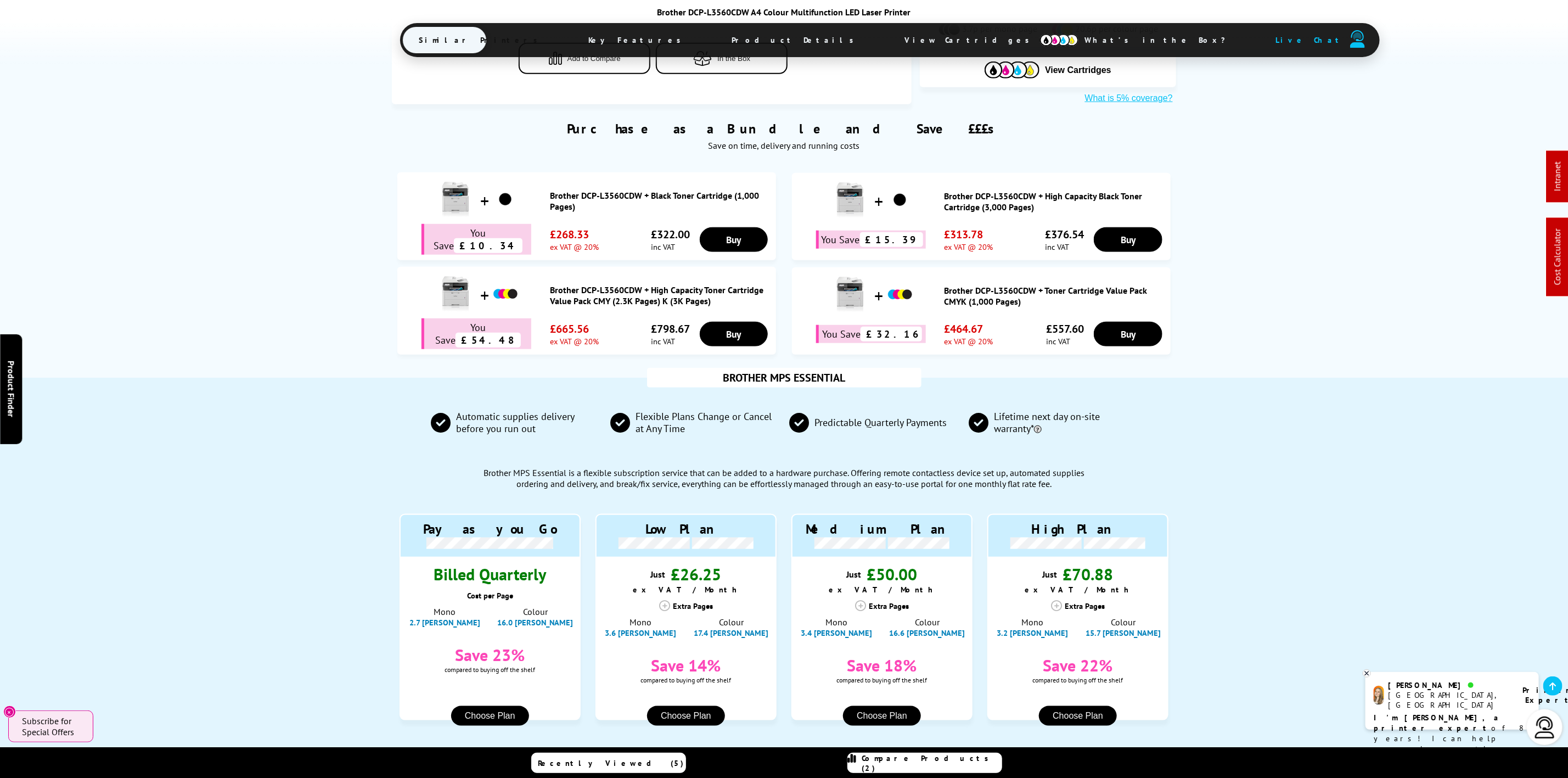
click at [889, 43] on span "View Cartridges" at bounding box center [973, 40] width 168 height 29
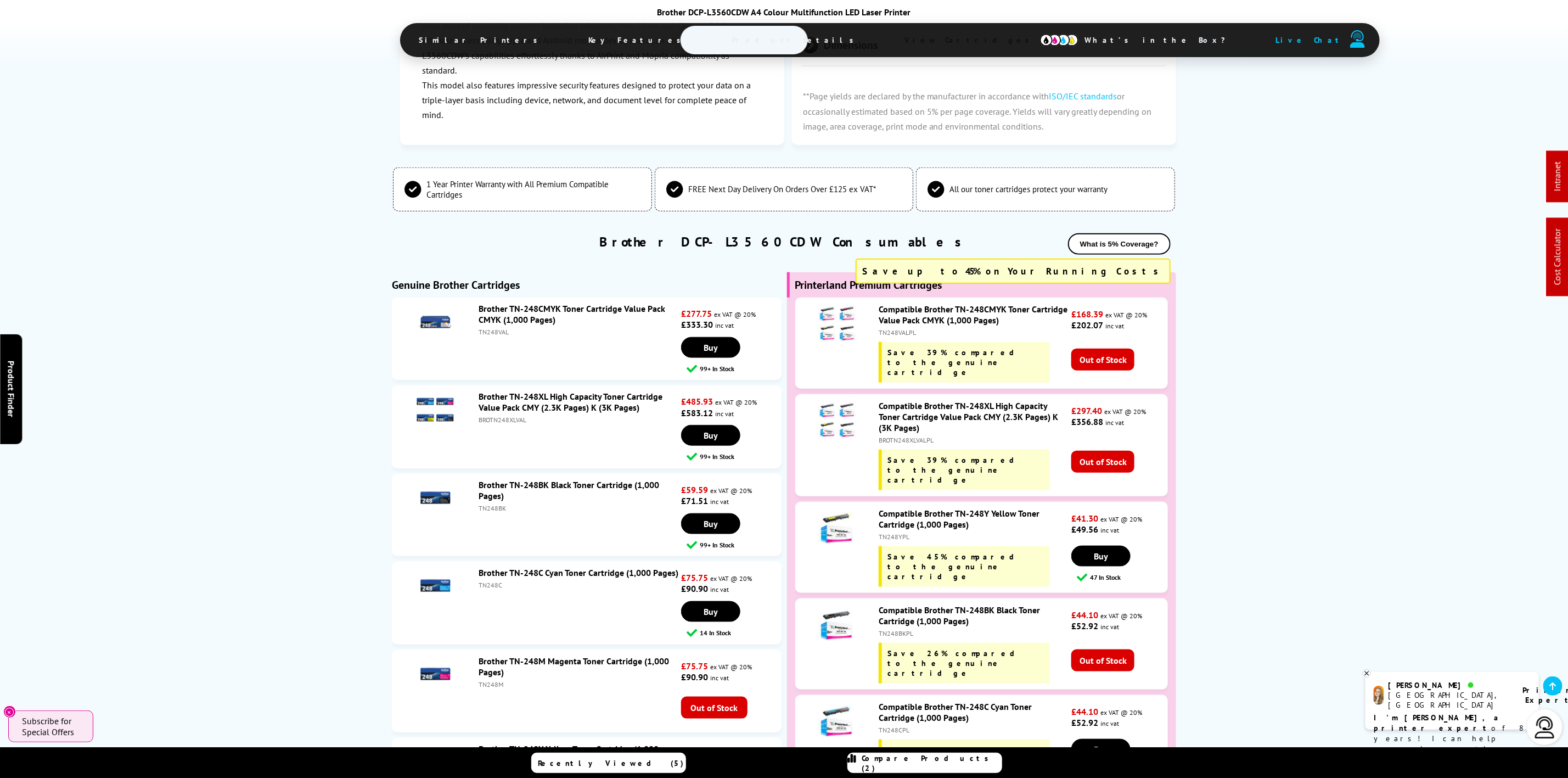
scroll to position [0, 0]
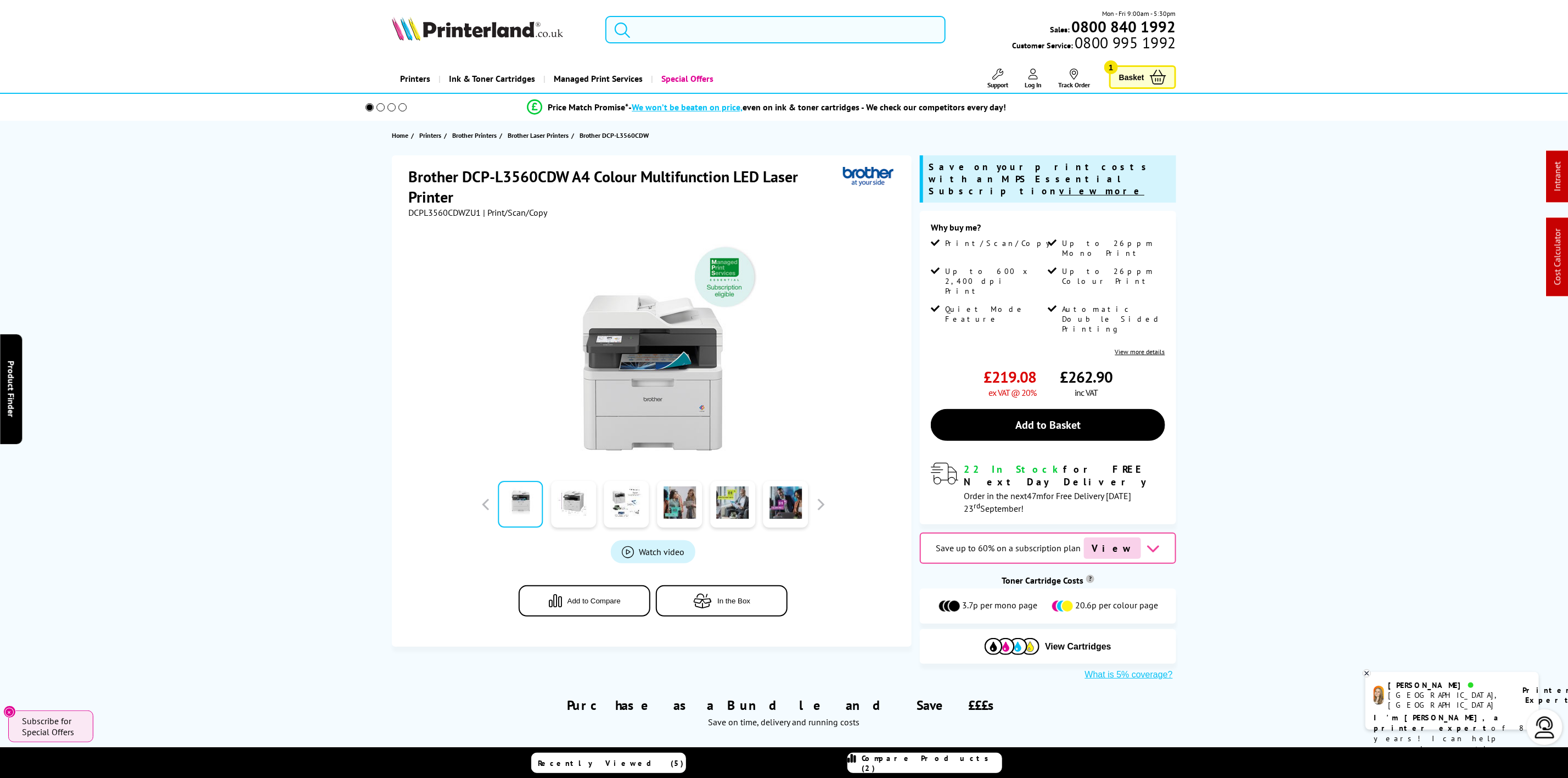
drag, startPoint x: 665, startPoint y: 29, endPoint x: 673, endPoint y: 29, distance: 8.0
click at [667, 29] on input "search" at bounding box center [776, 29] width 340 height 28
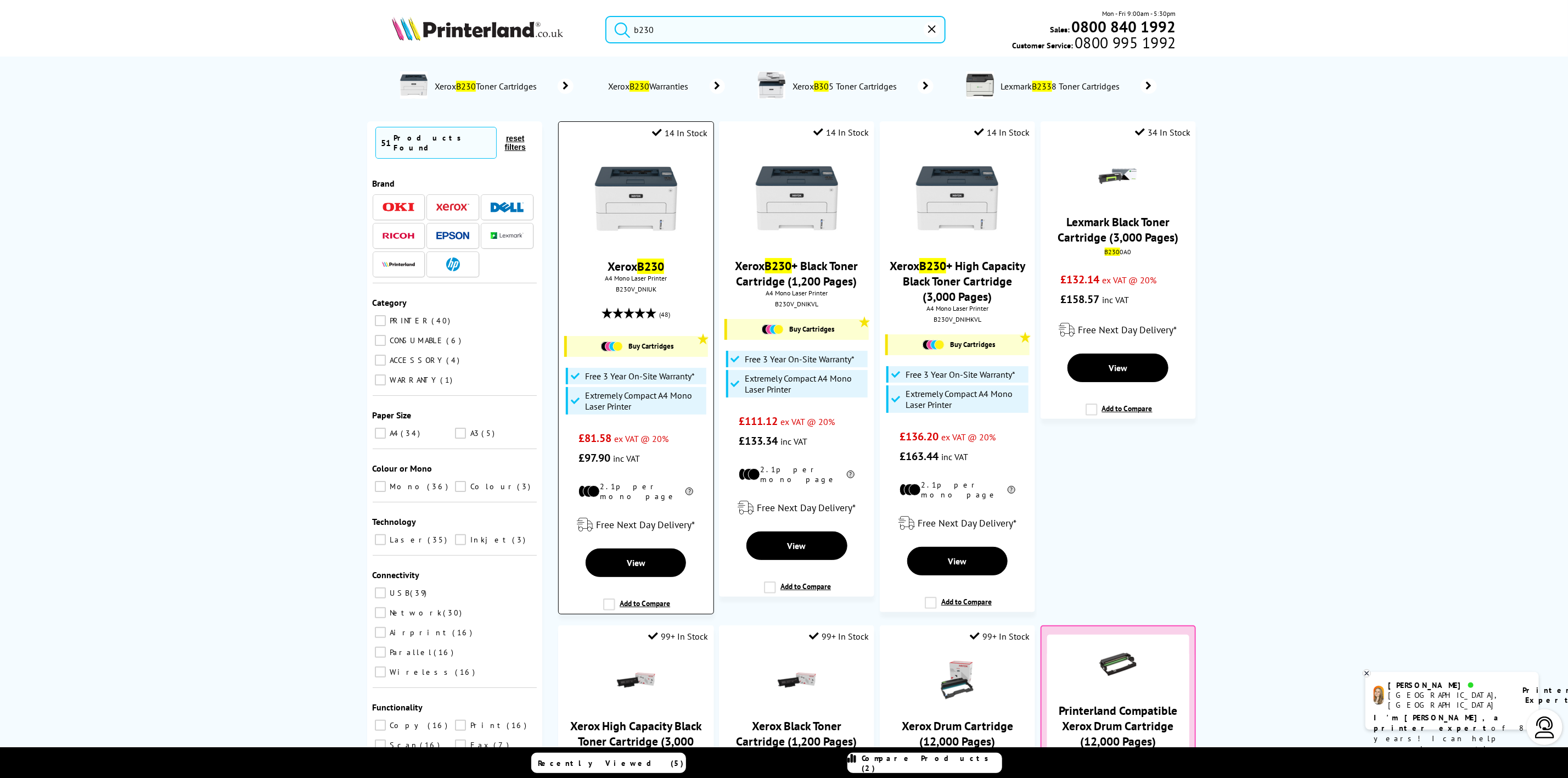
type input "b230"
click at [476, 7] on header "b230 Mon - Fri 9:00am - 5:30pm Sales: 0800 840 1992 Customer Service: 0800 995 …" at bounding box center [784, 47] width 1568 height 94
click at [468, 21] on img at bounding box center [477, 28] width 171 height 24
click at [468, 25] on img at bounding box center [477, 28] width 171 height 24
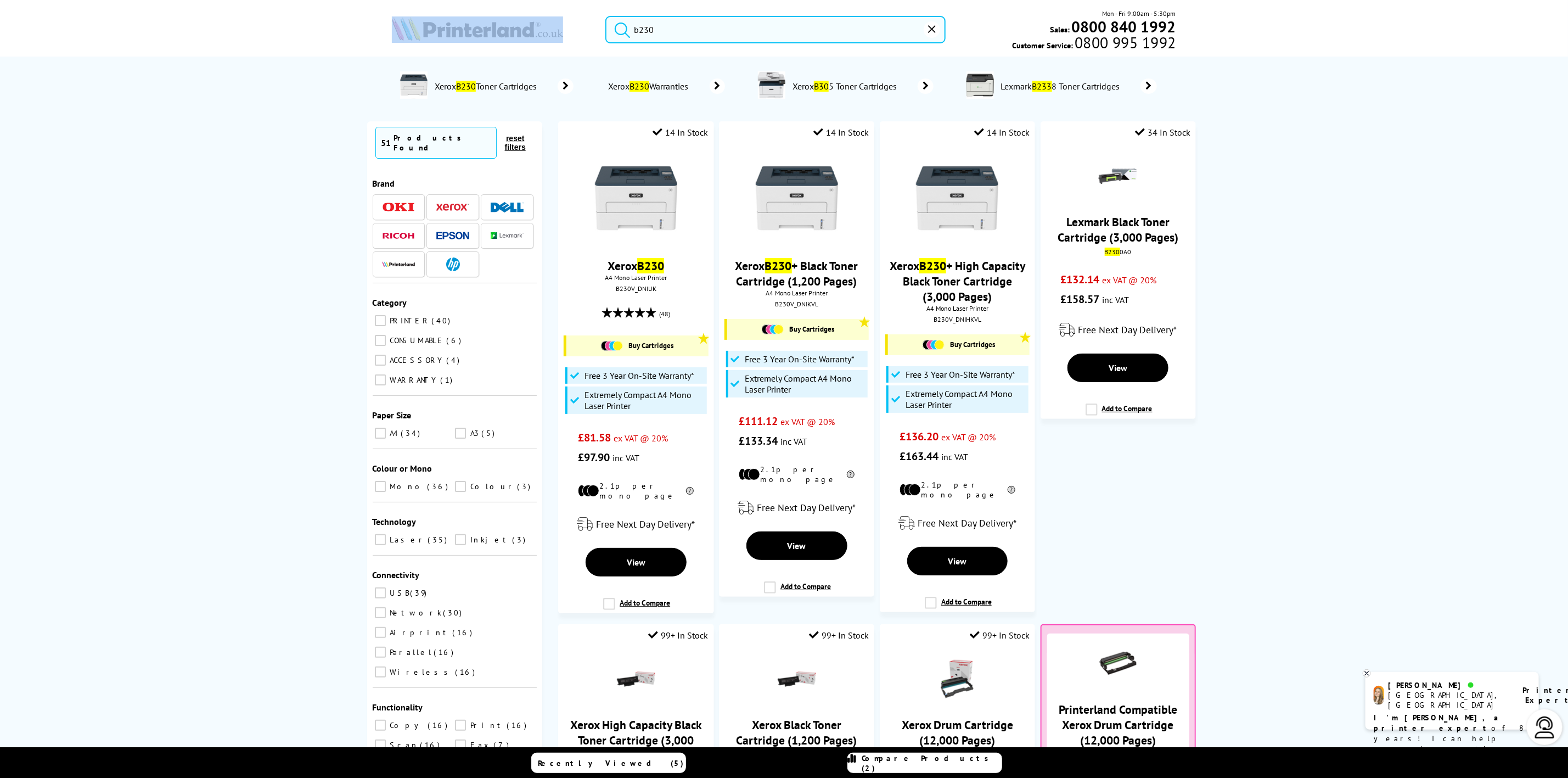
click at [465, 25] on img at bounding box center [477, 28] width 171 height 24
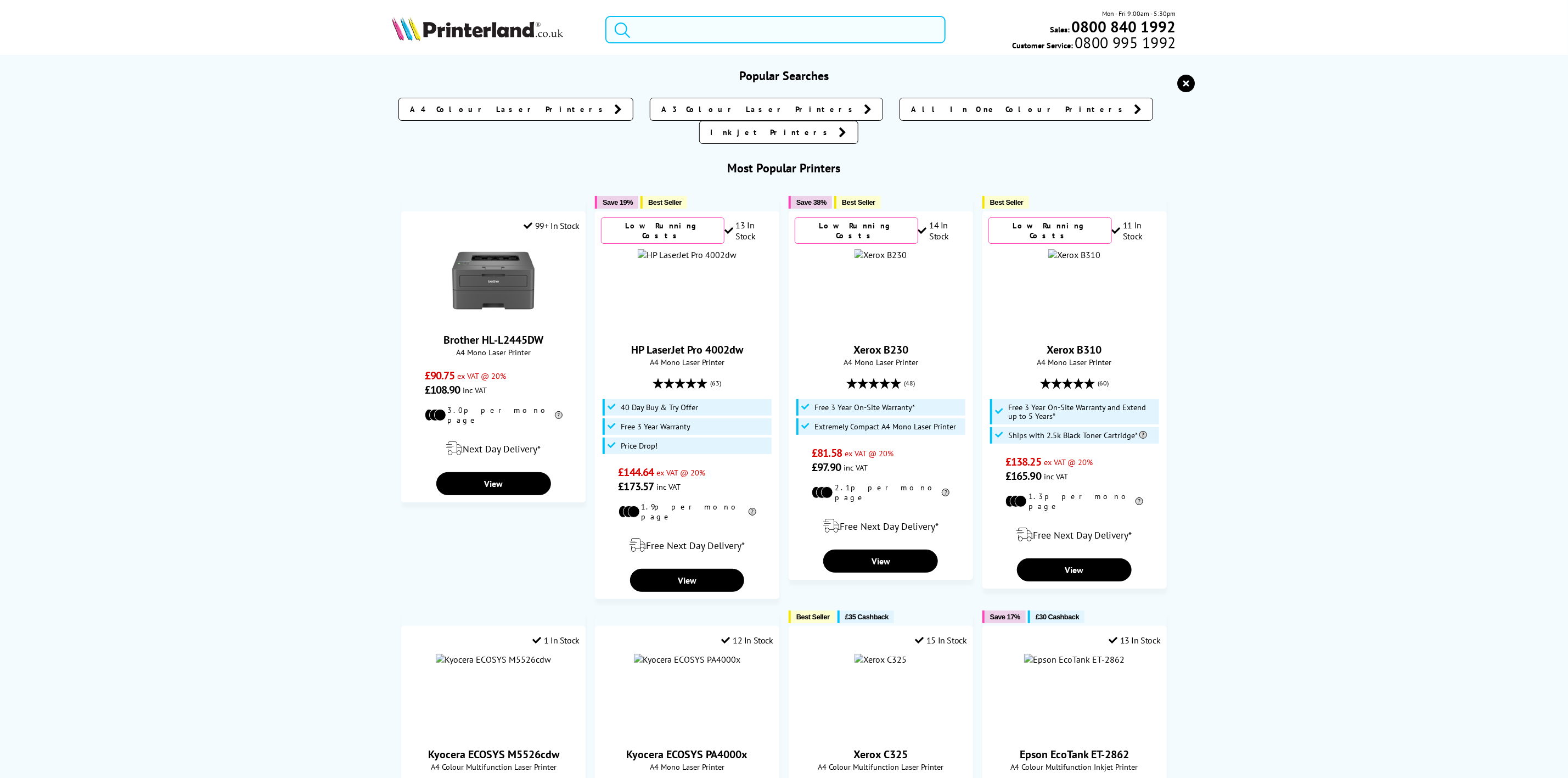
click at [723, 40] on input "search" at bounding box center [776, 29] width 340 height 28
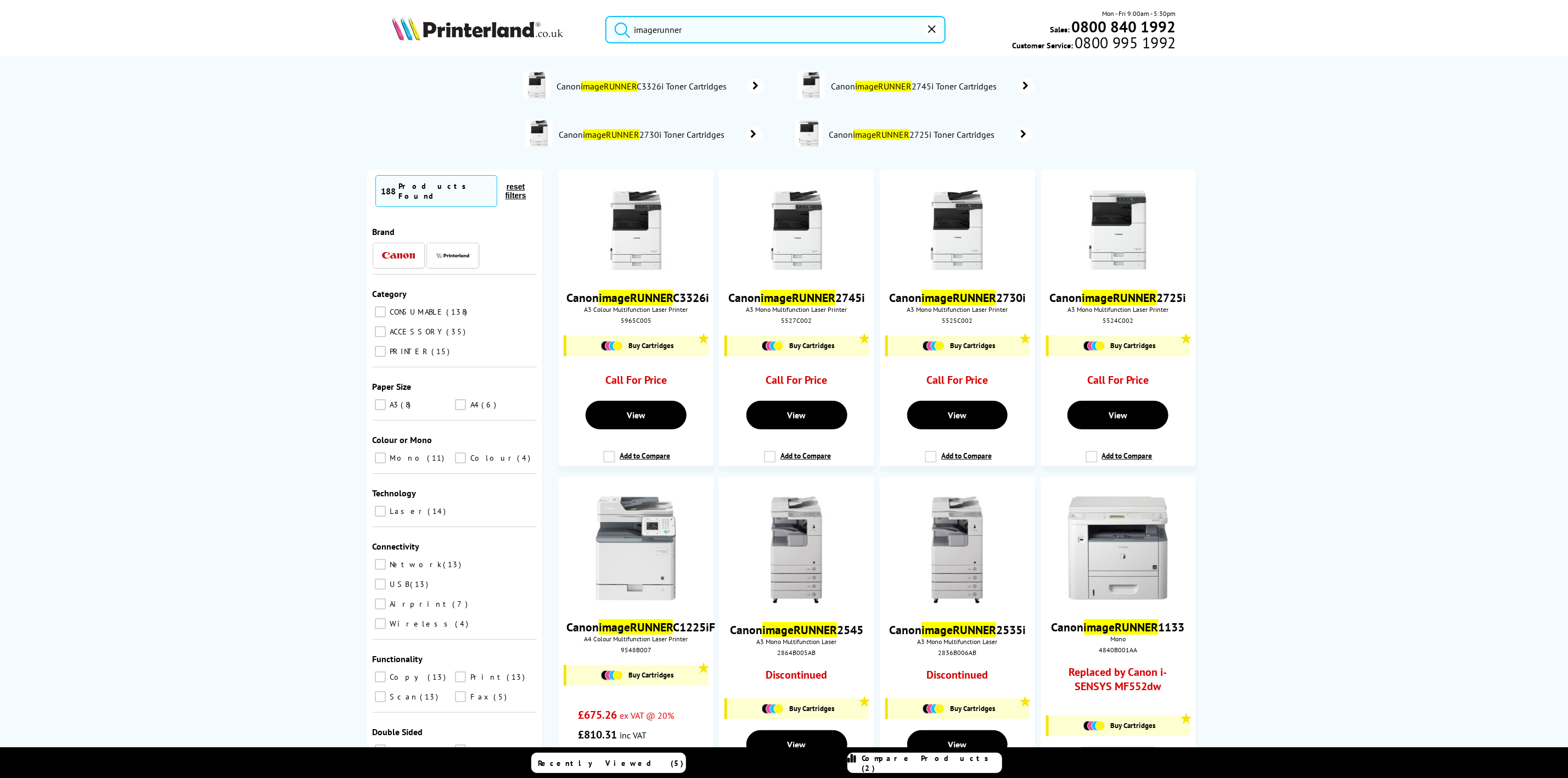
type input "imagerunner"
click at [511, 37] on img at bounding box center [477, 28] width 171 height 24
drag, startPoint x: 511, startPoint y: 37, endPoint x: 125, endPoint y: 71, distance: 387.5
click at [492, 37] on img at bounding box center [477, 28] width 171 height 24
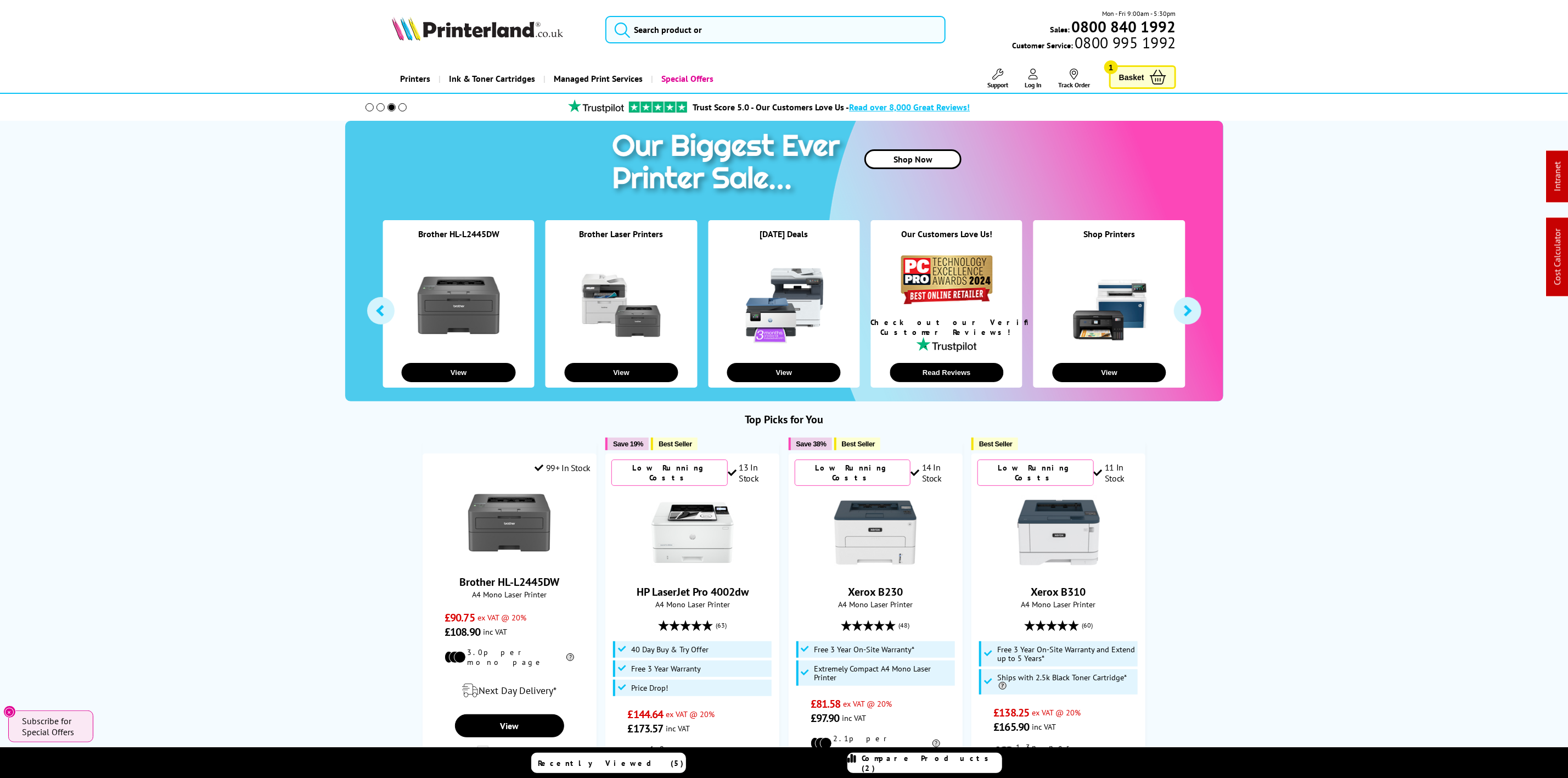
click at [746, 6] on header "Mon - Fri 9:00am - 5:30pm Sales: 0800 840 1992 Customer Service: 0800 995 1992" at bounding box center [784, 47] width 1568 height 94
click at [720, 33] on input "search" at bounding box center [776, 29] width 340 height 28
paste input "1PV88A"
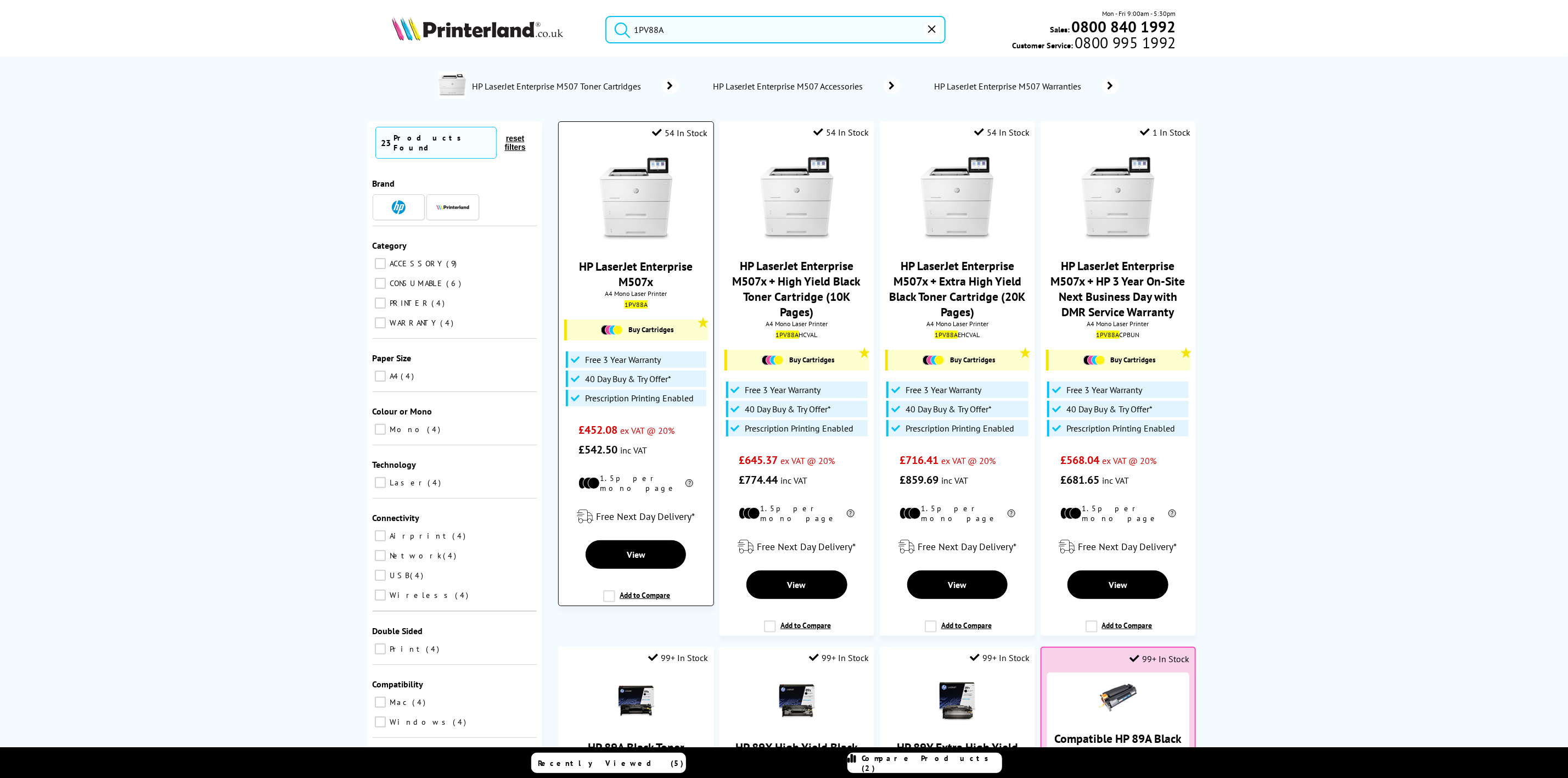
type input "1PV88A"
click at [657, 195] on img at bounding box center [636, 199] width 82 height 82
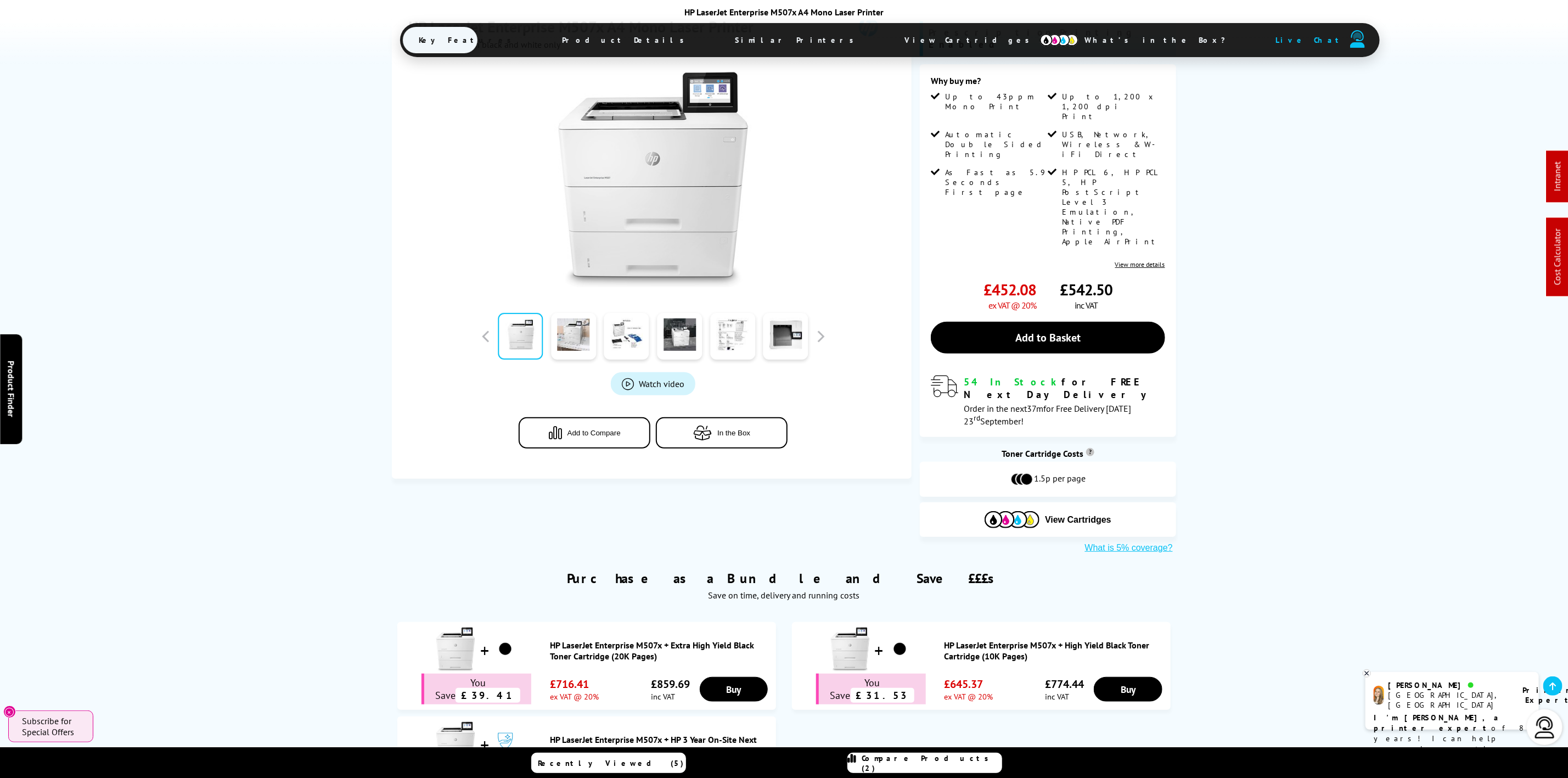
scroll to position [577, 0]
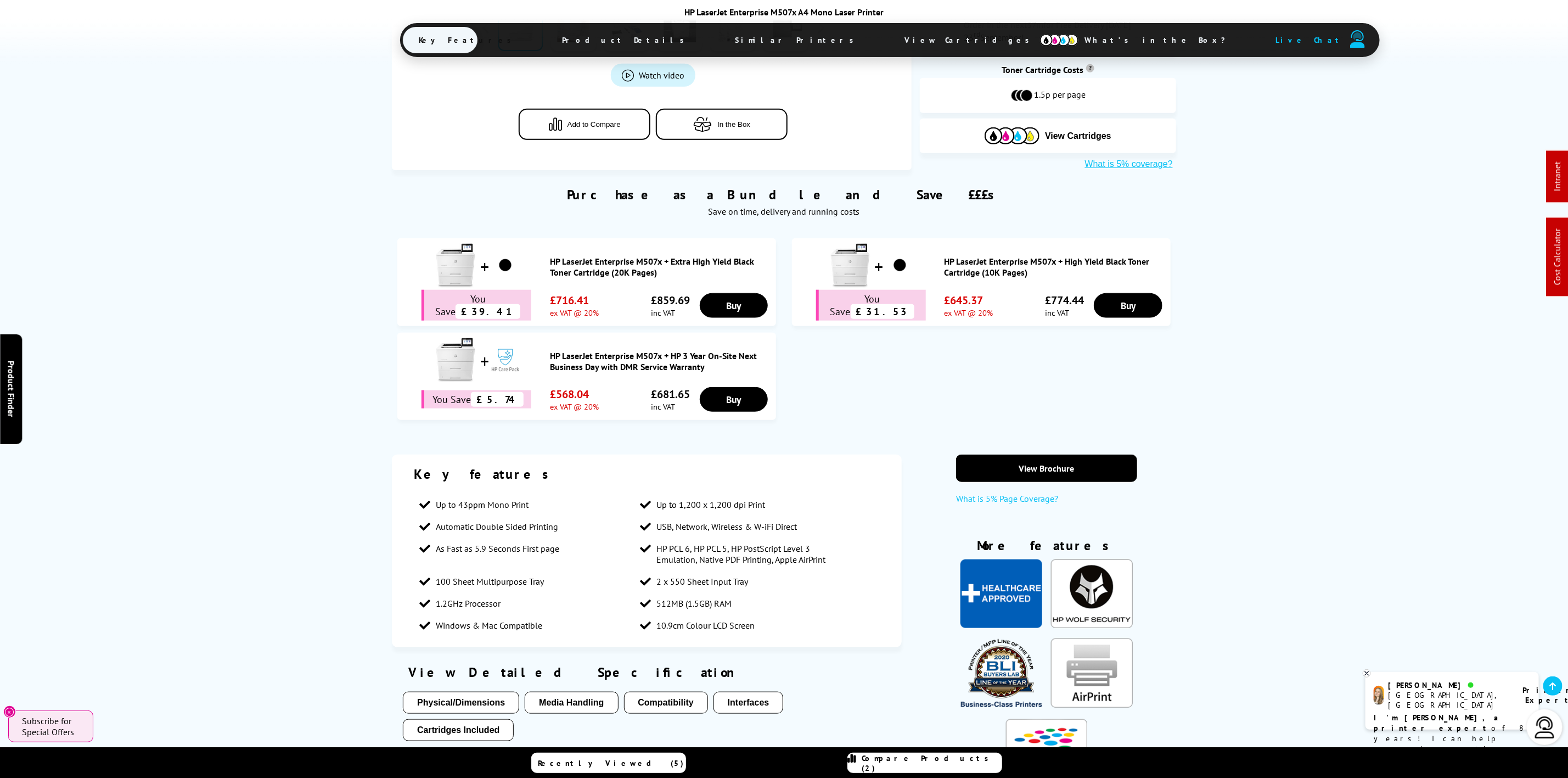
click at [889, 40] on span "View Cartridges" at bounding box center [973, 40] width 168 height 29
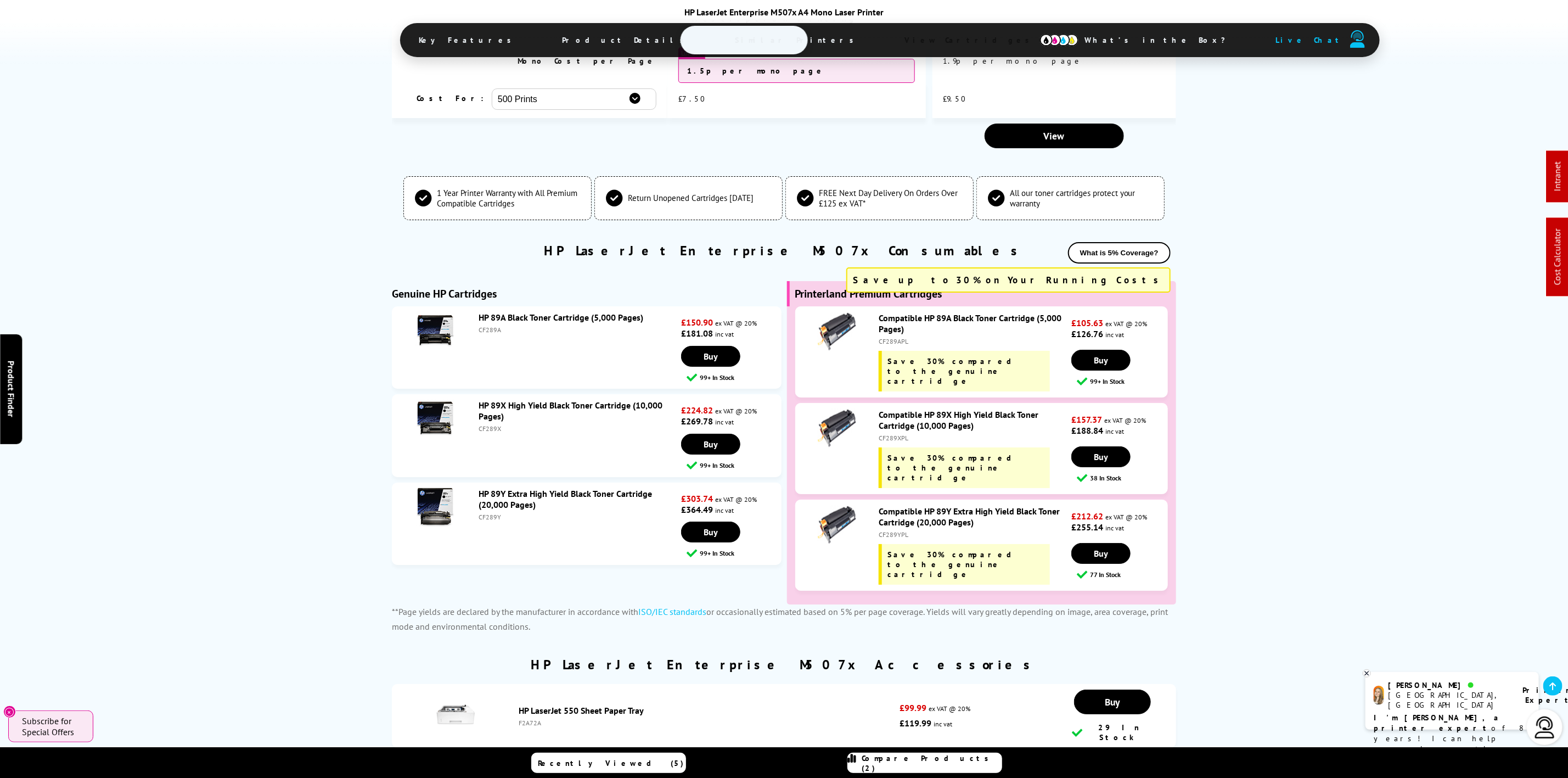
scroll to position [0, 0]
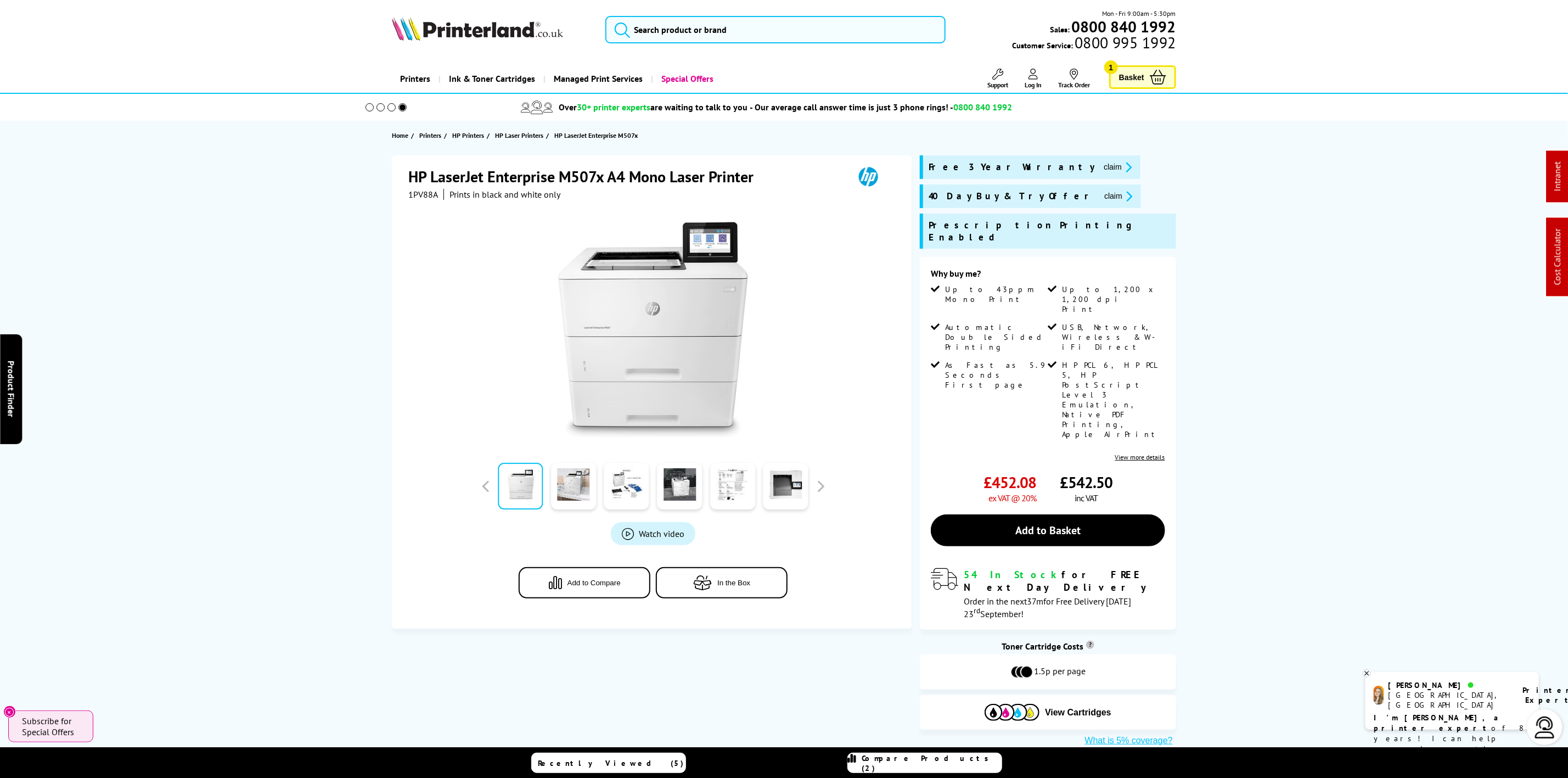
click at [462, 15] on div "Mon - Fri 9:00am - 5:30pm Sales: 0800 840 1992 Customer Service: 0800 995 1992" at bounding box center [784, 32] width 878 height 49
click at [463, 29] on img at bounding box center [477, 28] width 171 height 24
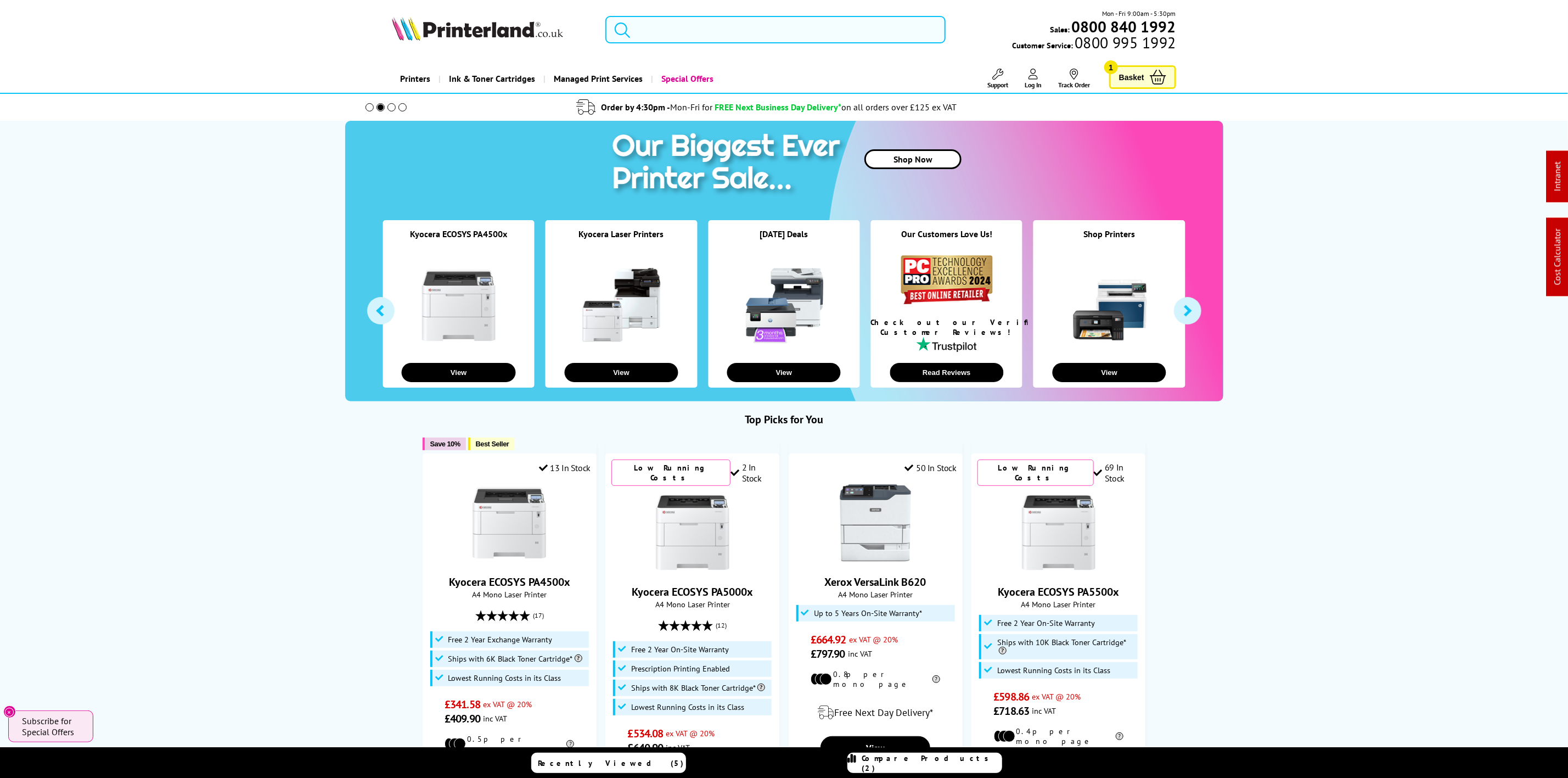
click at [746, 41] on input "search" at bounding box center [776, 29] width 340 height 28
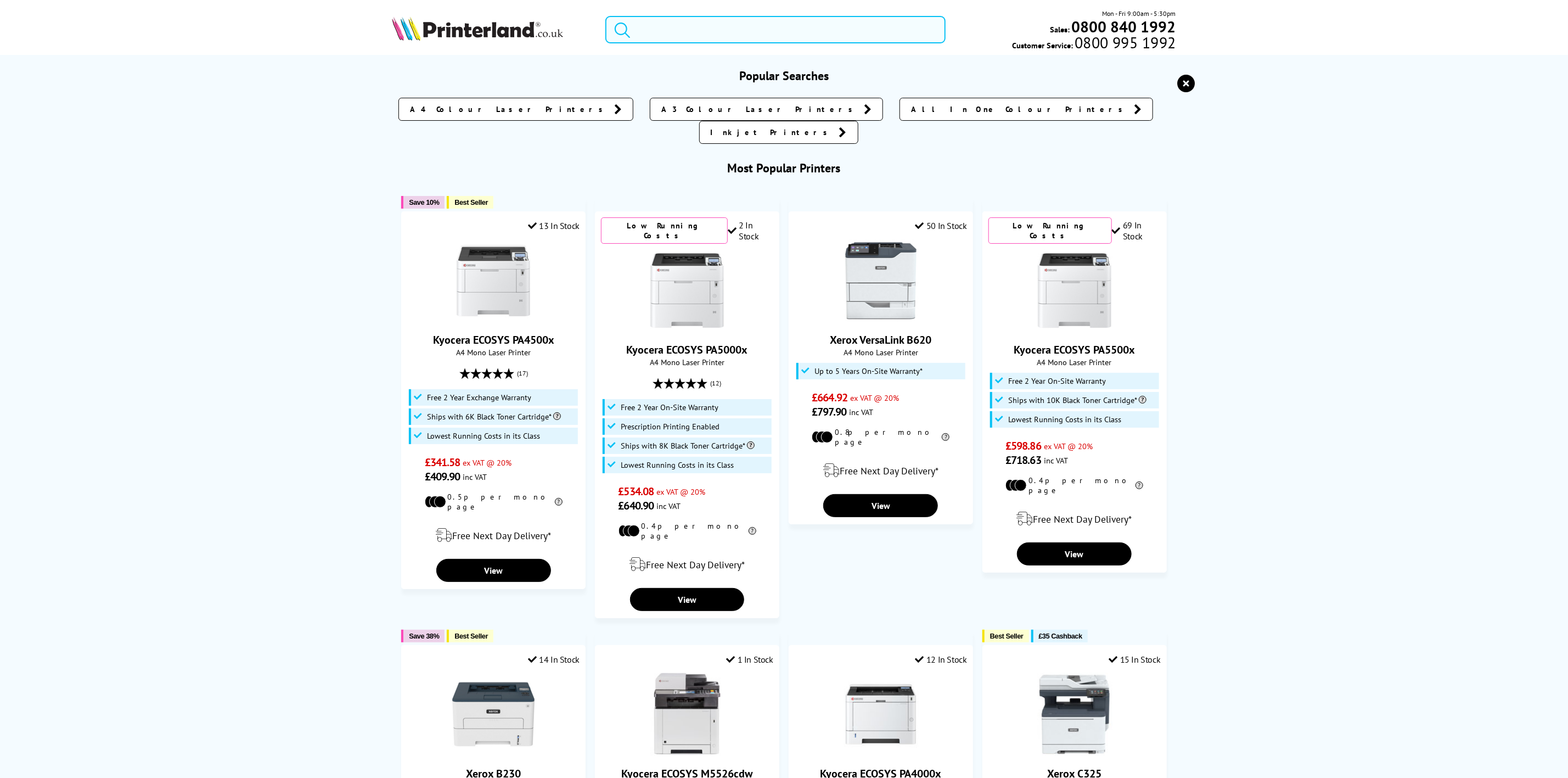
paste input "DCPL2620DWZU1"
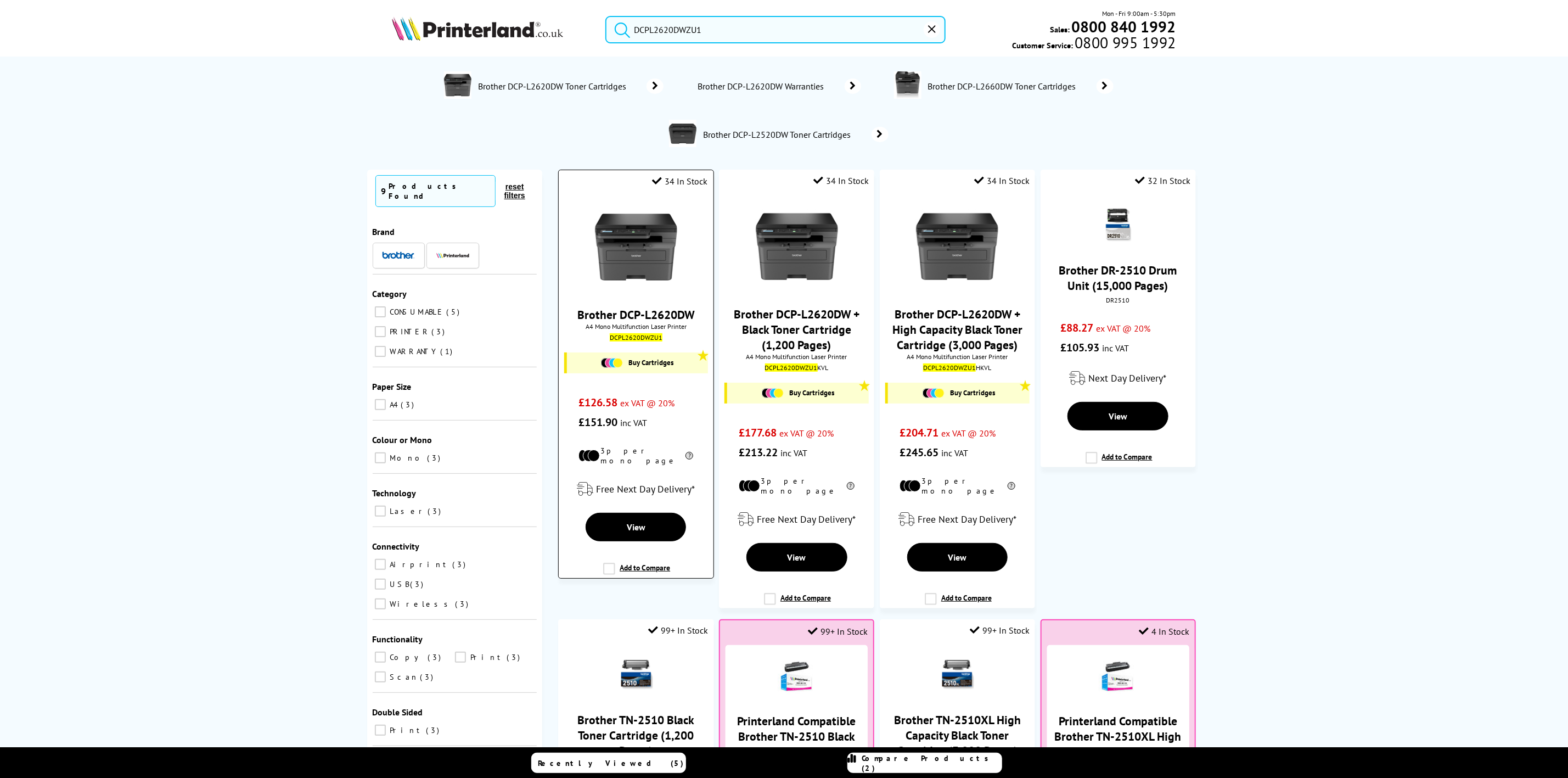
type input "DCPL2620DWZU1"
click at [665, 246] on img at bounding box center [636, 247] width 82 height 82
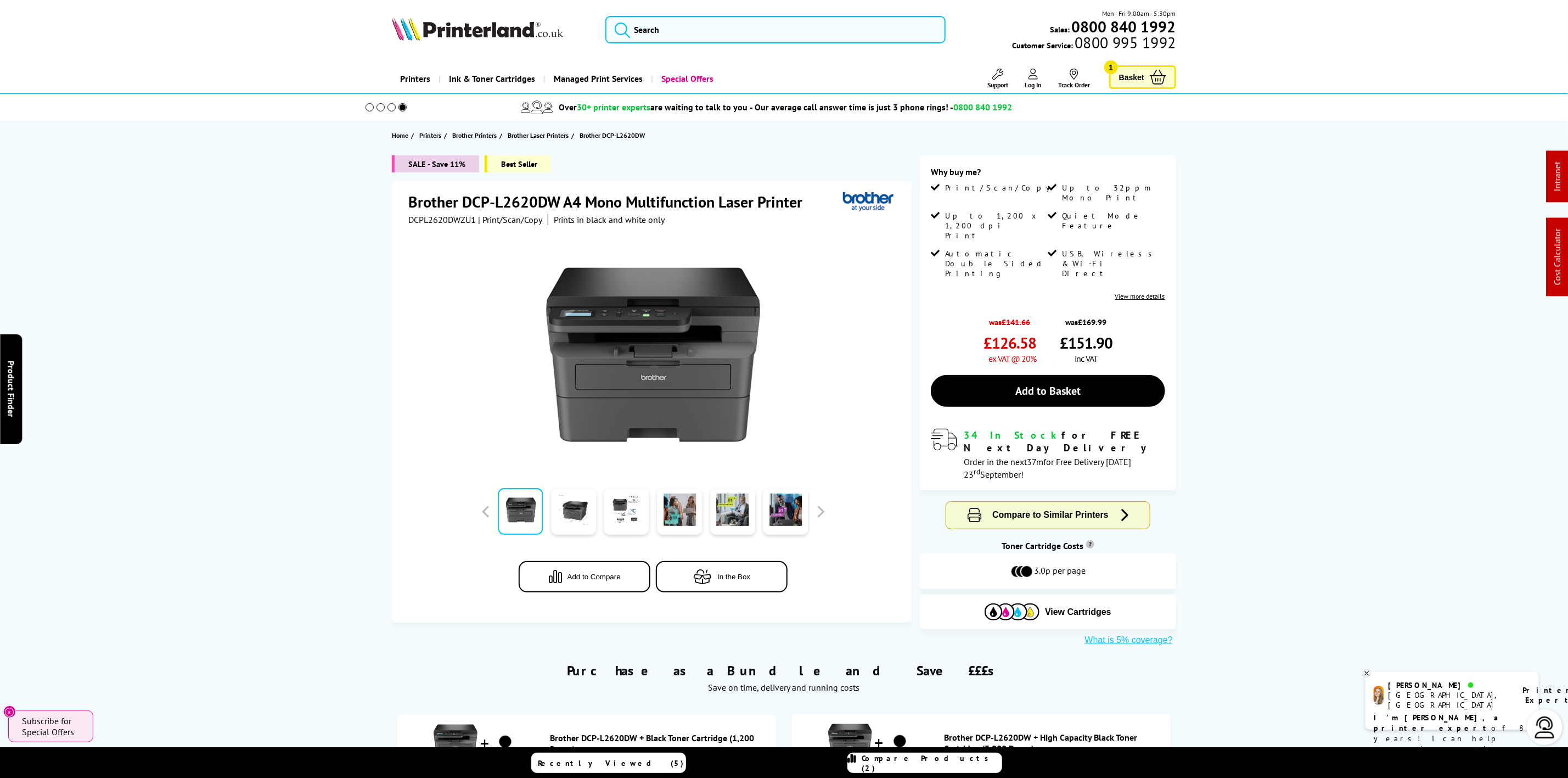
click at [520, 28] on img at bounding box center [477, 28] width 171 height 24
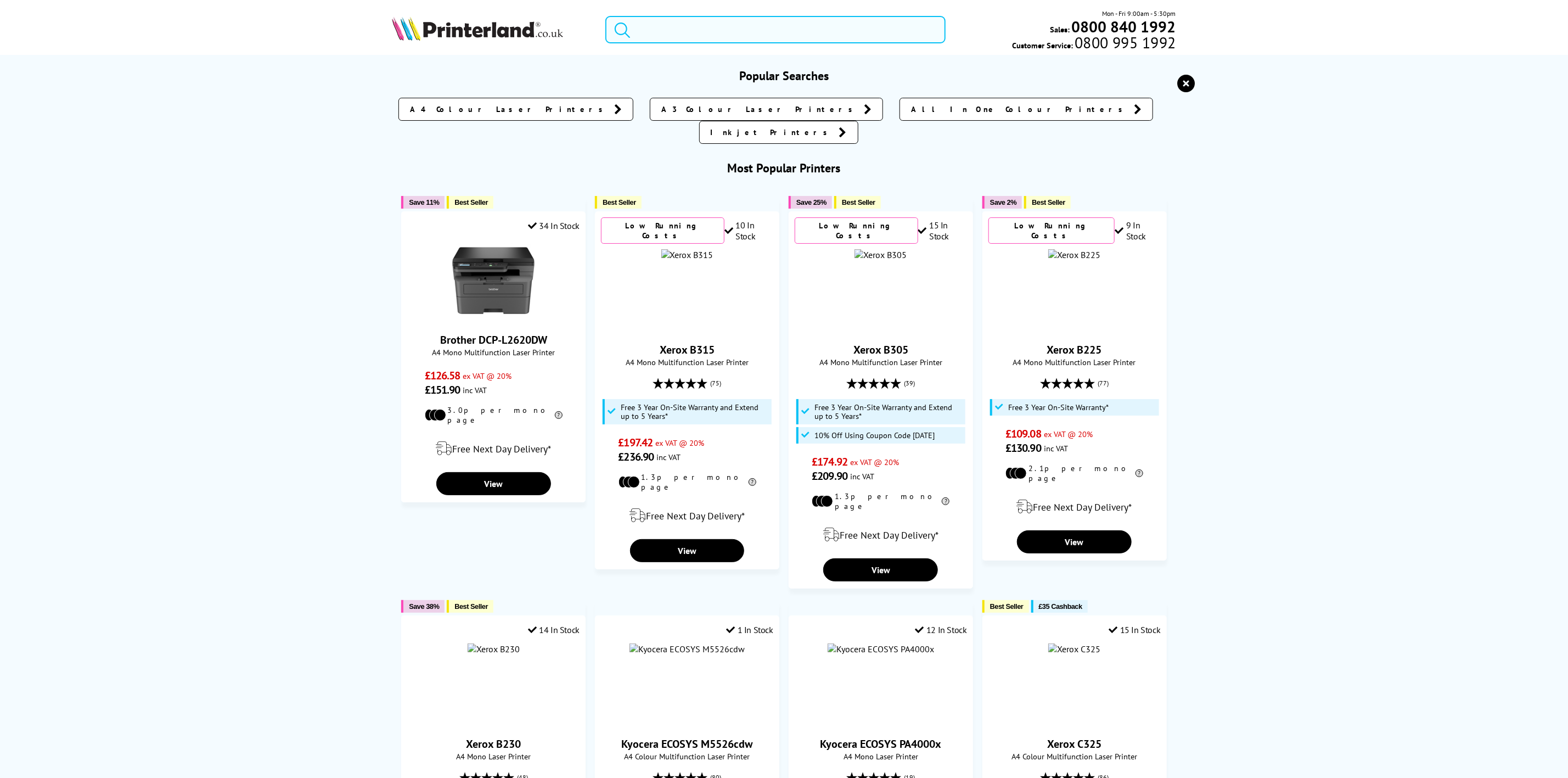
click at [717, 28] on input "search" at bounding box center [776, 29] width 340 height 28
paste input "DCPL2620DWZU1"
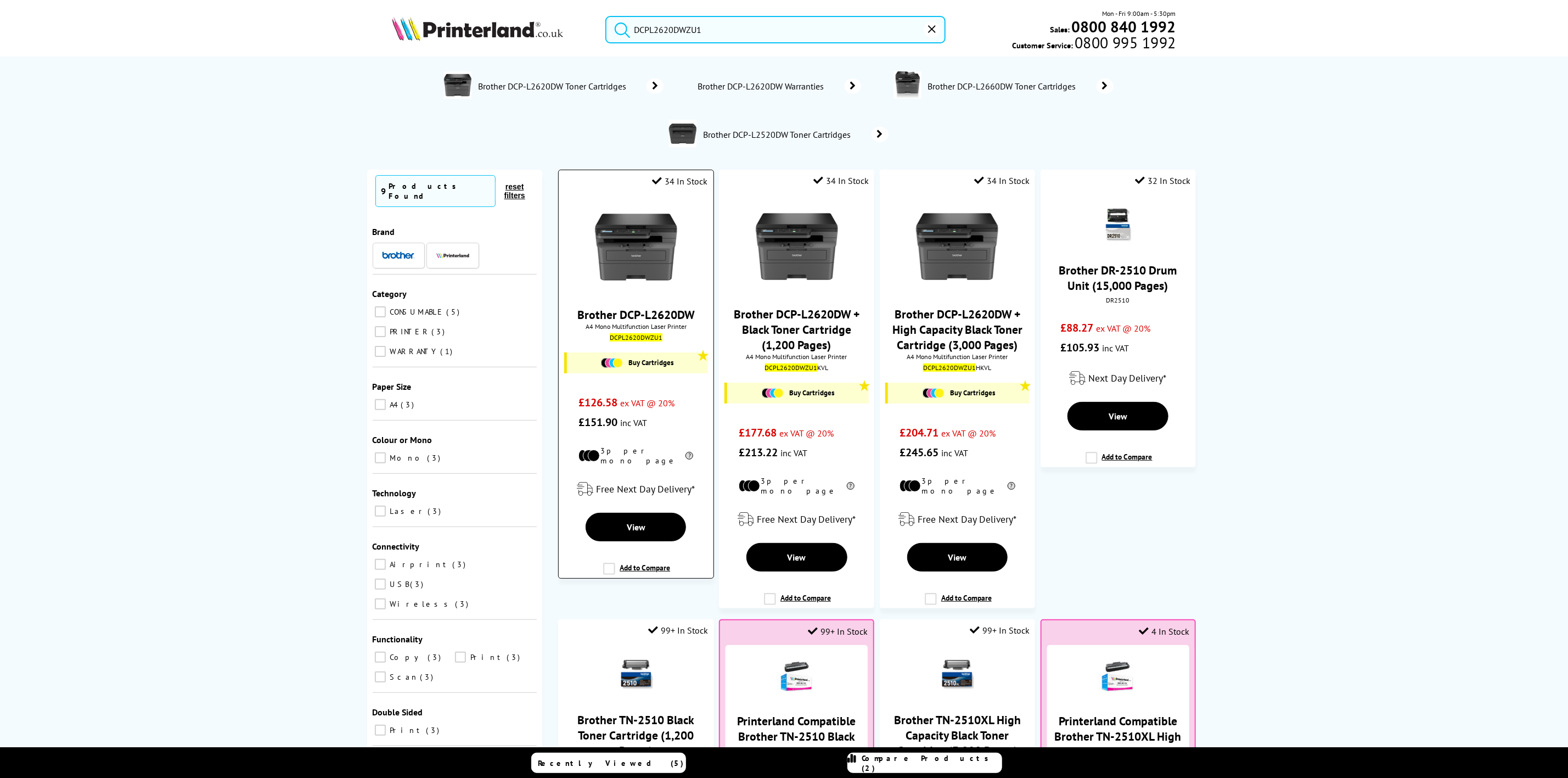
type input "DCPL2620DWZU1"
click at [654, 261] on img at bounding box center [636, 247] width 82 height 82
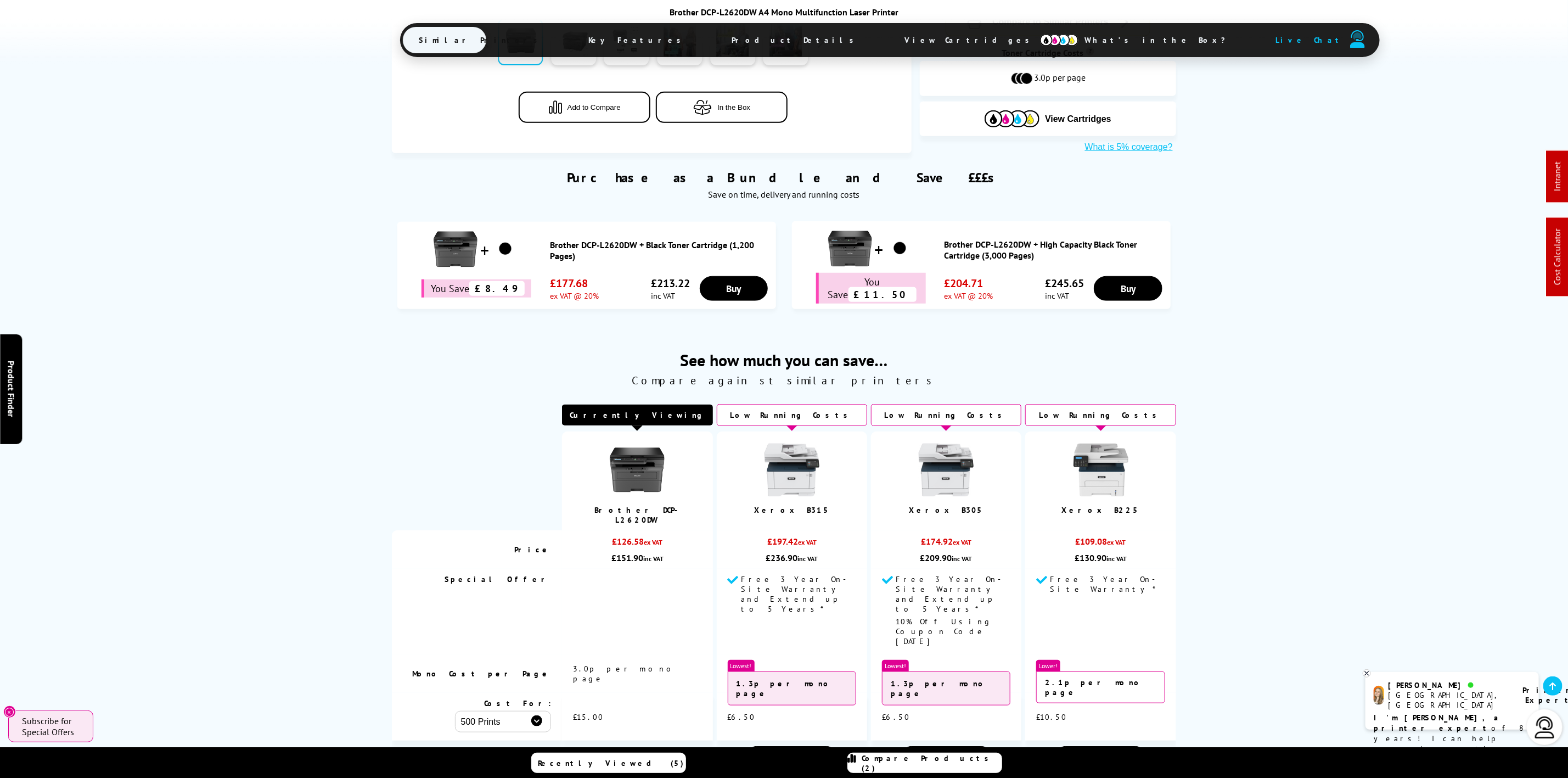
scroll to position [577, 0]
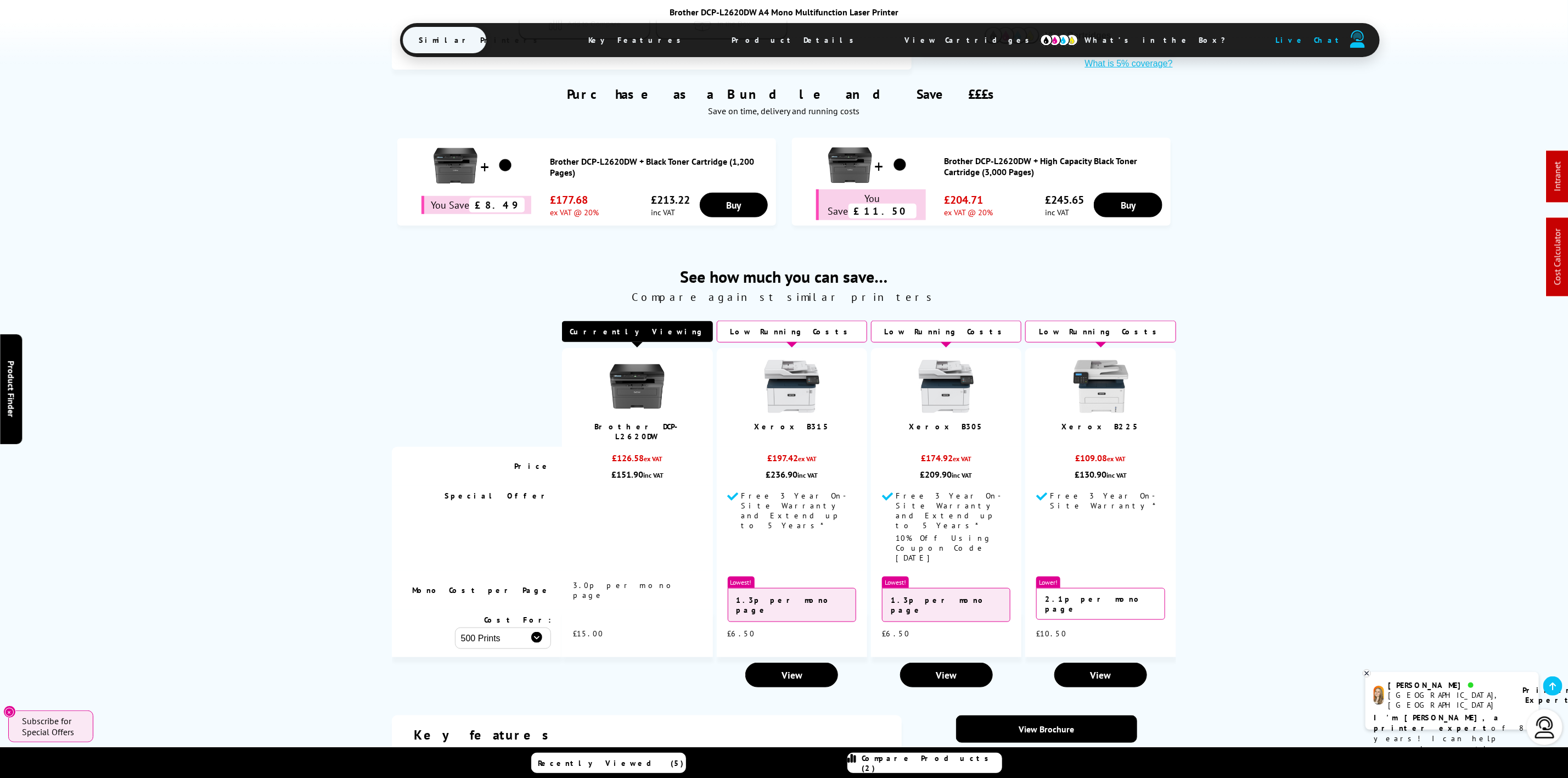
click at [716, 50] on span "Product Details" at bounding box center [796, 40] width 161 height 26
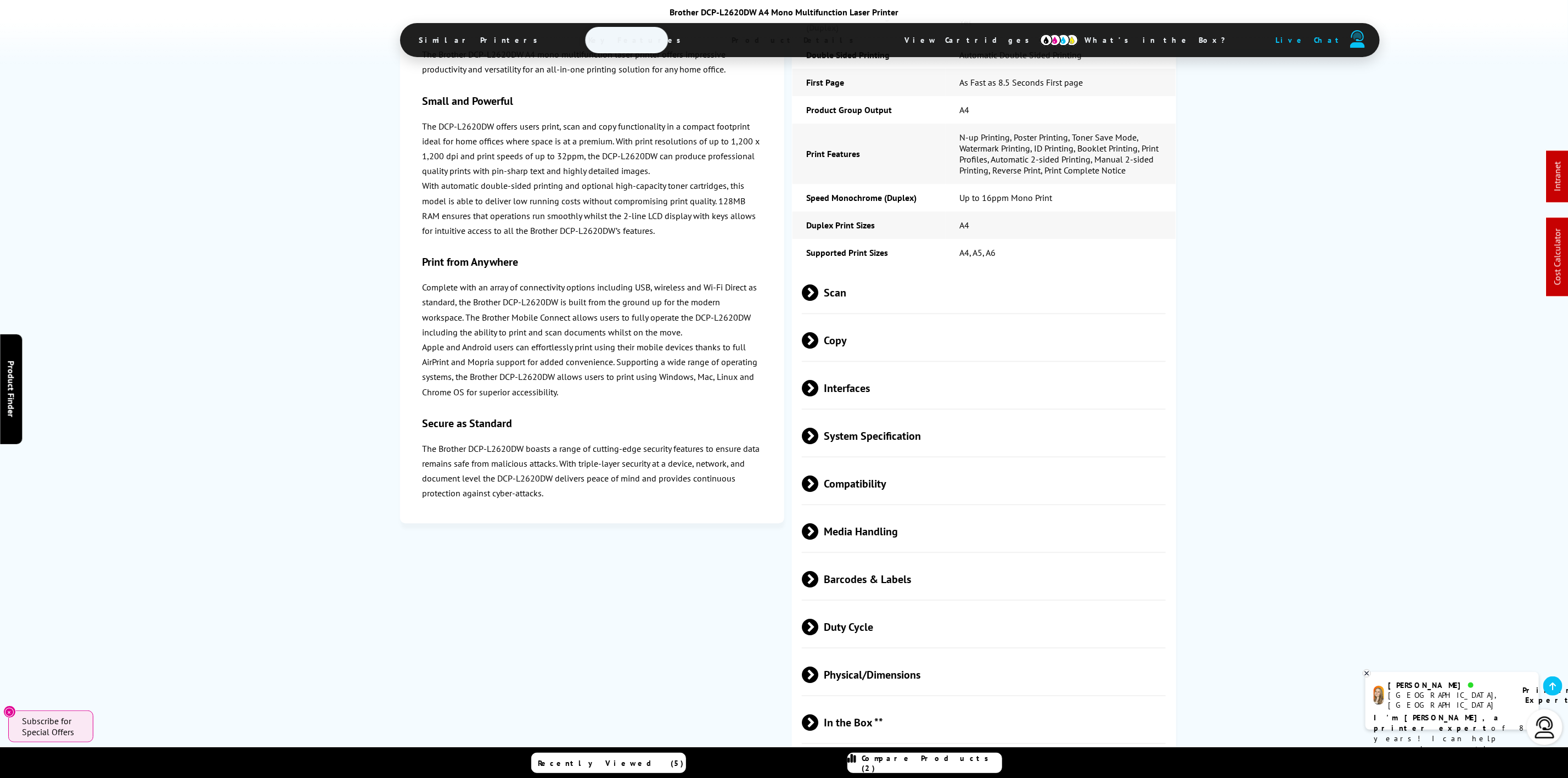
scroll to position [2279, 0]
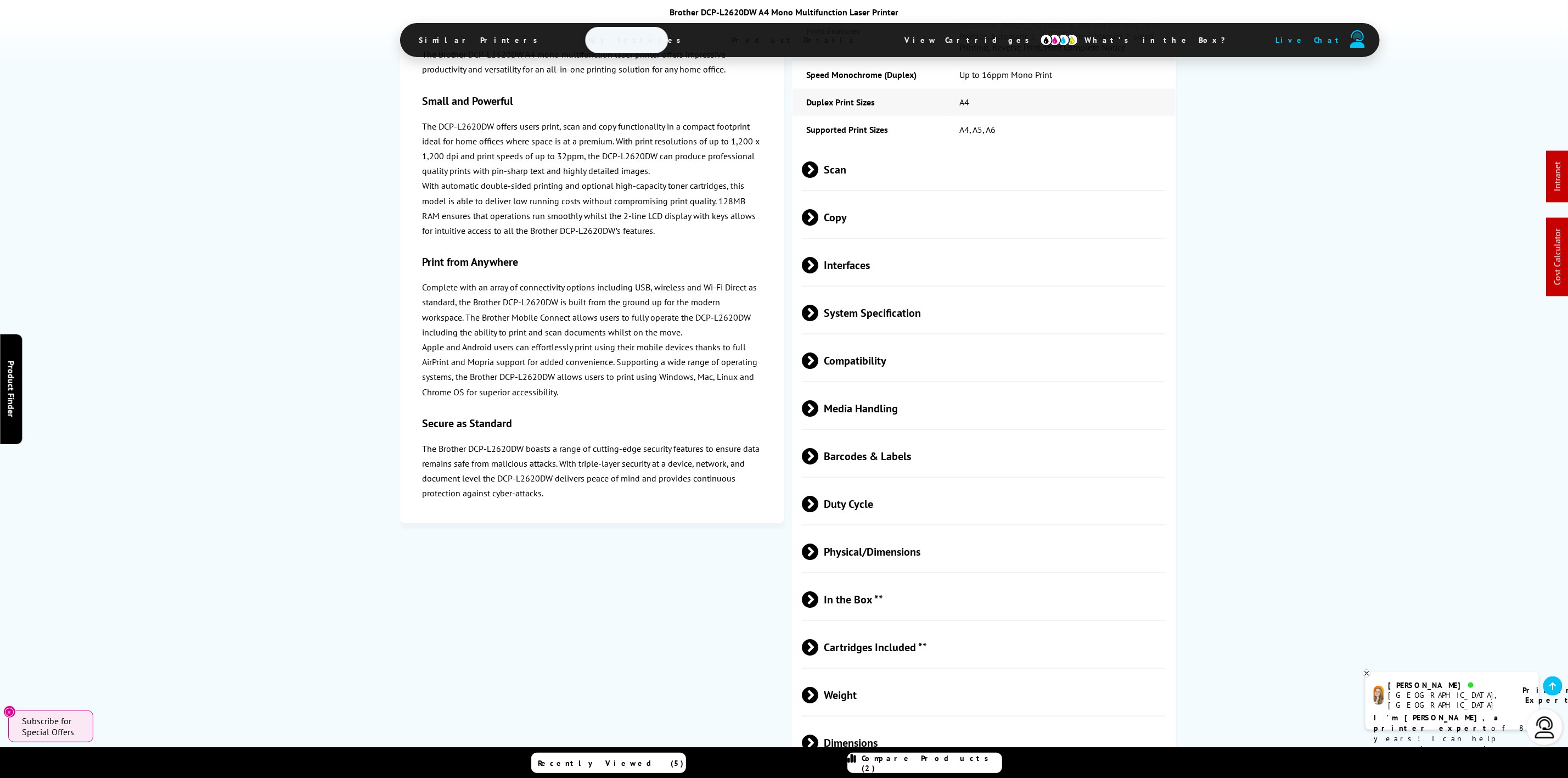
click at [921, 531] on span "Physical/Dimensions" at bounding box center [984, 551] width 364 height 41
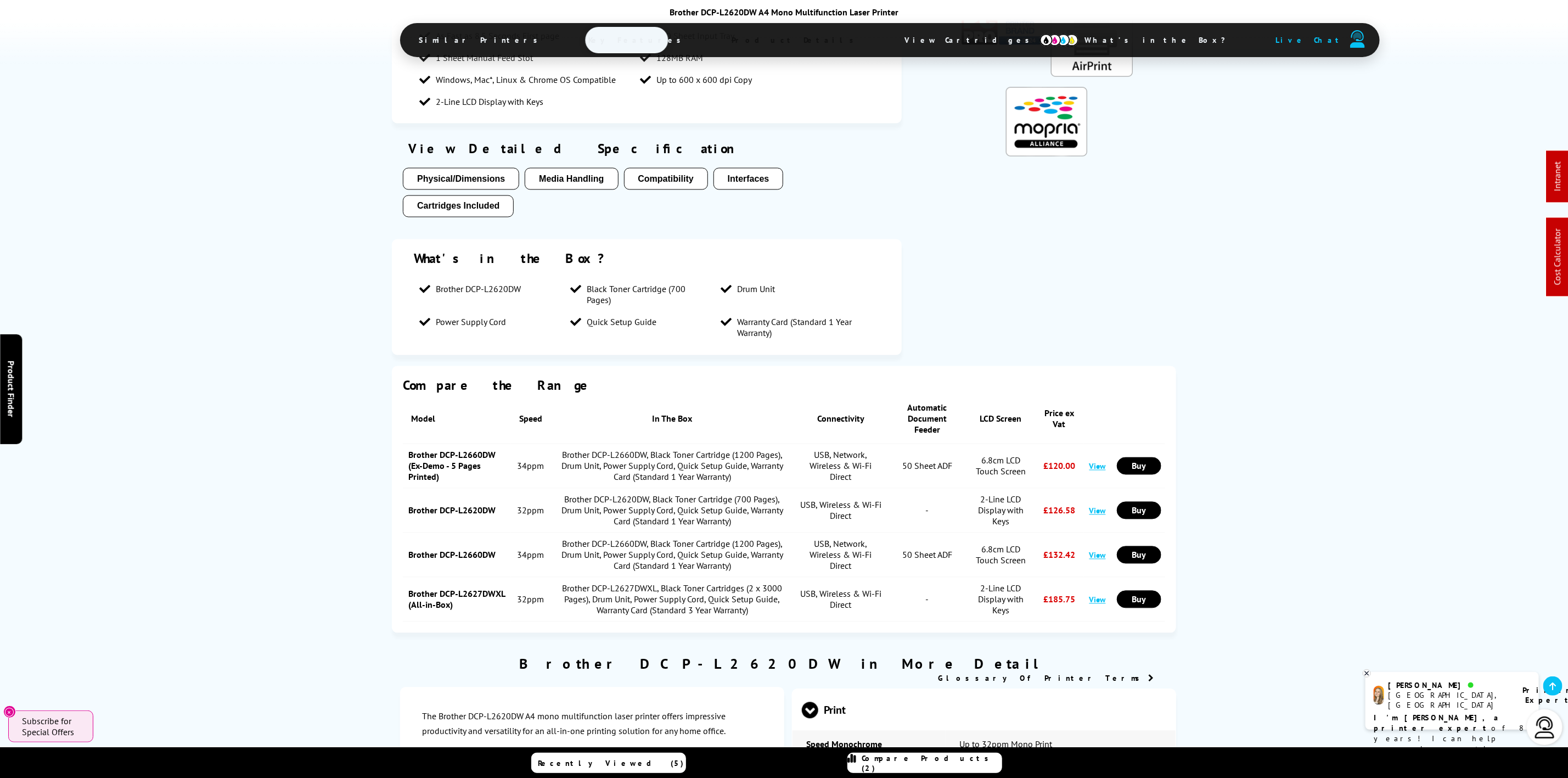
scroll to position [0, 0]
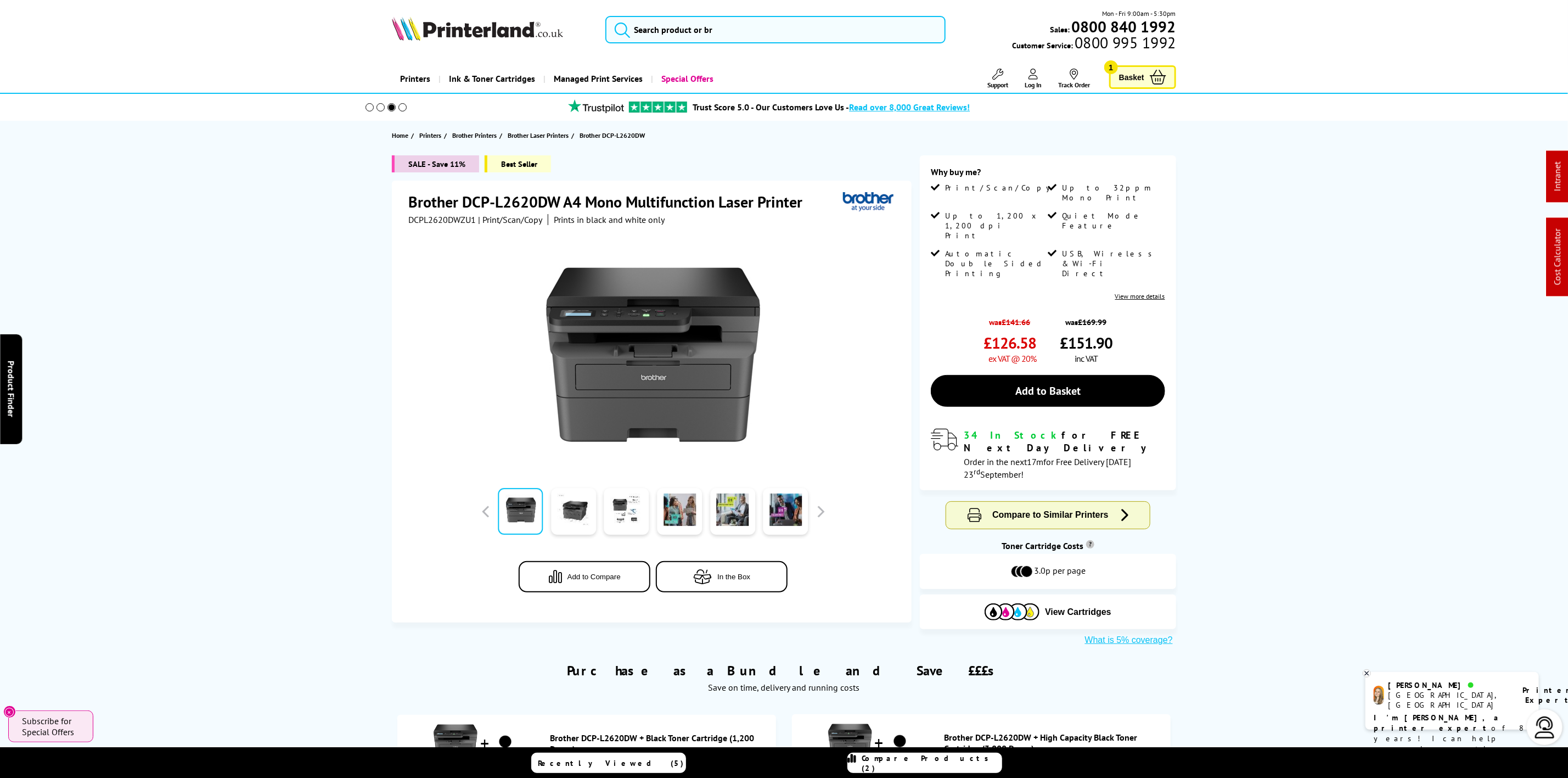
click at [495, 33] on img at bounding box center [477, 28] width 171 height 24
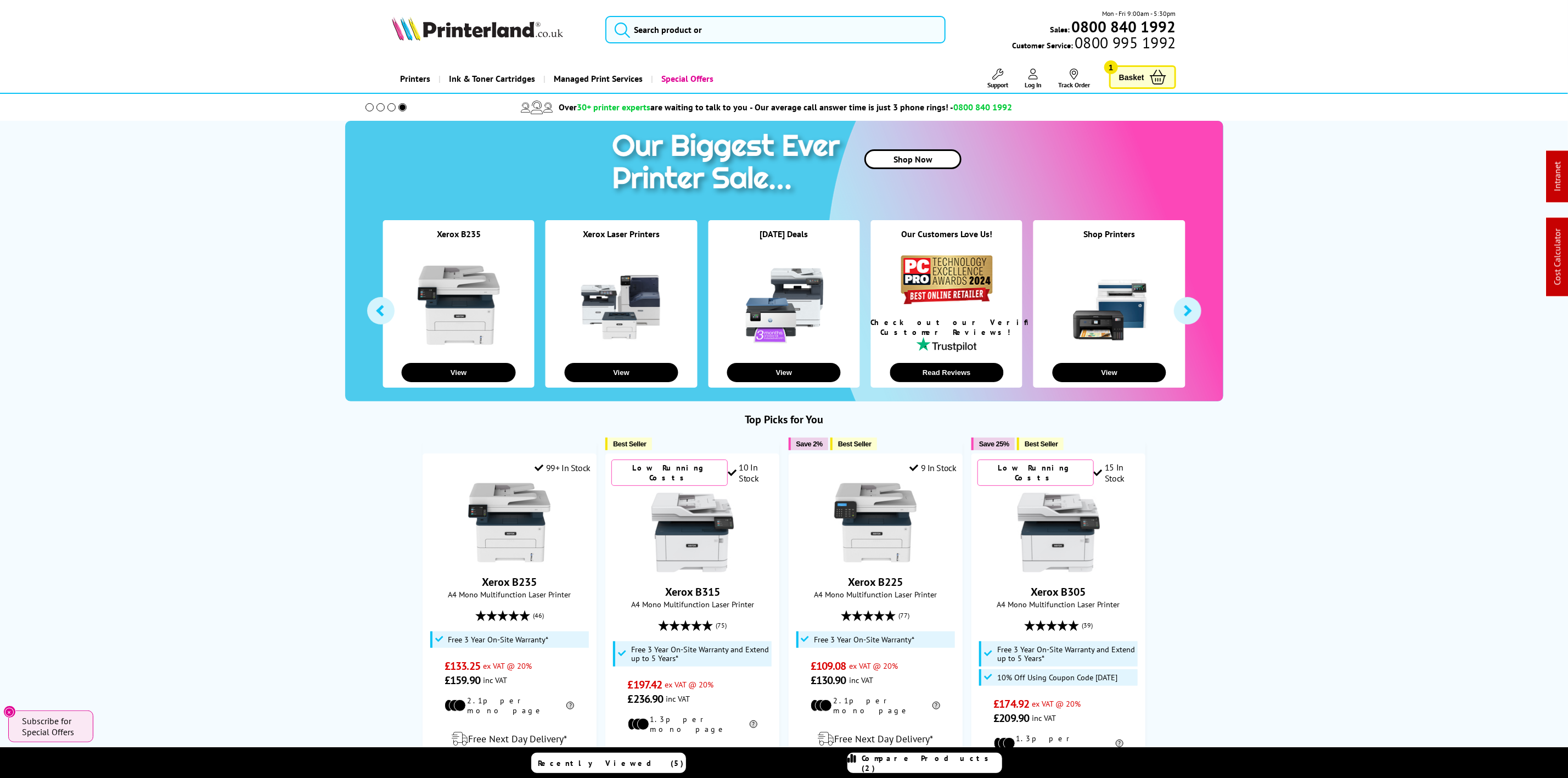
drag, startPoint x: 511, startPoint y: 12, endPoint x: 492, endPoint y: 34, distance: 29.1
click at [508, 17] on div "Mon - Fri 9:00am - 5:30pm Sales: 0800 840 1992 Customer Service: 0800 995 1992" at bounding box center [784, 32] width 878 height 49
click at [492, 34] on img at bounding box center [477, 28] width 171 height 24
click at [681, 39] on input "search" at bounding box center [776, 29] width 340 height 28
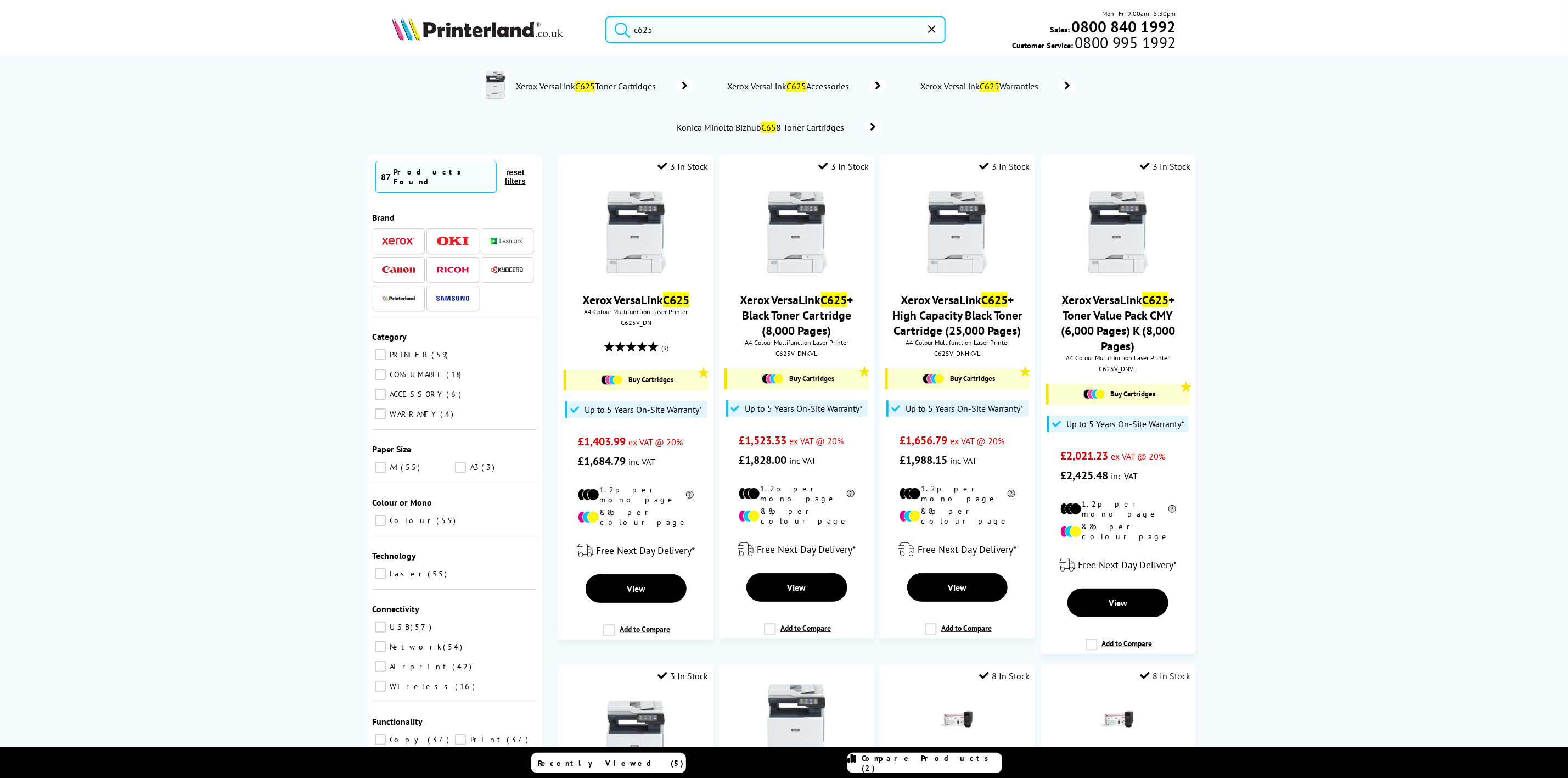
type input "c625"
click at [616, 235] on img at bounding box center [636, 232] width 82 height 82
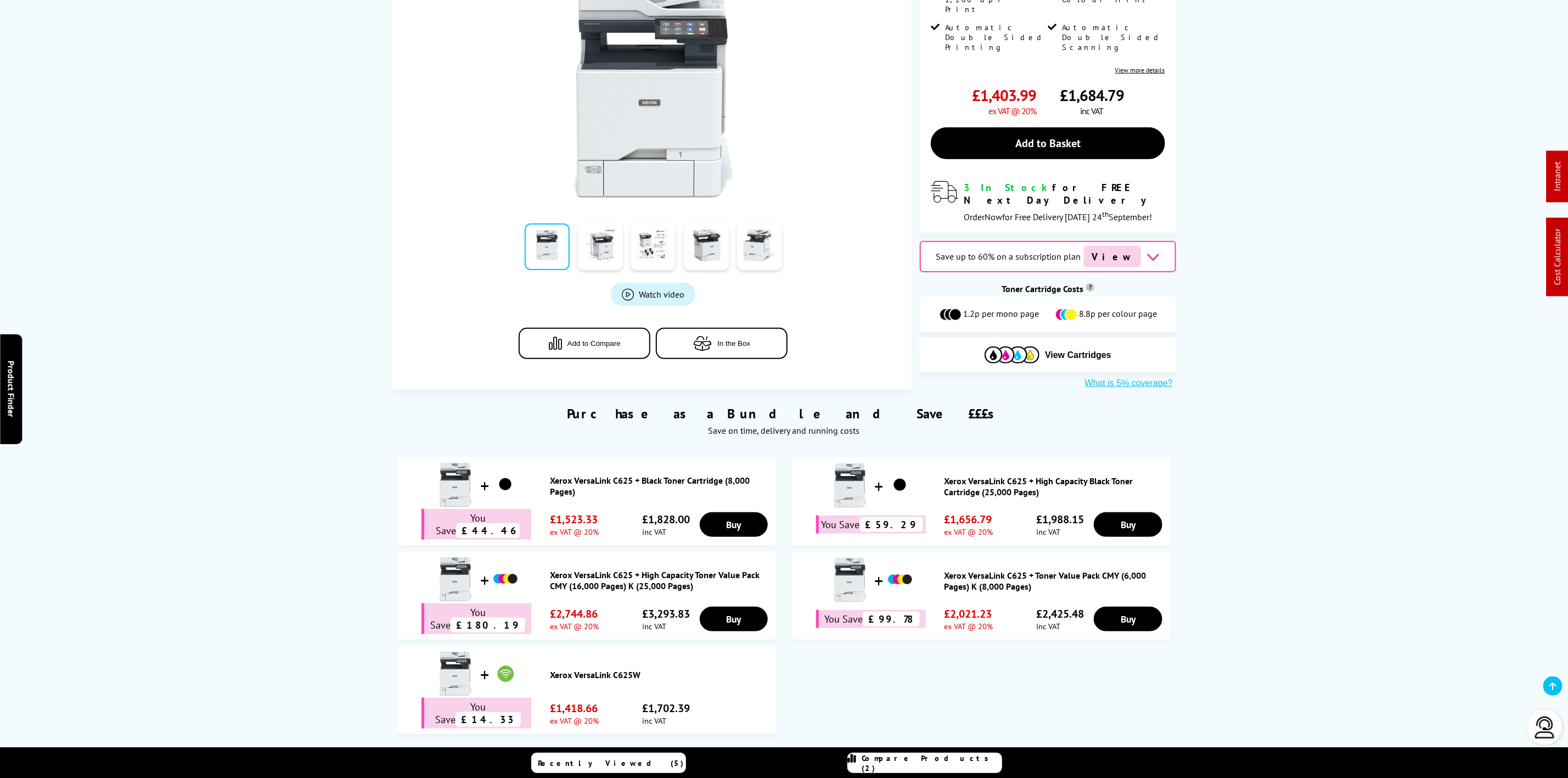
scroll to position [330, 0]
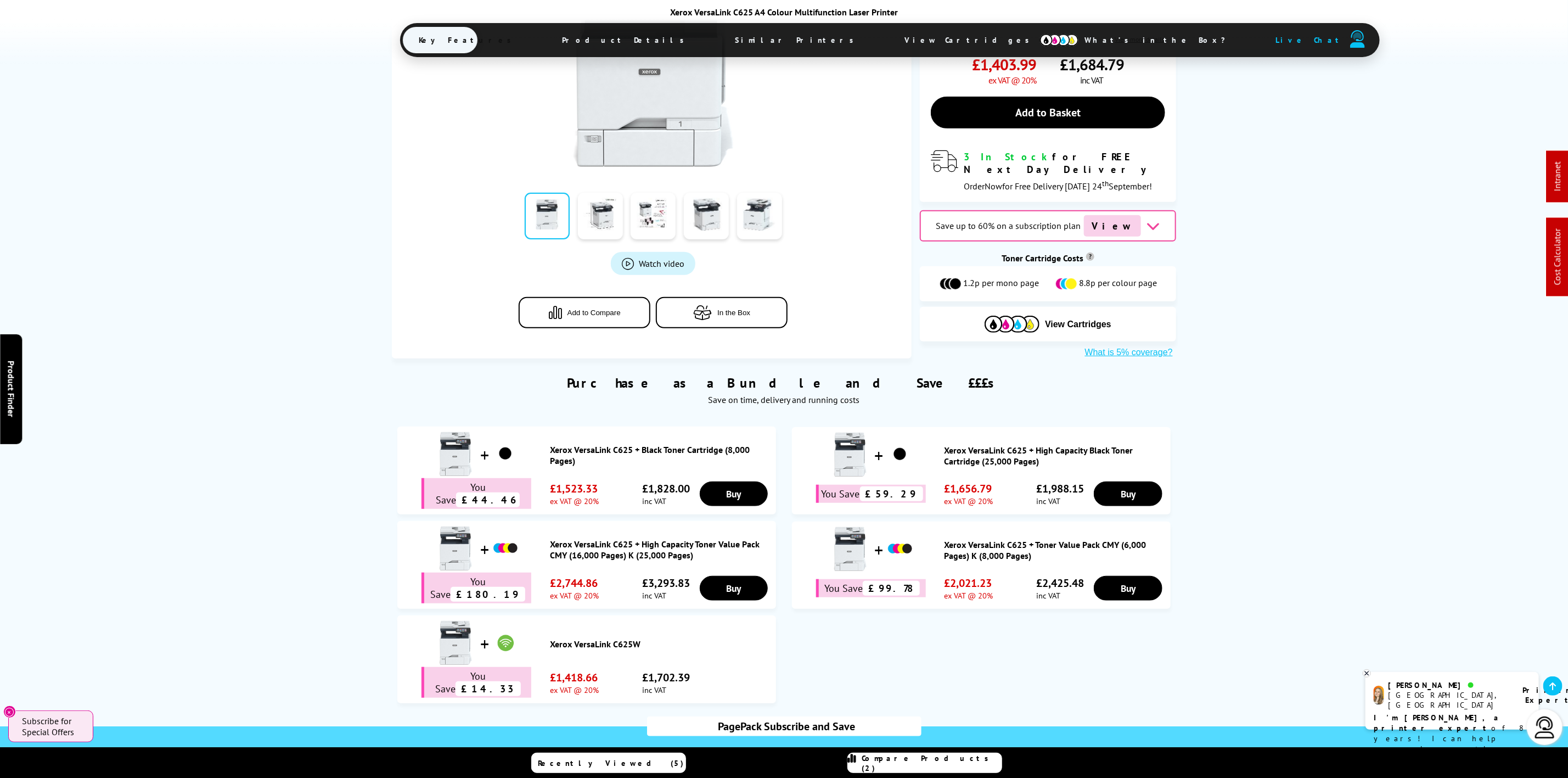
click at [889, 43] on span "View Cartridges" at bounding box center [973, 40] width 168 height 29
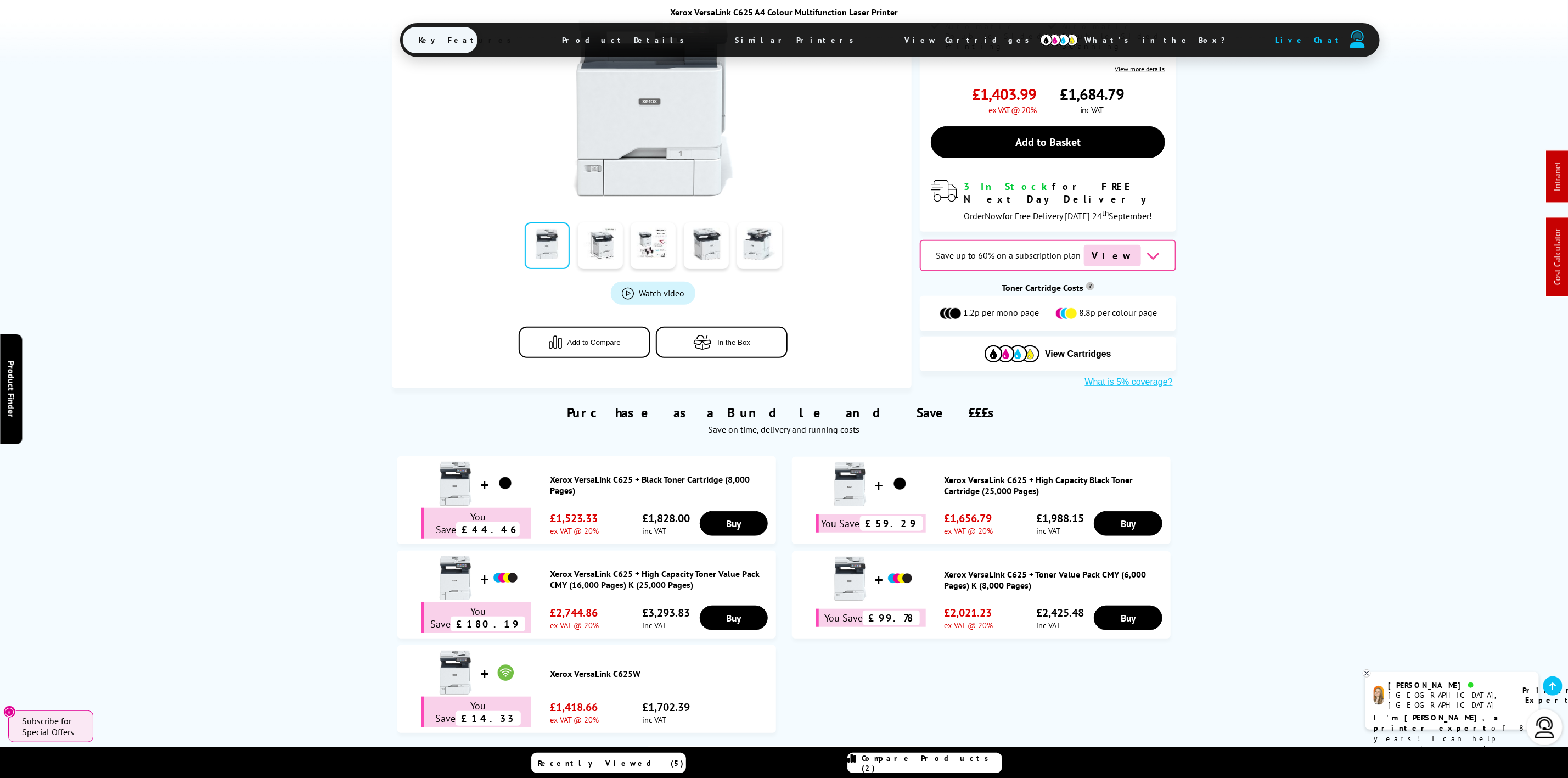
scroll to position [0, 0]
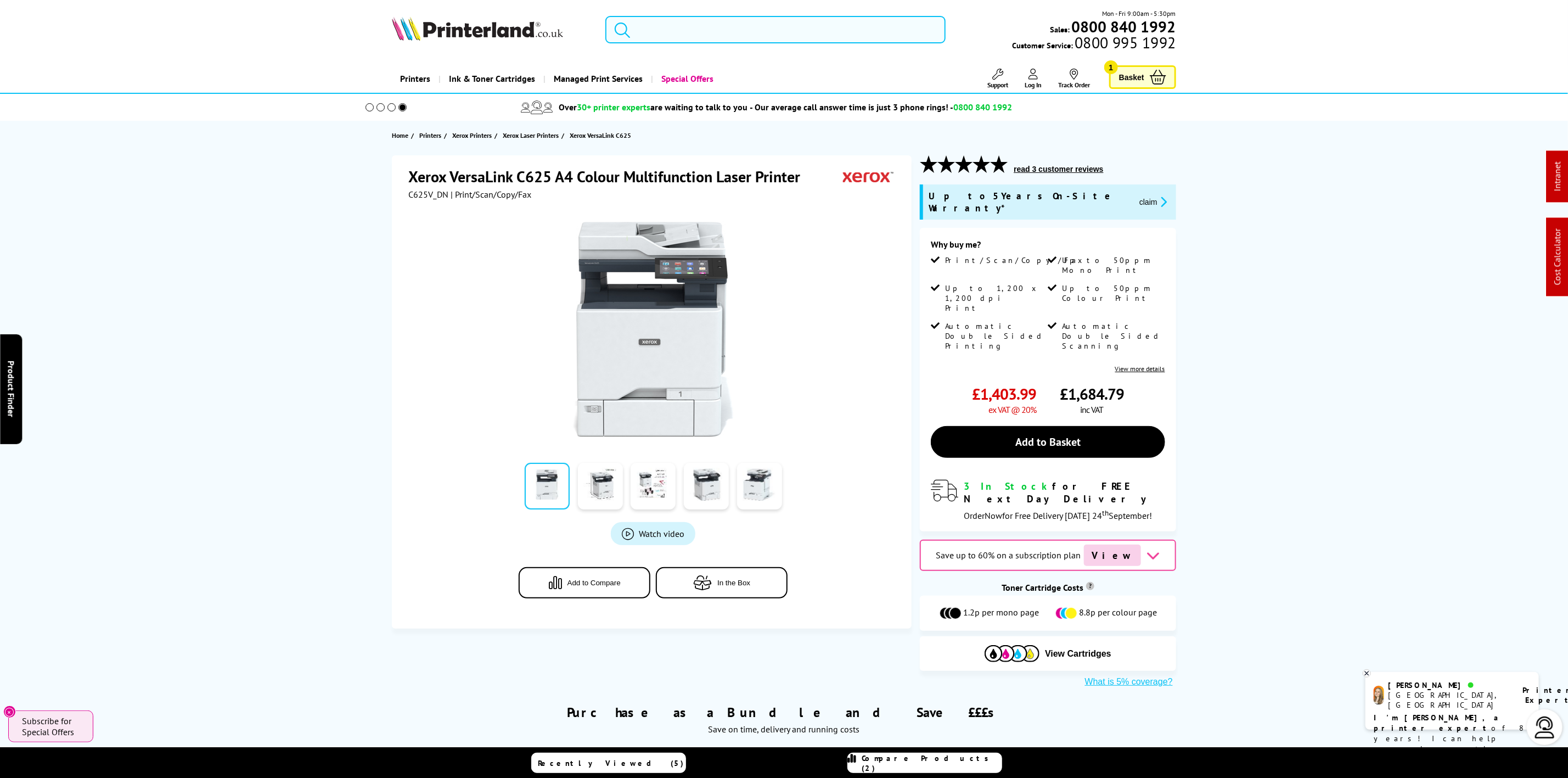
click at [647, 29] on input "search" at bounding box center [776, 29] width 340 height 28
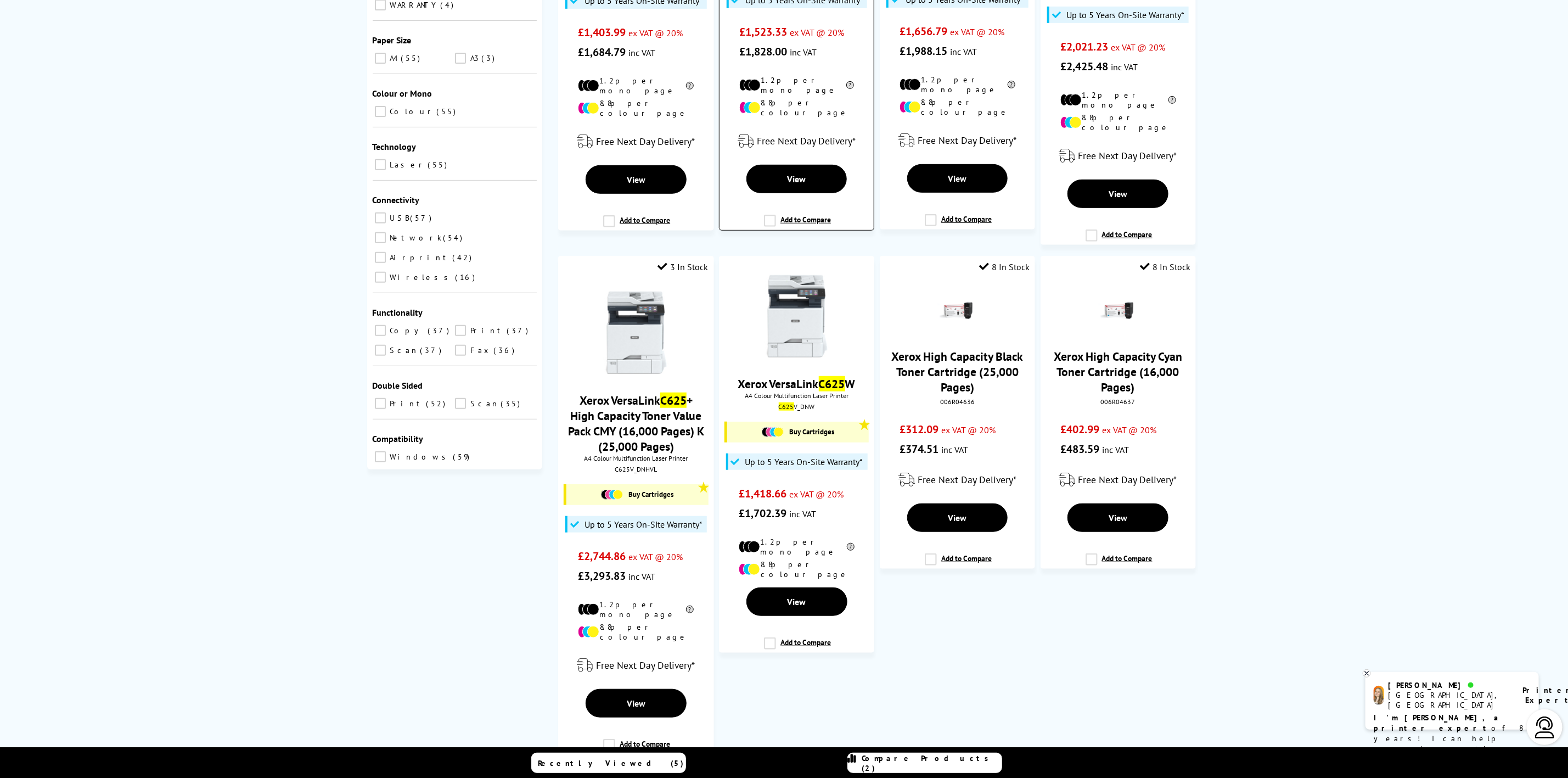
scroll to position [412, 0]
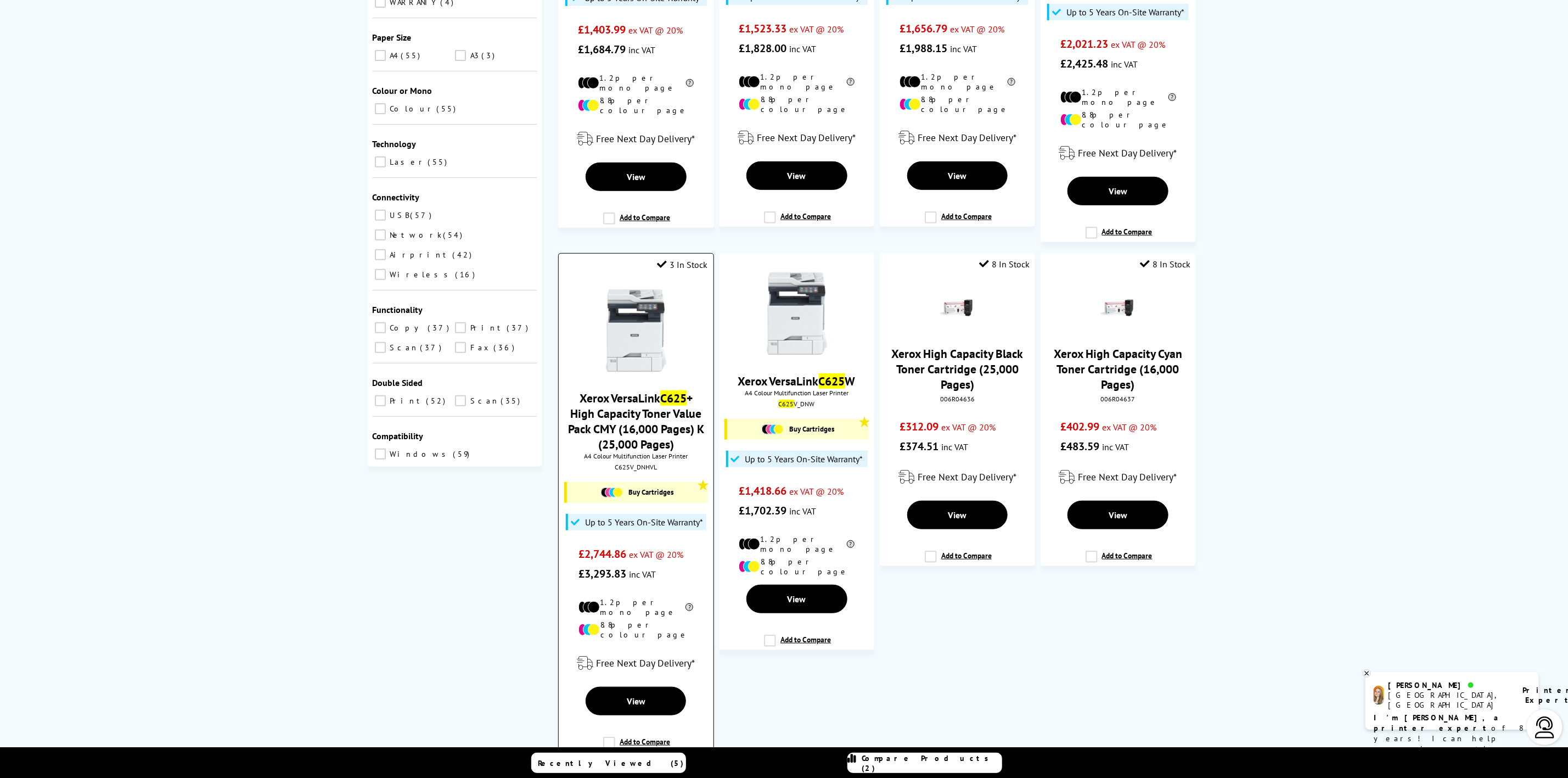
type input "c625"
click at [646, 402] on link "Xerox VersaLink C625 + High Capacity Toner Value Pack CMY (16,000 Pages) K (25,…" at bounding box center [636, 421] width 136 height 61
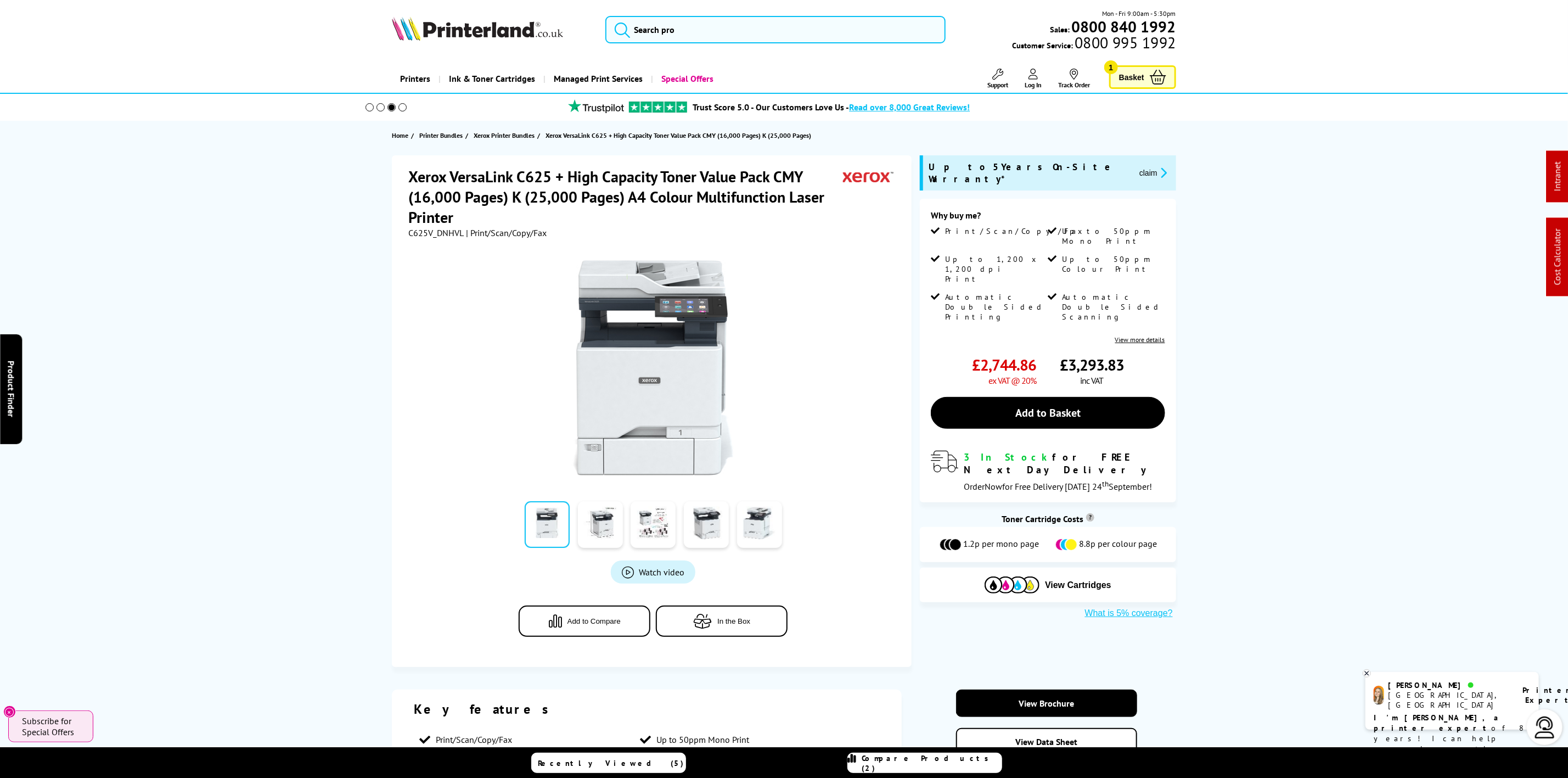
click at [687, 12] on div "Mon - Fri 9:00am - 5:30pm Sales: 0800 840 1992 Customer Service: 0800 995 1992" at bounding box center [784, 32] width 878 height 49
click at [690, 37] on input "search" at bounding box center [776, 29] width 340 height 28
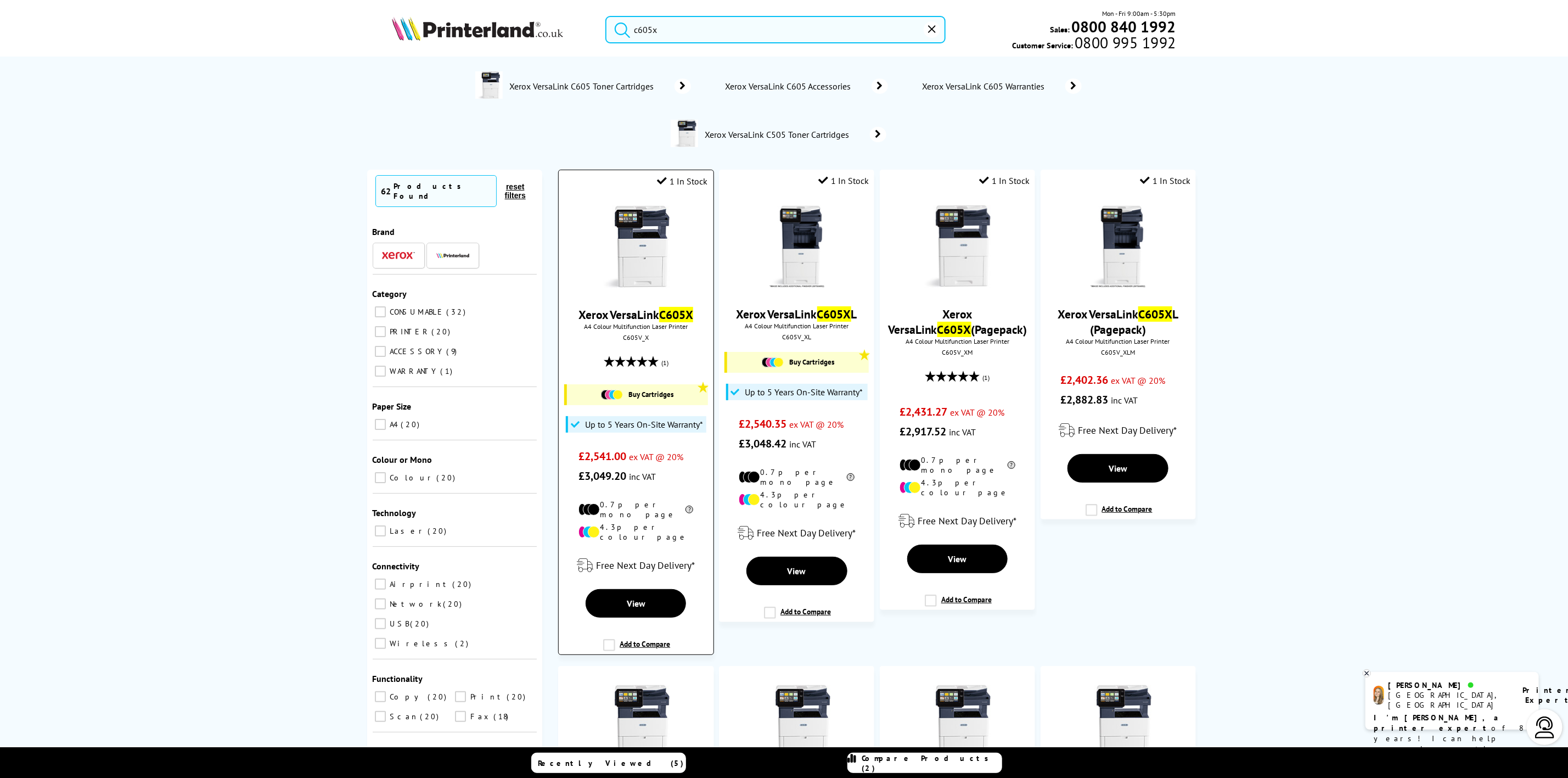
type input "c605x"
click at [655, 244] on img at bounding box center [636, 247] width 82 height 82
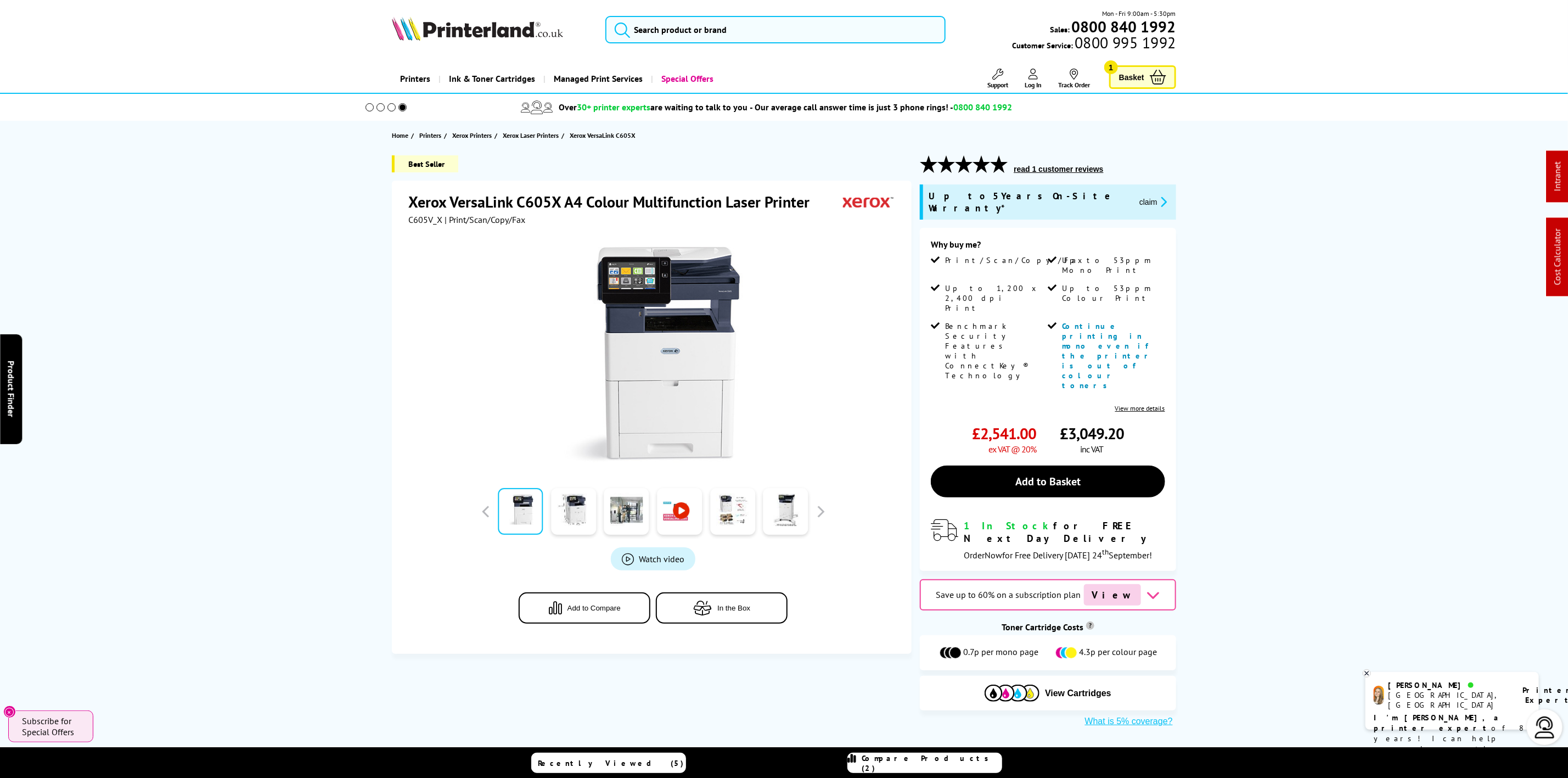
click at [536, 22] on img at bounding box center [477, 28] width 171 height 24
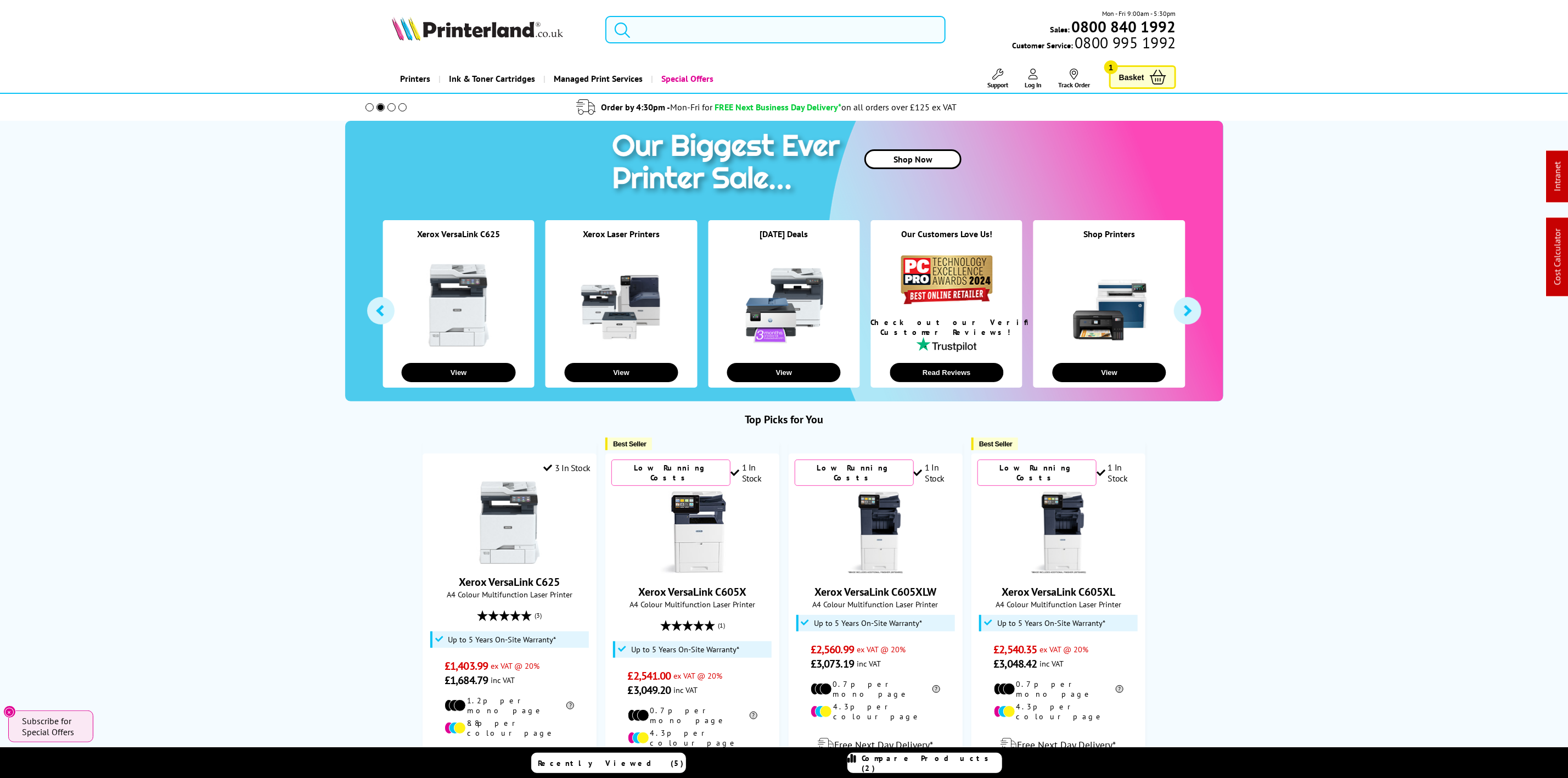
click at [761, 34] on input "search" at bounding box center [776, 29] width 340 height 28
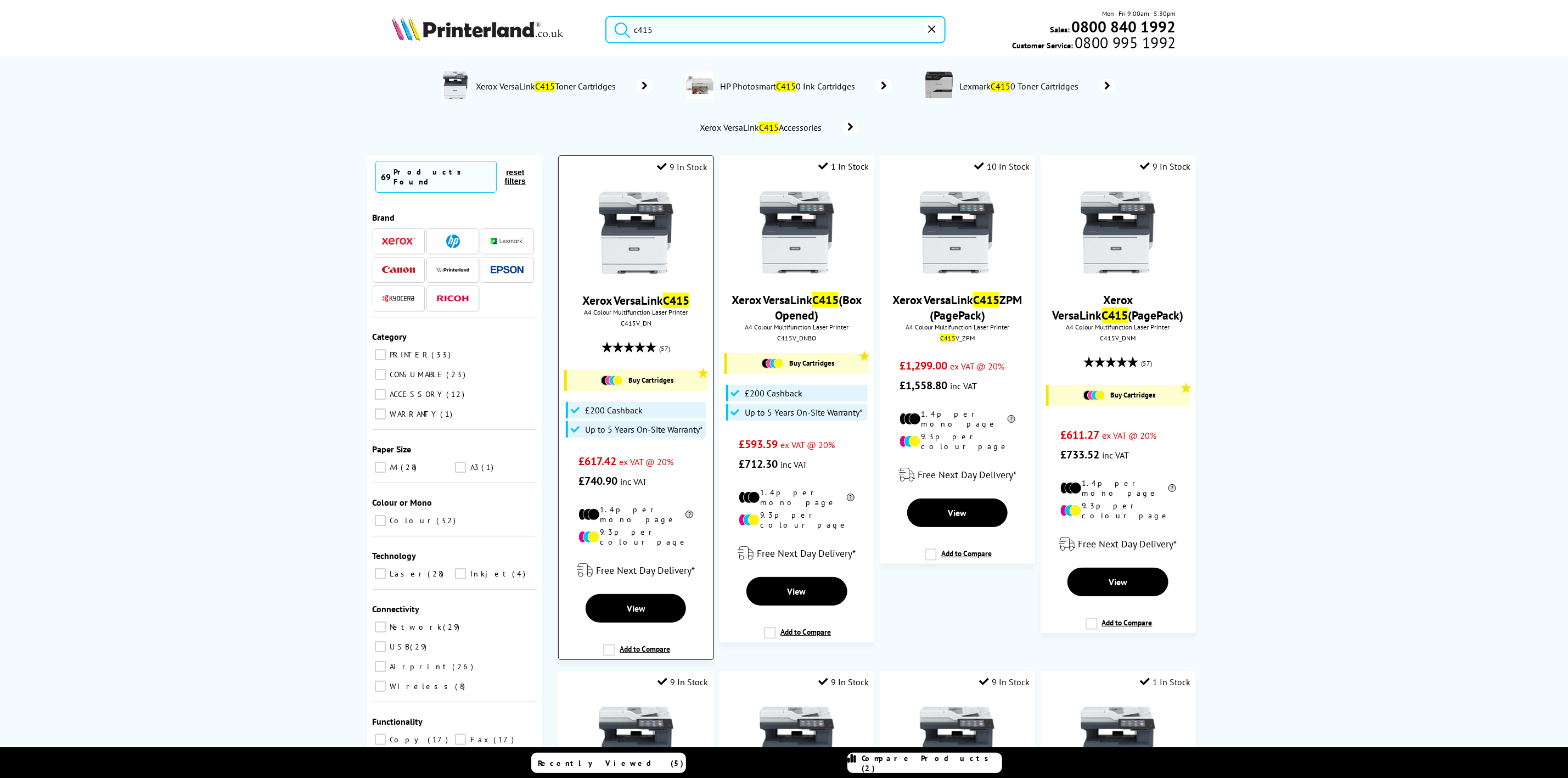
type input "c415"
click at [636, 224] on img at bounding box center [636, 233] width 82 height 82
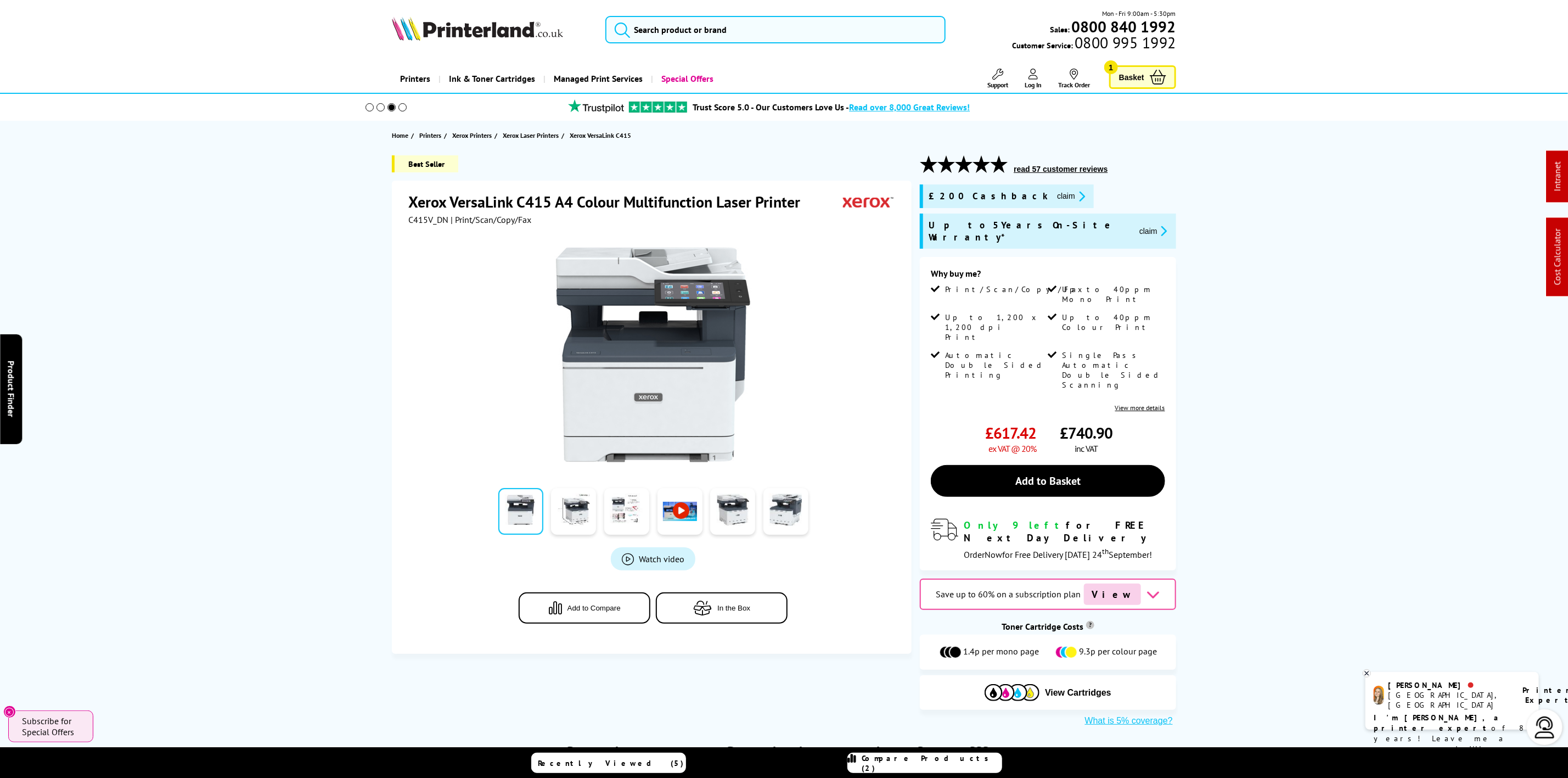
click at [514, 21] on img at bounding box center [477, 28] width 171 height 24
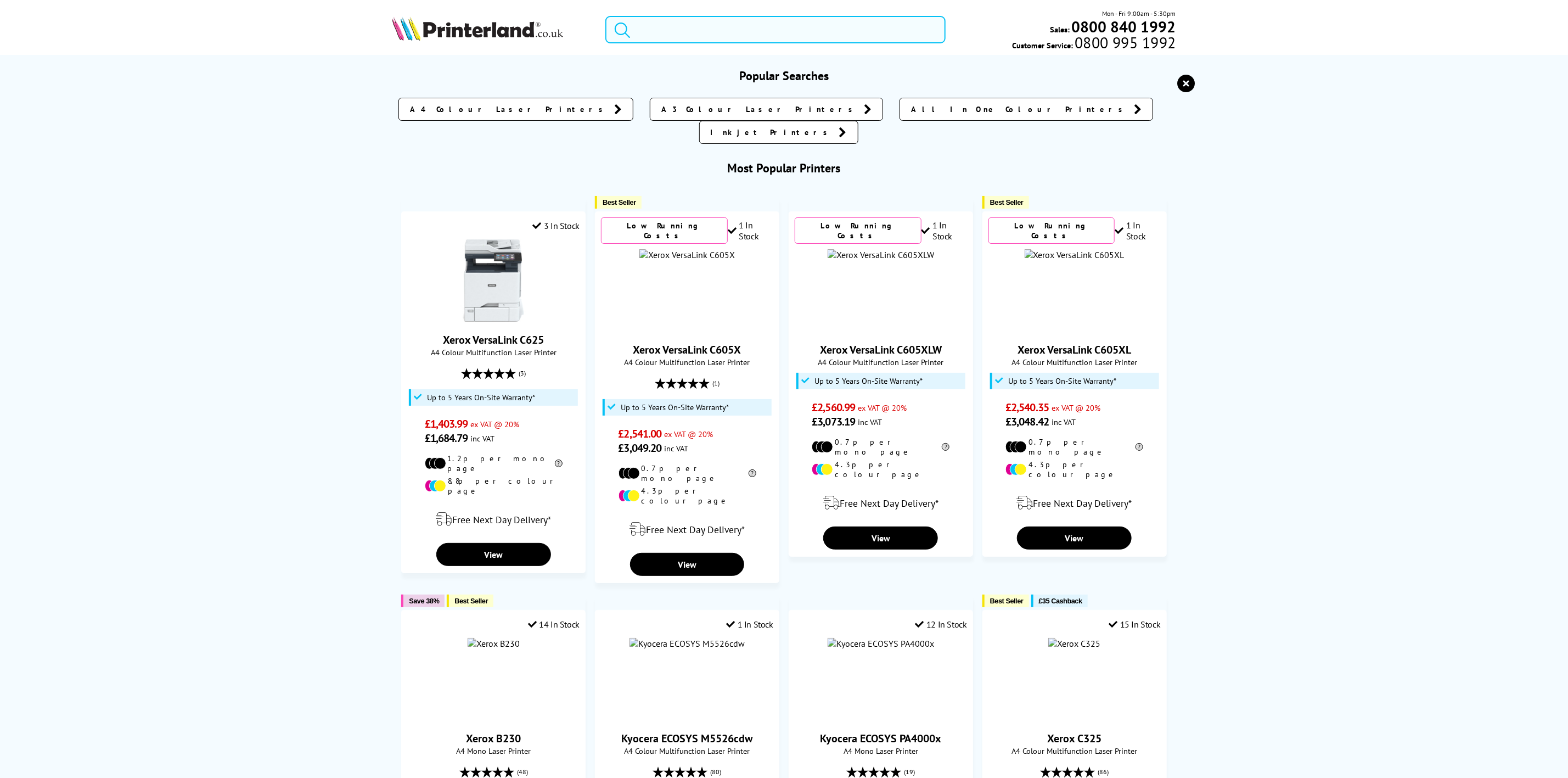
click at [725, 34] on input "search" at bounding box center [776, 29] width 340 height 28
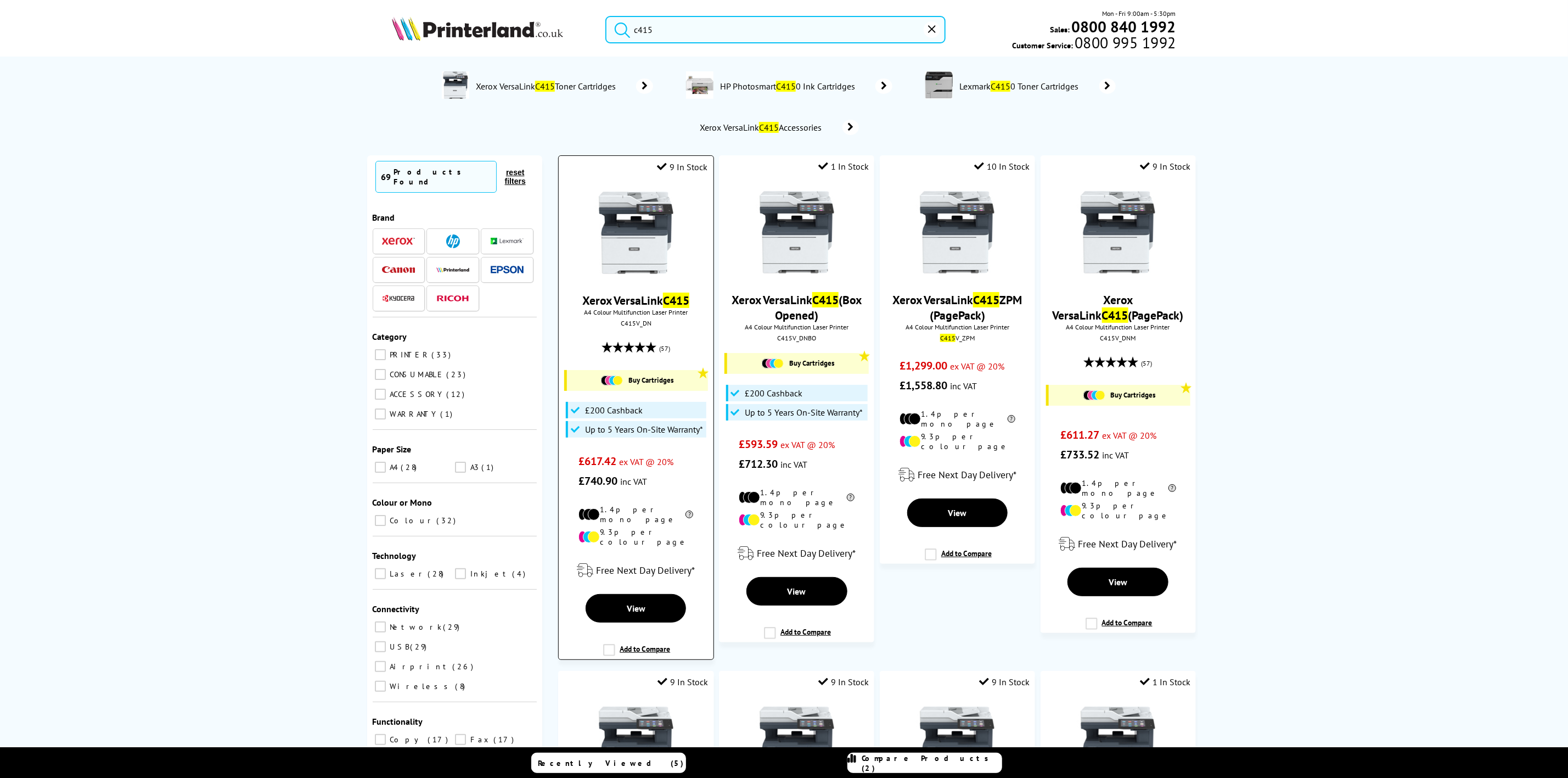
type input "c415"
click at [632, 237] on img at bounding box center [636, 233] width 82 height 82
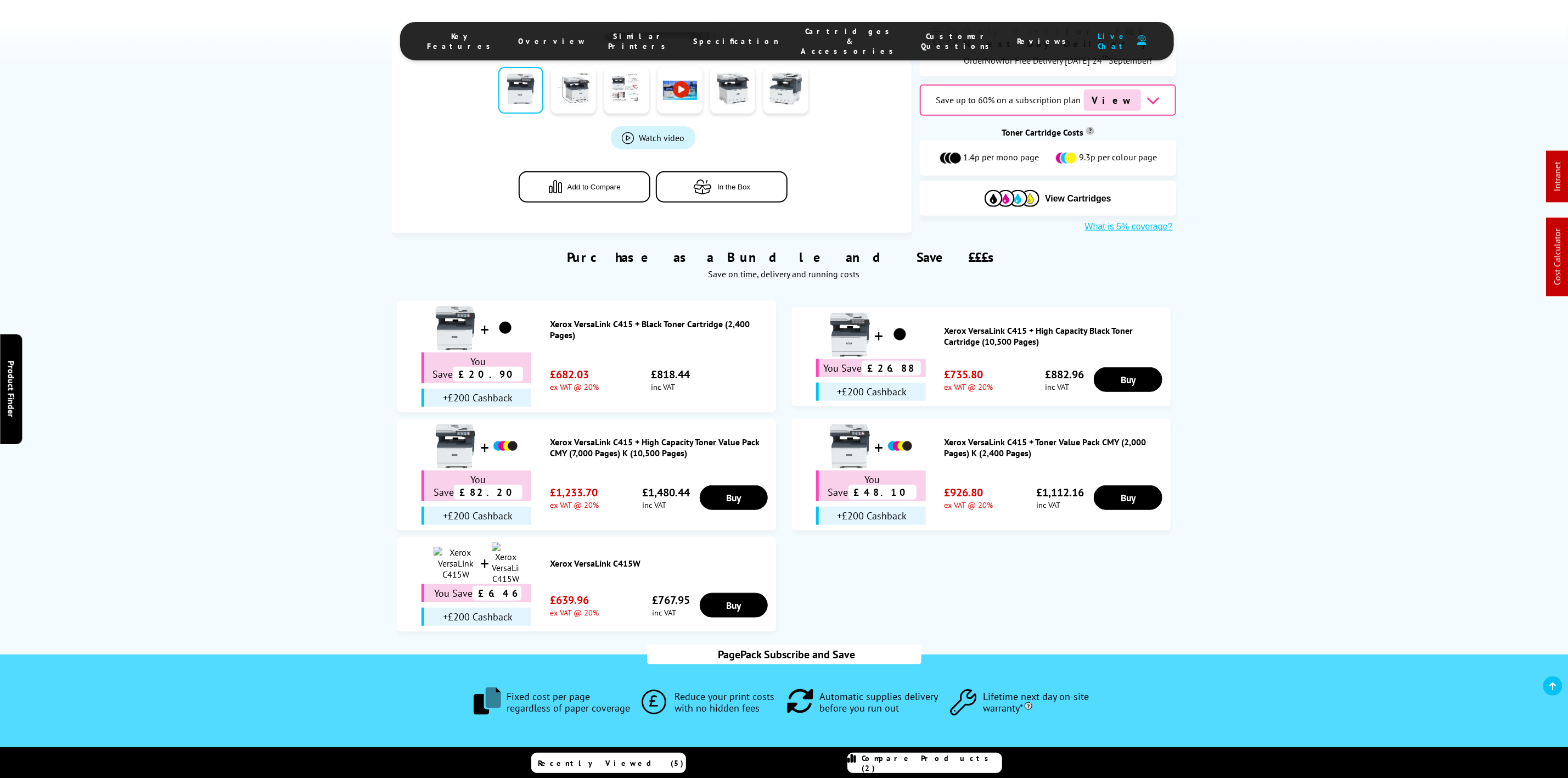
scroll to position [494, 0]
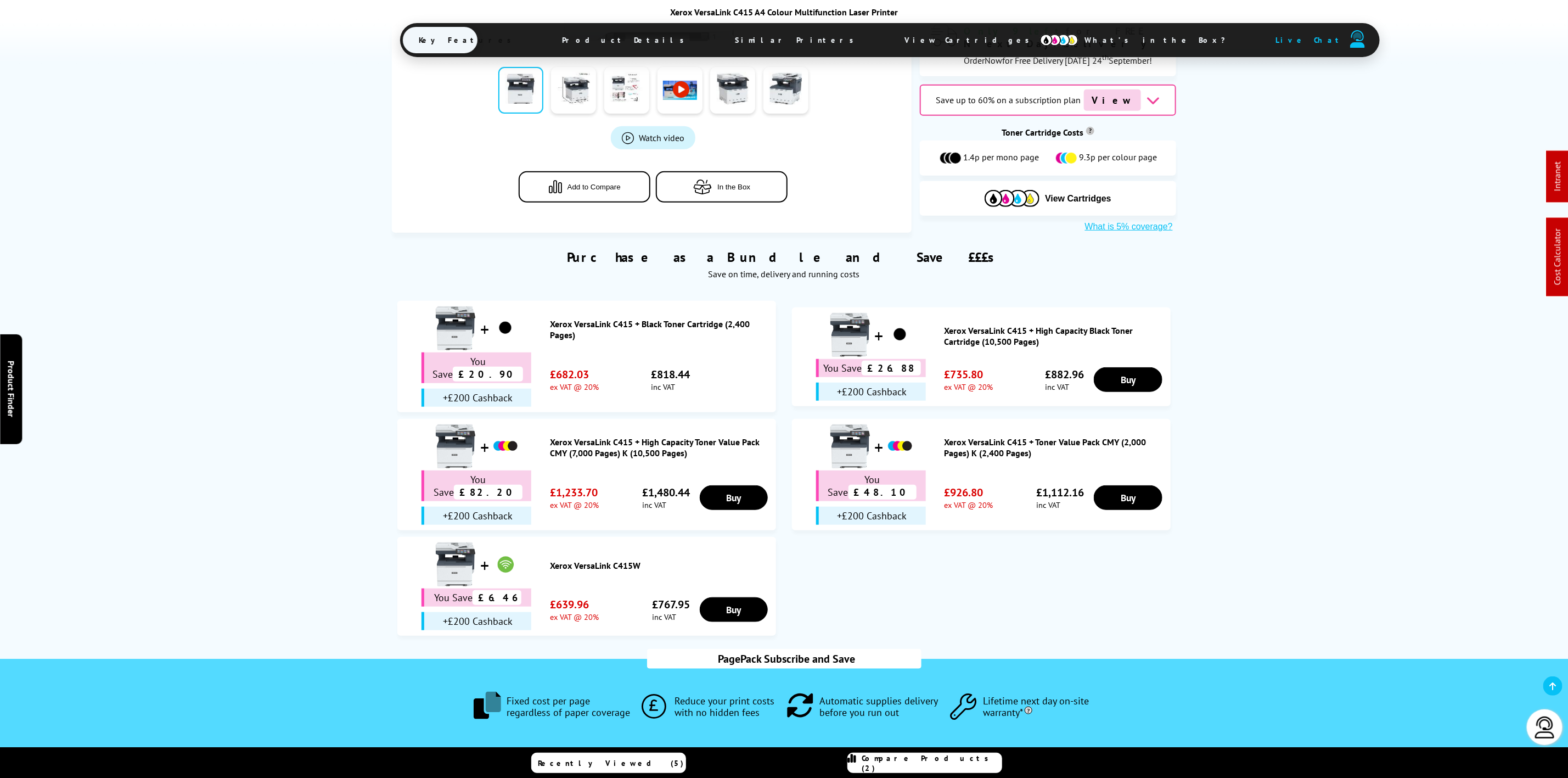
click at [889, 43] on span "View Cartridges" at bounding box center [973, 40] width 168 height 29
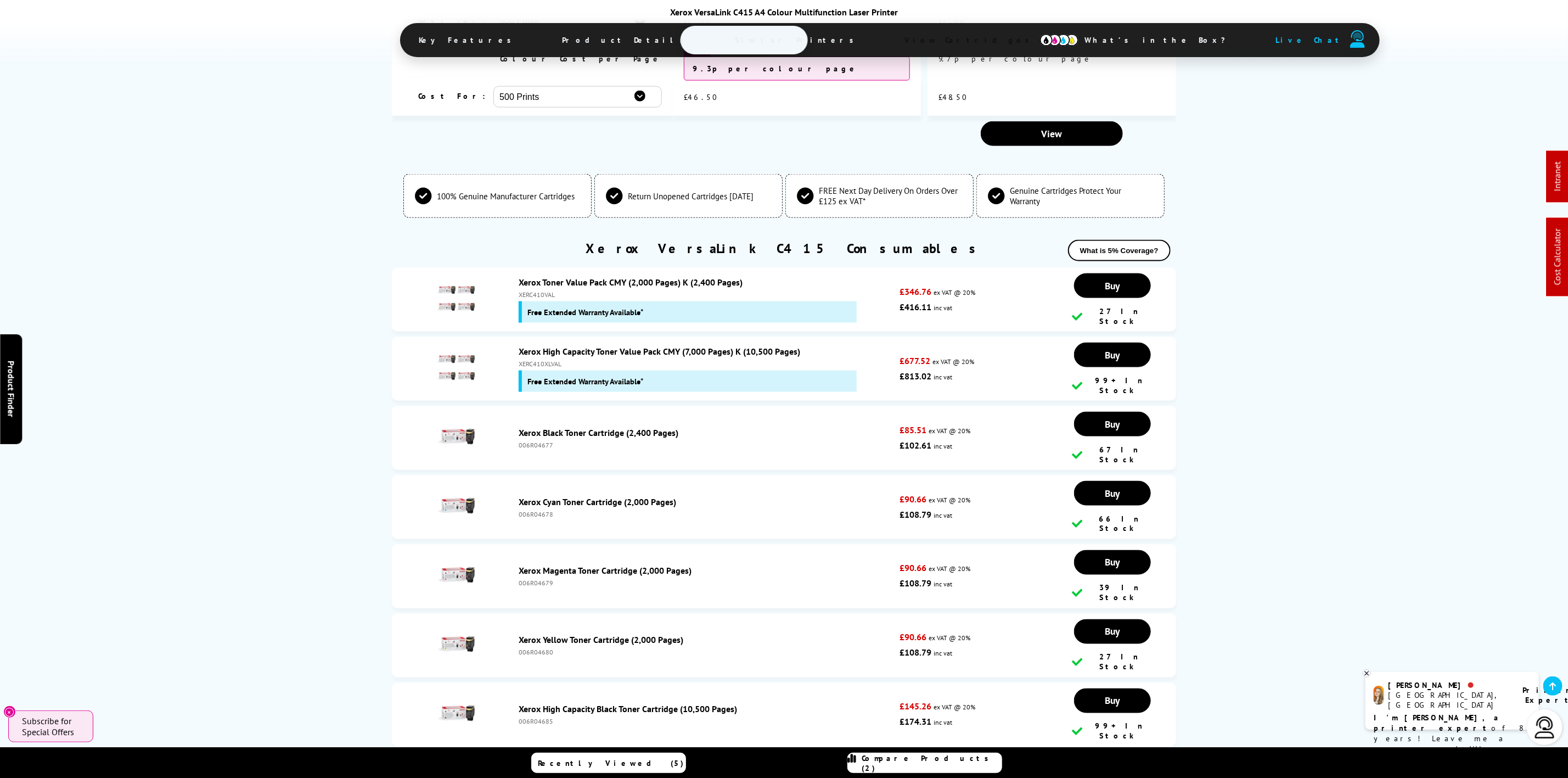
scroll to position [4190, 0]
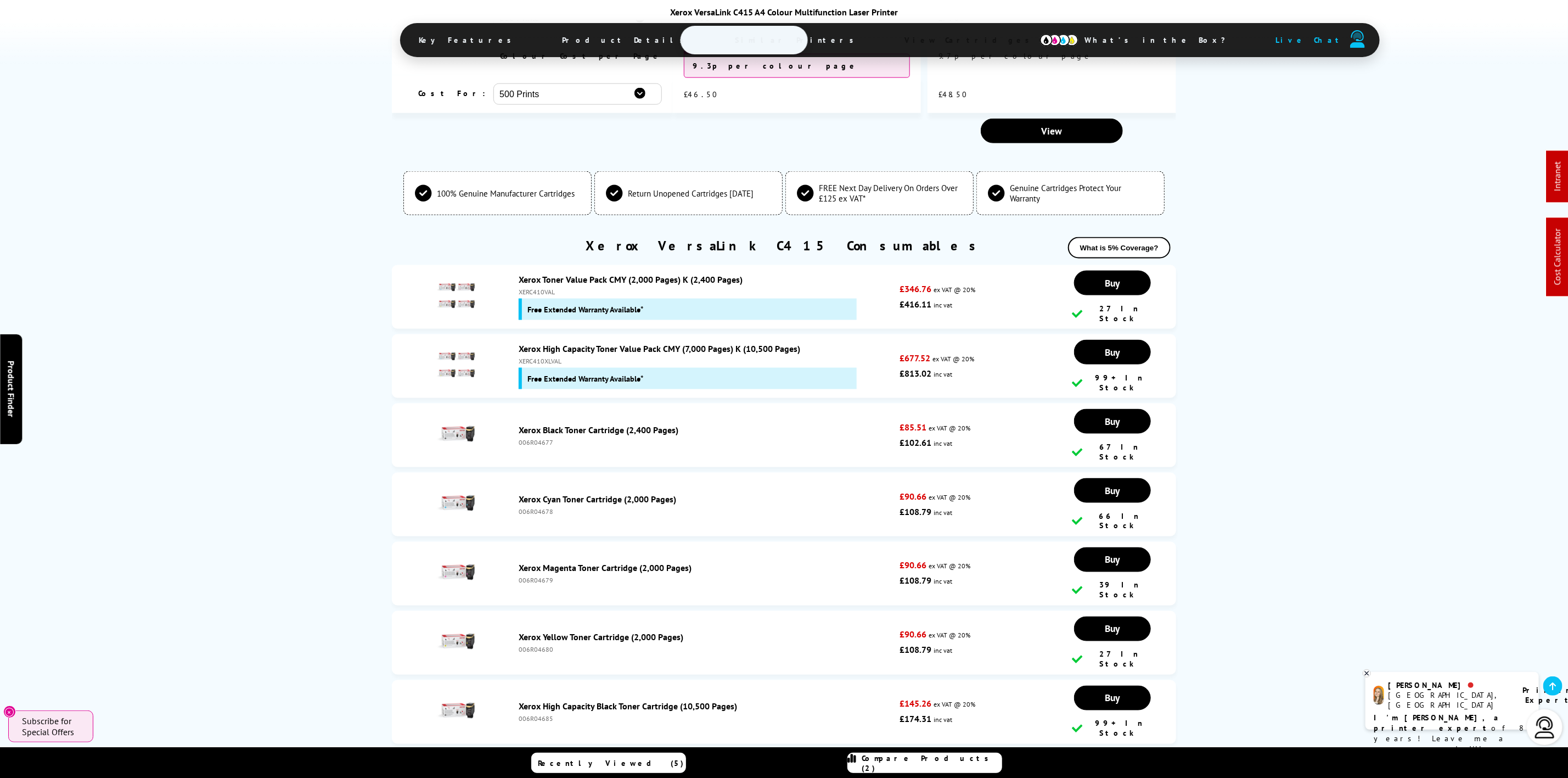
click at [559, 299] on div "Free Extended Warranty Available*" at bounding box center [687, 309] width 338 height 21
click at [523, 288] on div "XERC410VAL" at bounding box center [706, 292] width 376 height 8
copy div "XERC410VAL"
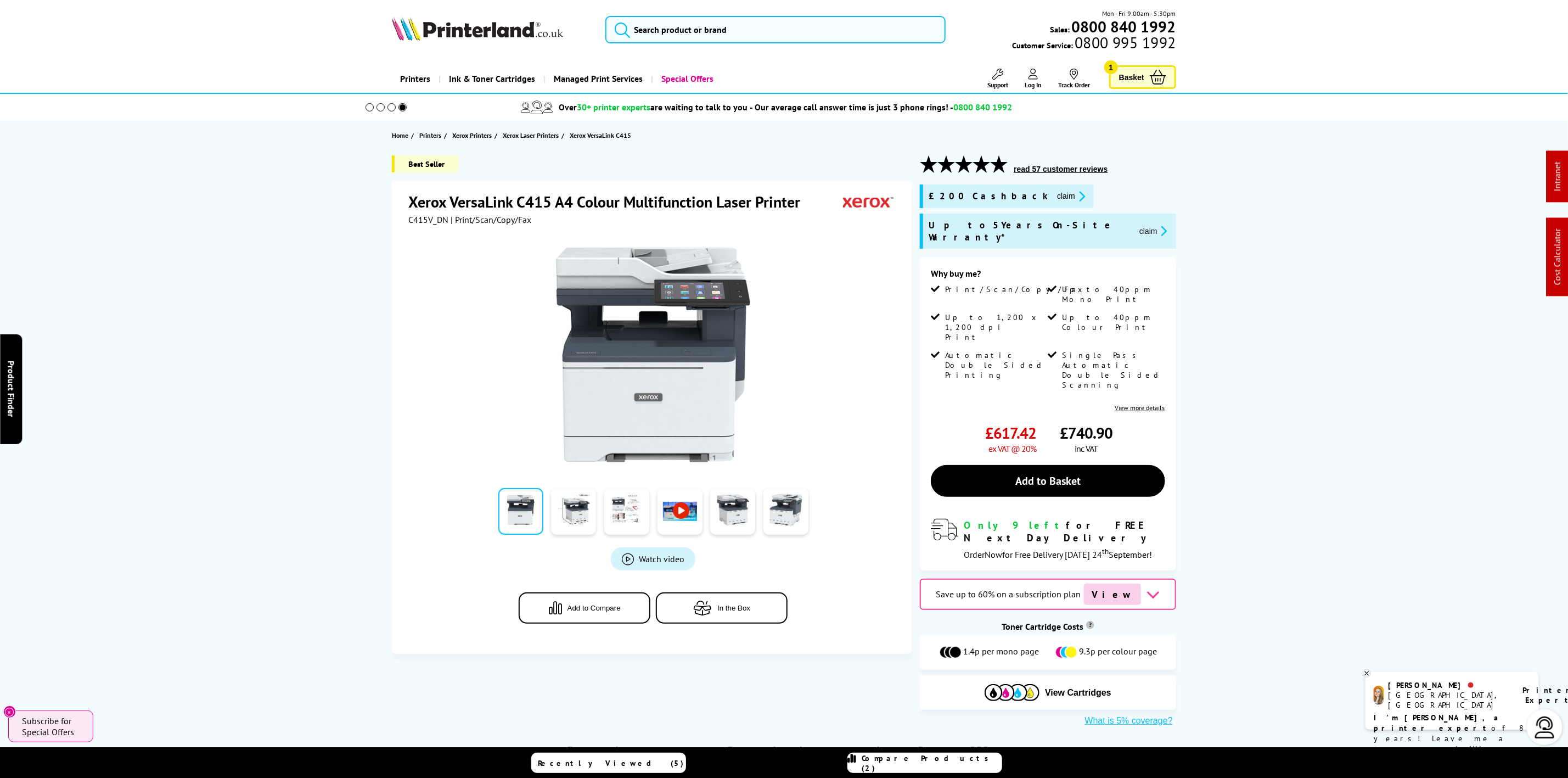
click at [502, 27] on img at bounding box center [477, 28] width 171 height 24
